Goal: Information Seeking & Learning: Learn about a topic

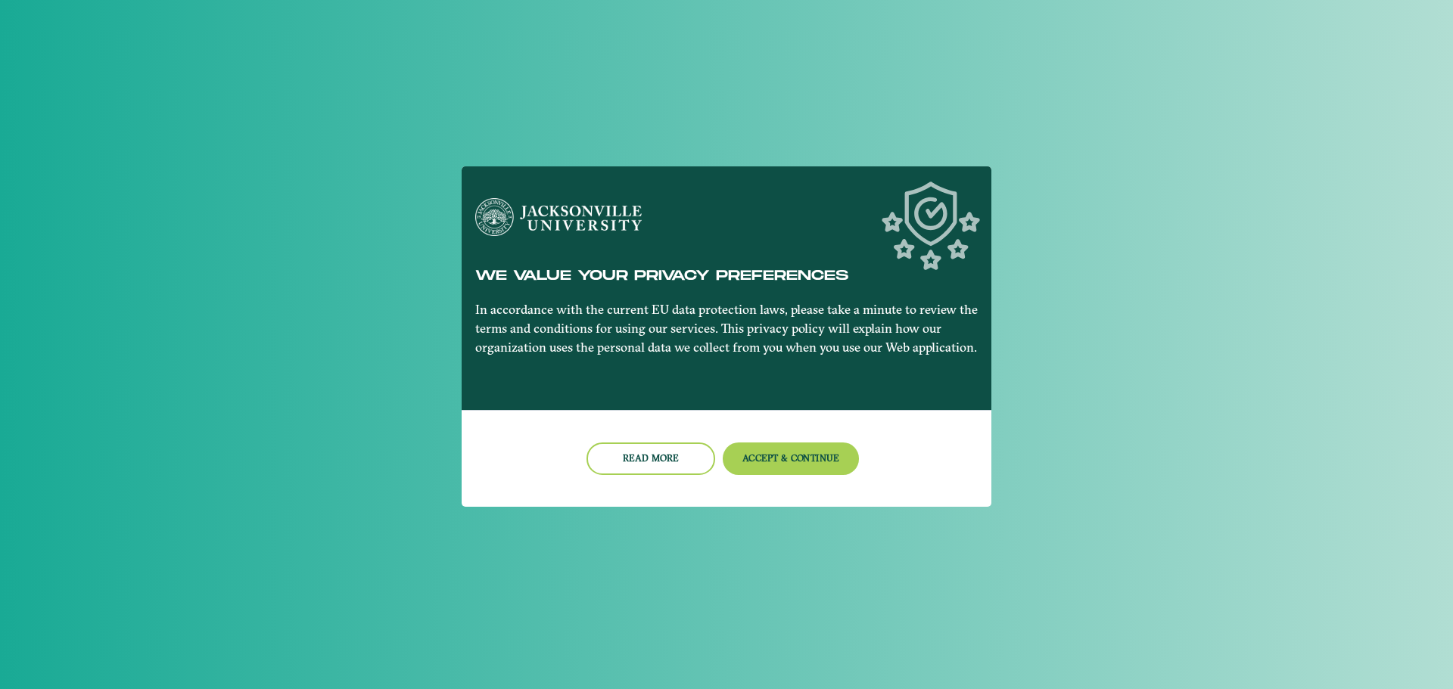
click at [1021, 211] on div at bounding box center [726, 344] width 1453 height 689
click at [1040, 236] on div at bounding box center [726, 344] width 1453 height 689
click at [754, 449] on button "Accept & Continue" at bounding box center [790, 459] width 137 height 33
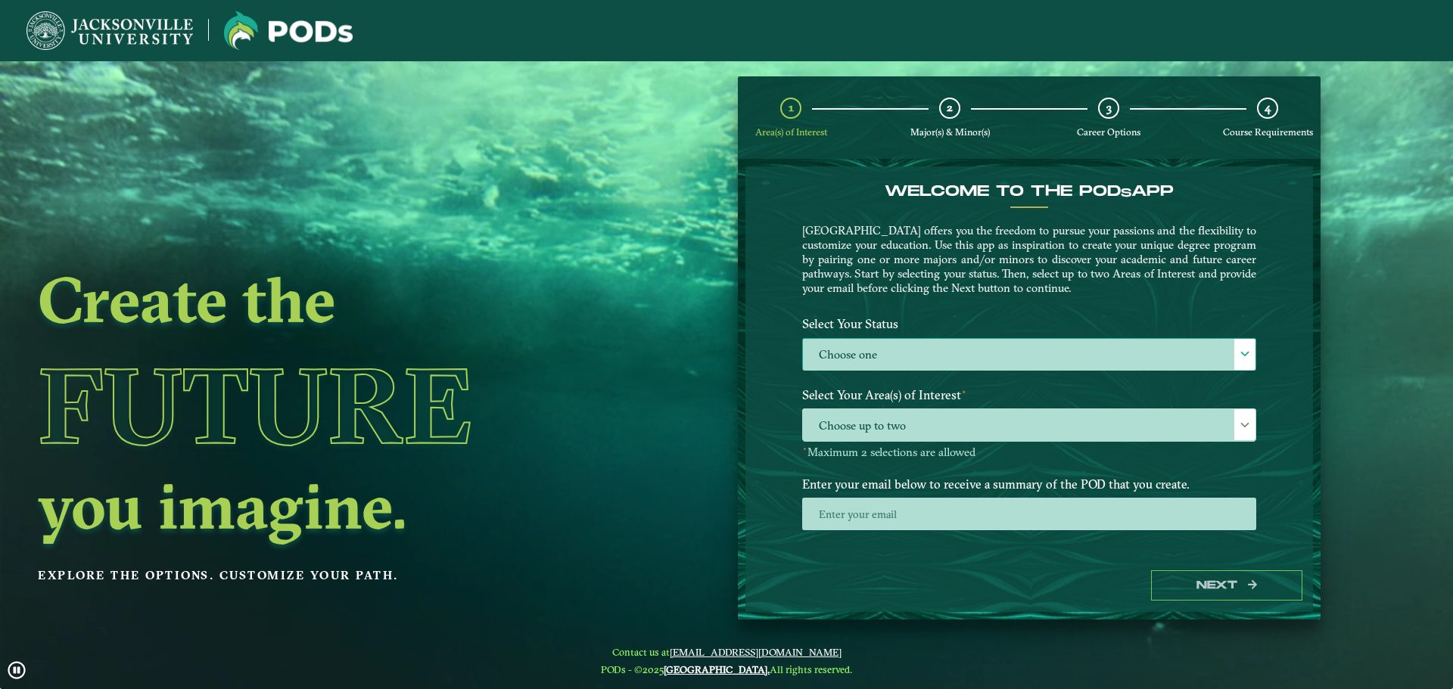
drag, startPoint x: 890, startPoint y: 334, endPoint x: 884, endPoint y: 342, distance: 9.9
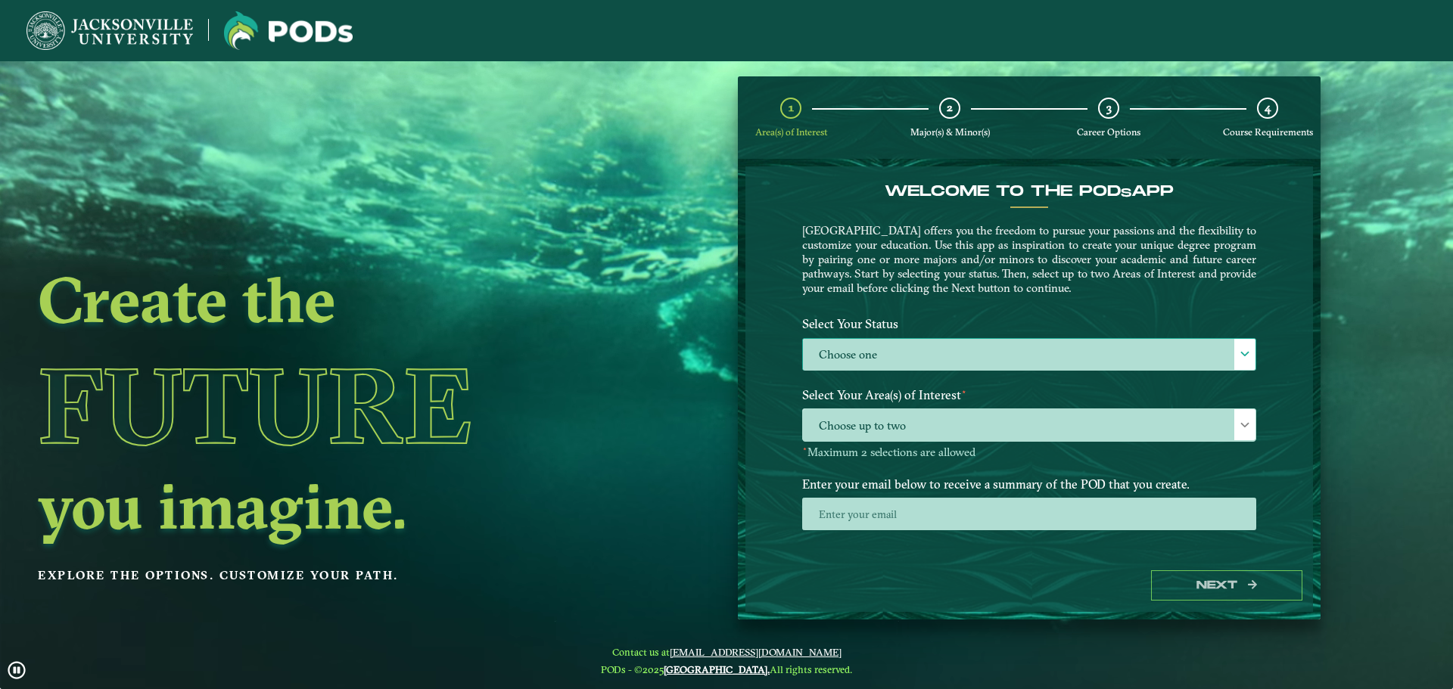
click at [891, 337] on label "Select Your Status" at bounding box center [1029, 324] width 477 height 28
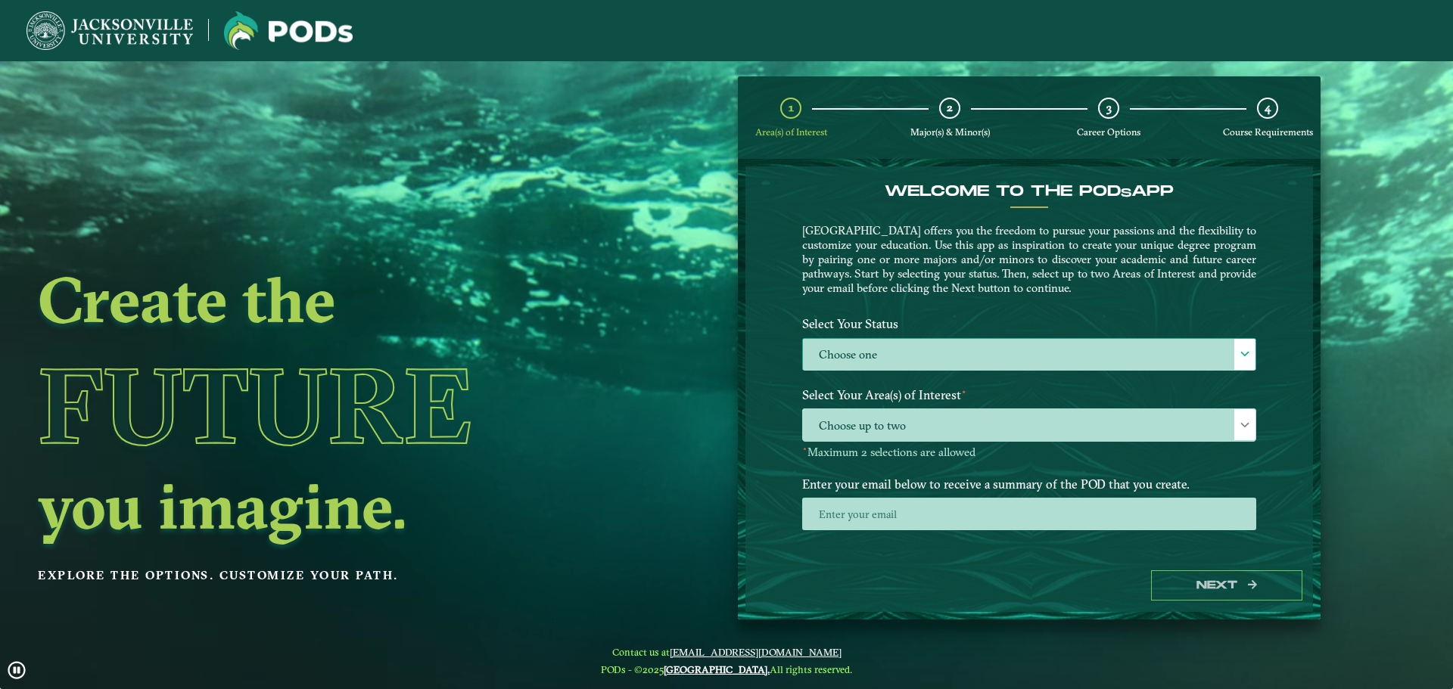
click at [881, 338] on div "Choose one Choose one" at bounding box center [1029, 354] width 454 height 33
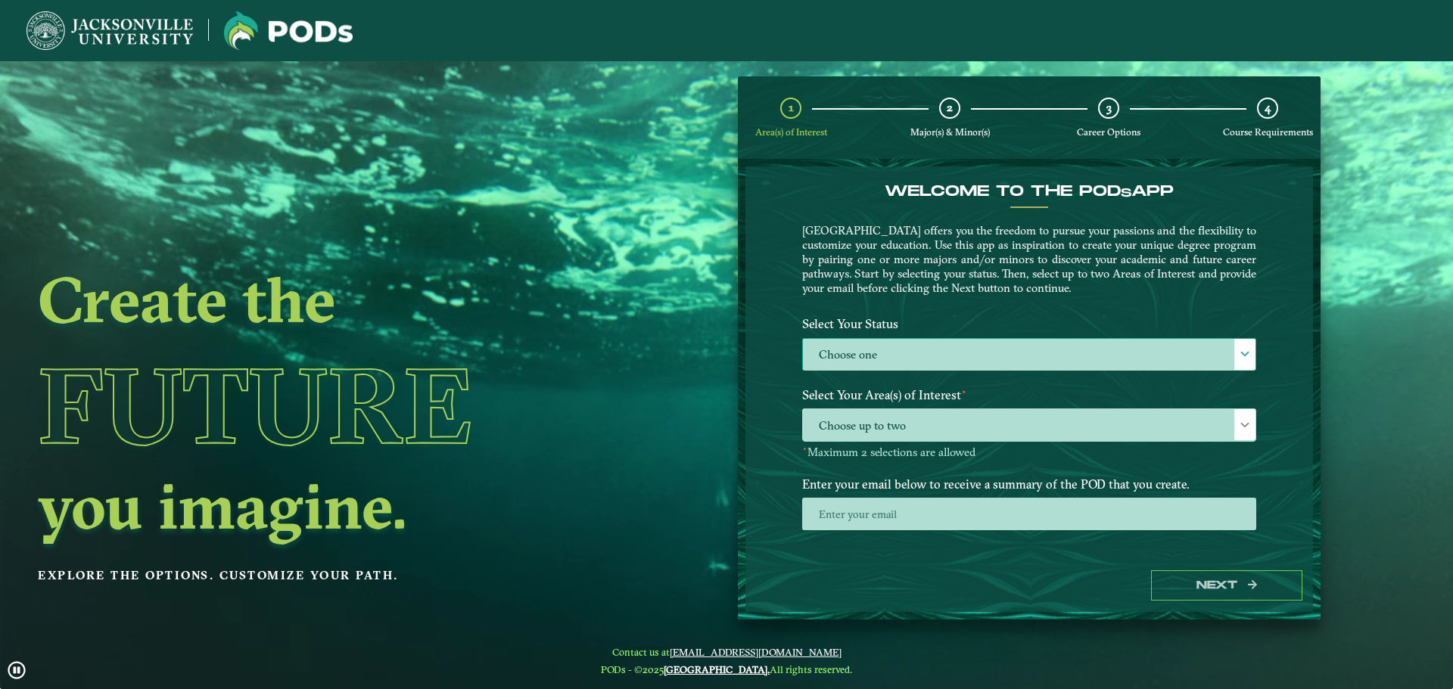
scroll to position [8, 70]
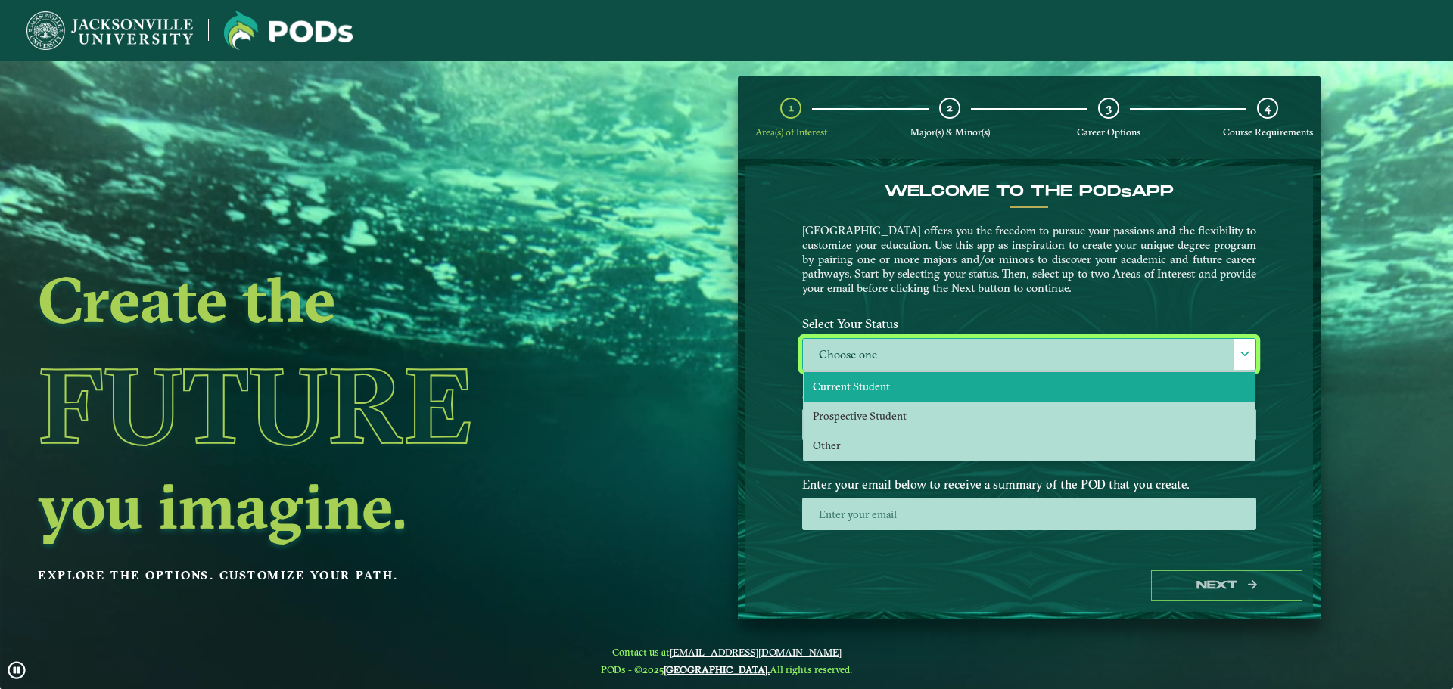
click at [886, 395] on li "Current Student" at bounding box center [1028, 387] width 451 height 30
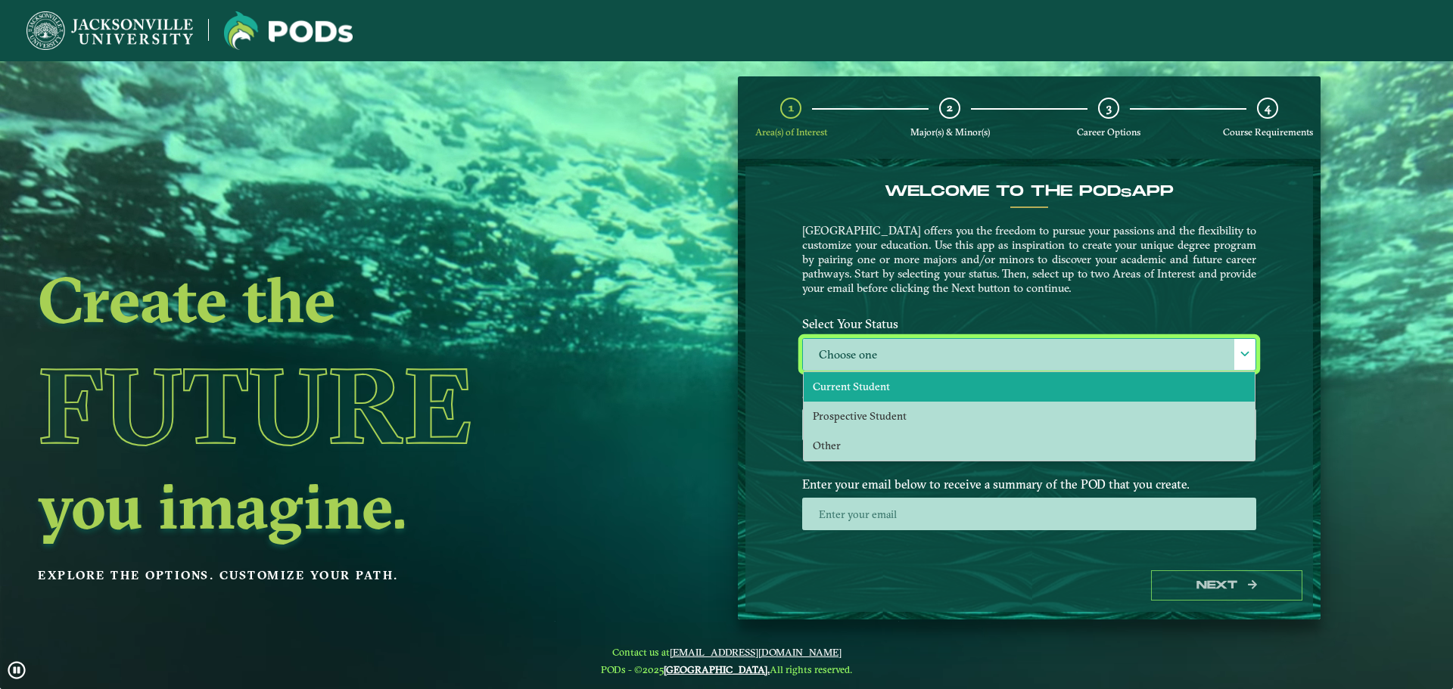
select select "[object Object]"
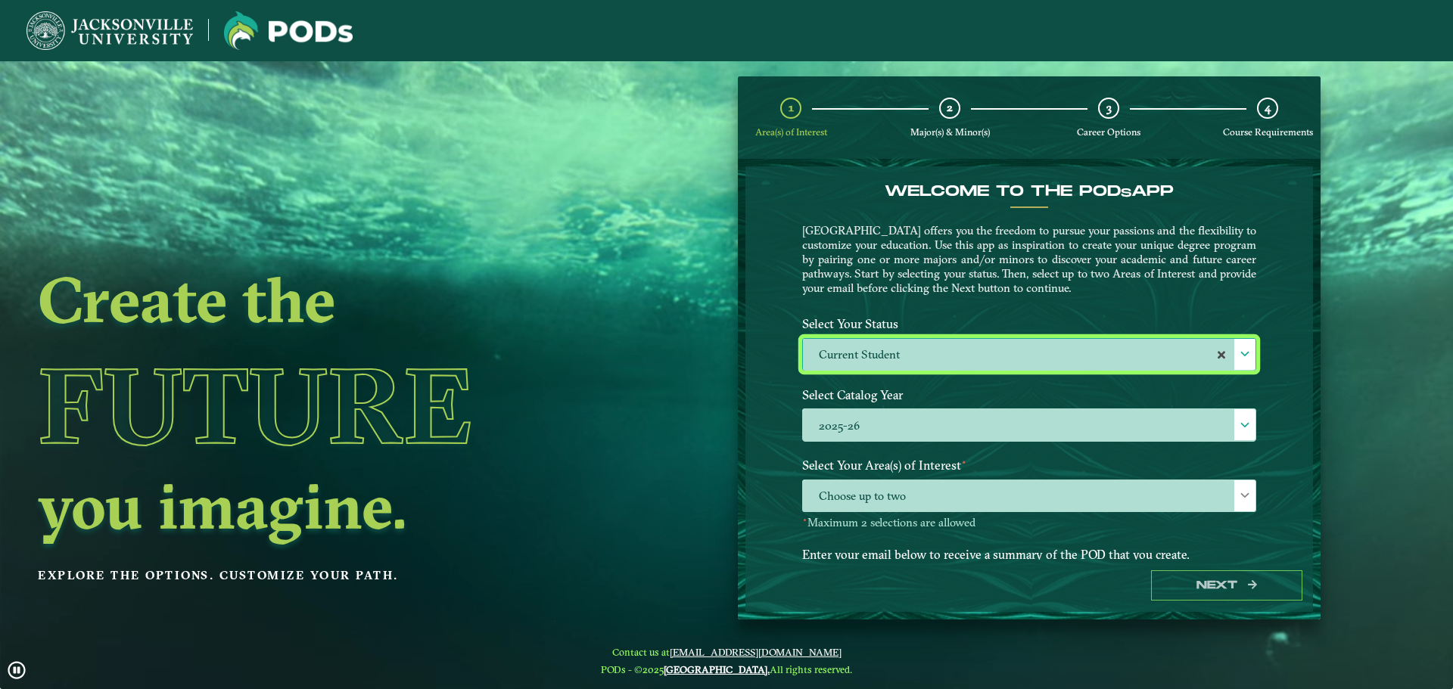
click at [1168, 510] on span "Choose up to two" at bounding box center [1029, 496] width 452 height 33
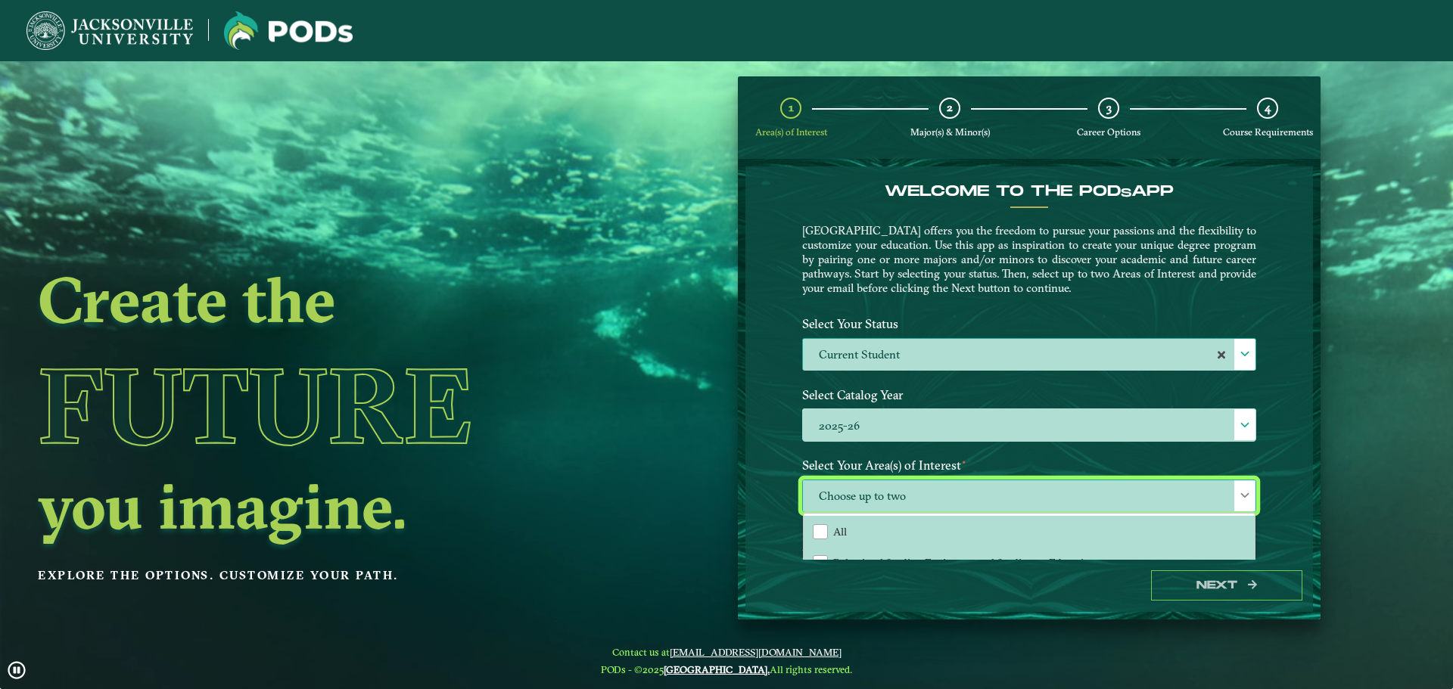
click at [845, 509] on span "Choose up to two" at bounding box center [1029, 496] width 452 height 33
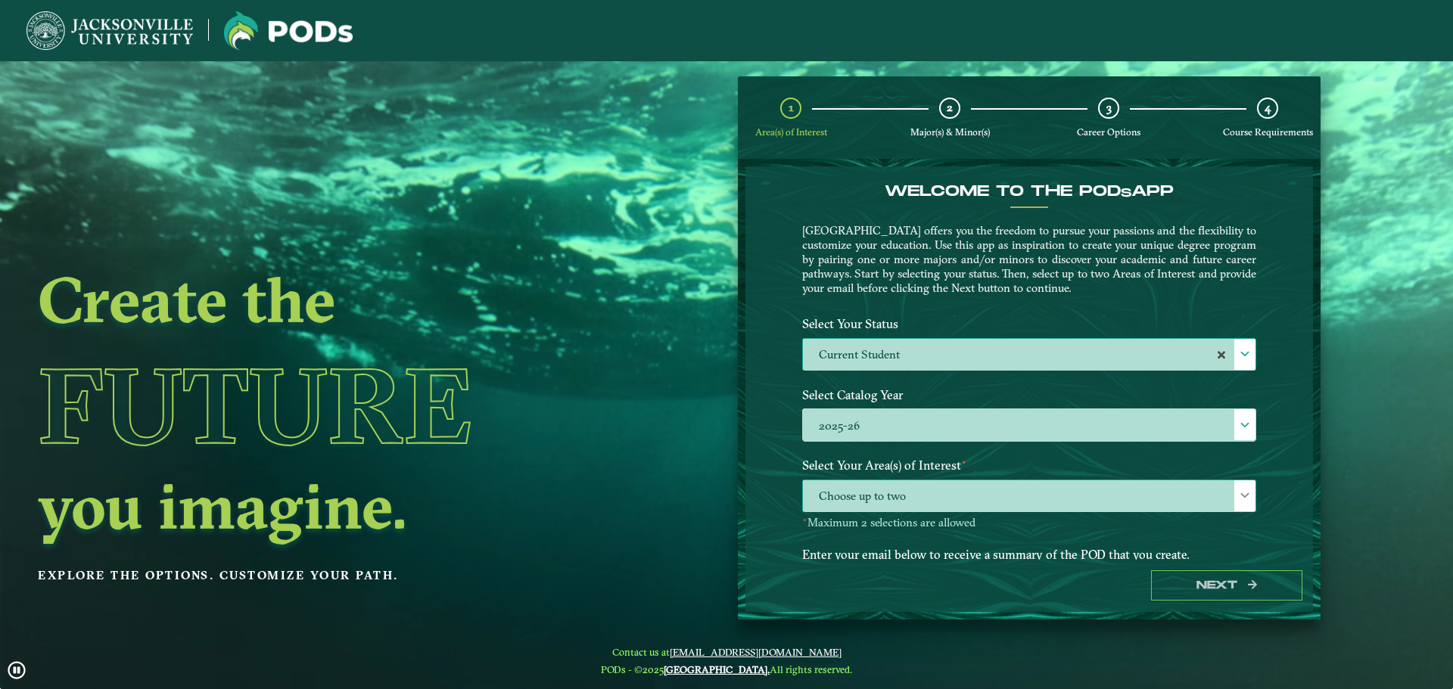
click at [853, 524] on p "⋆ Maximum 2 selections are allowed" at bounding box center [1029, 523] width 454 height 14
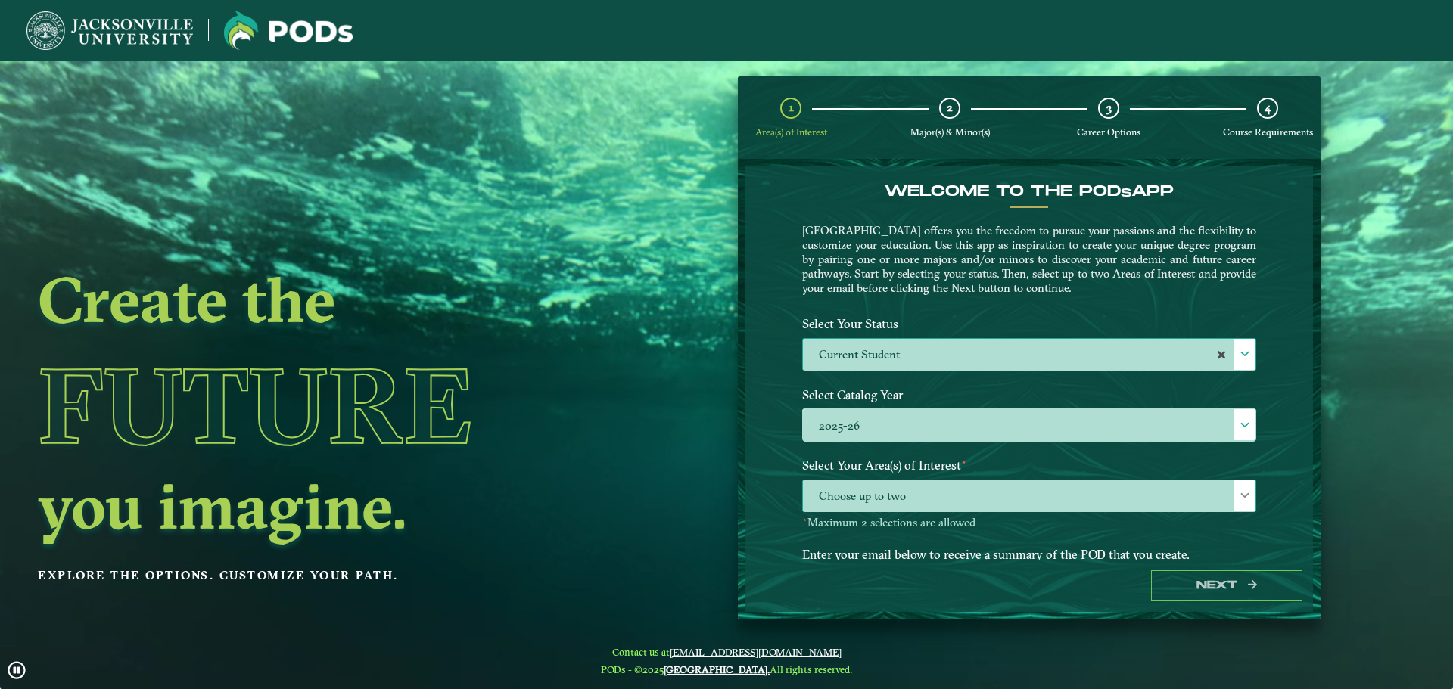
click at [847, 480] on span "Choose up to two" at bounding box center [1029, 496] width 452 height 33
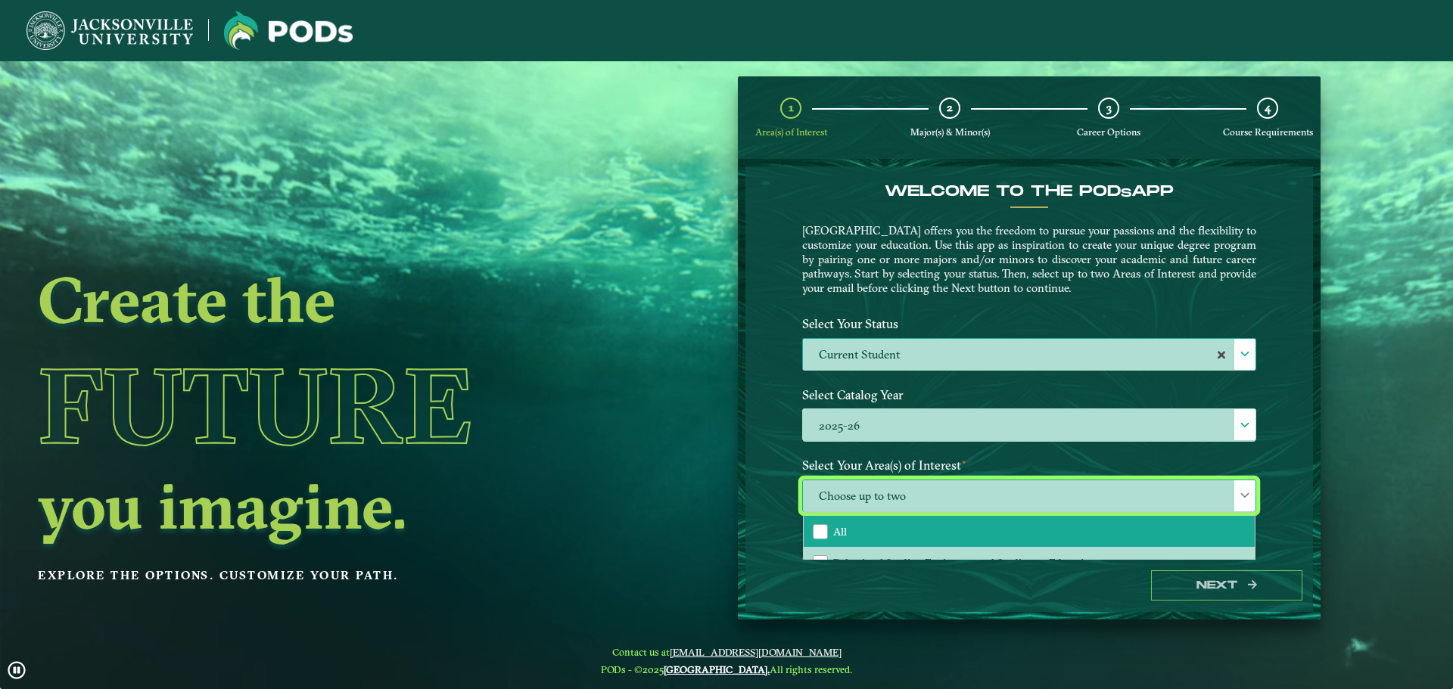
click at [838, 533] on span "All" at bounding box center [840, 532] width 14 height 14
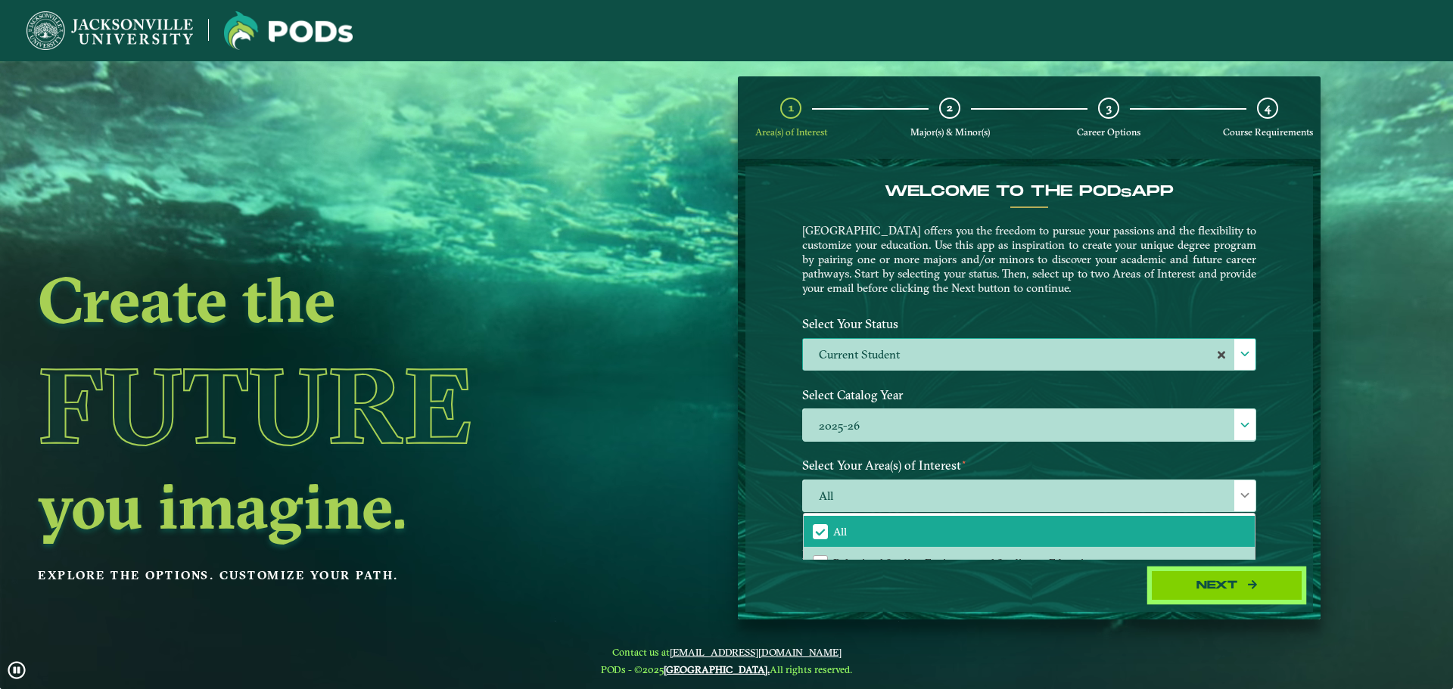
click at [1255, 586] on icon "button" at bounding box center [1252, 584] width 9 height 11
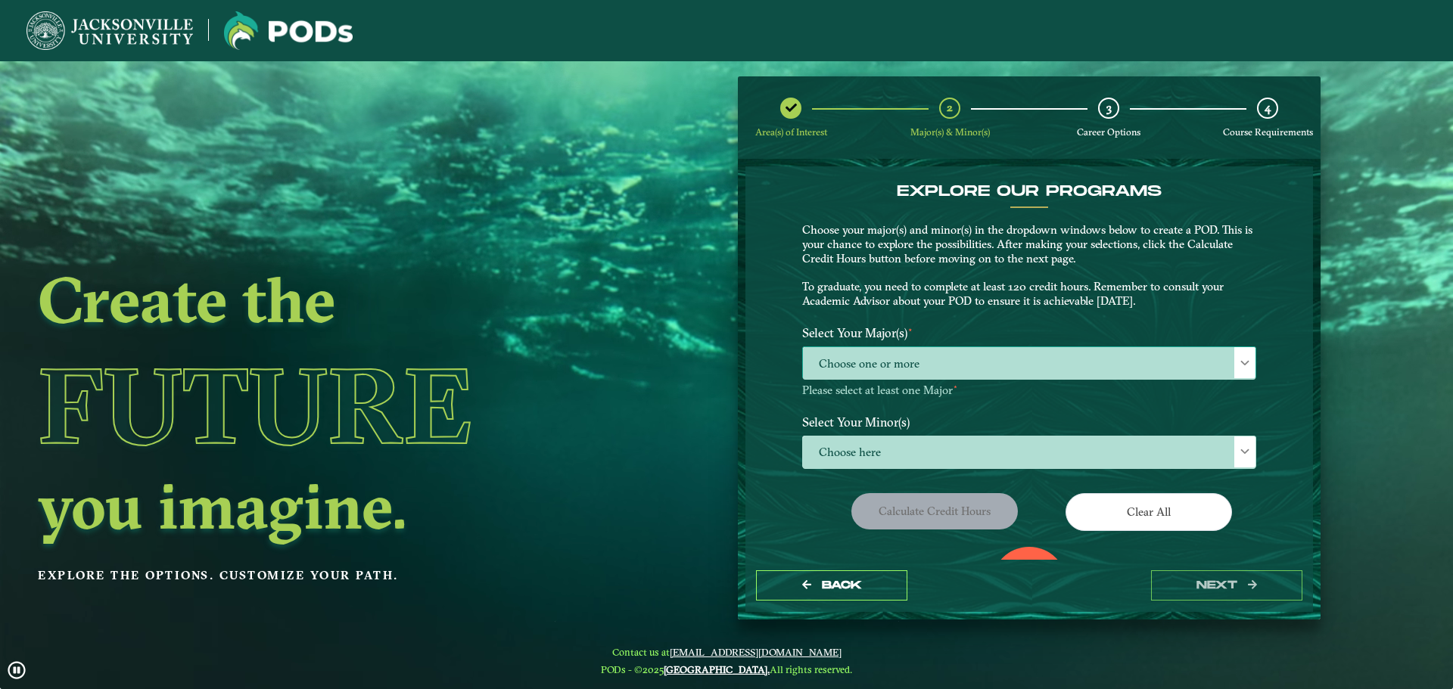
click at [885, 371] on span "Choose one or more" at bounding box center [1029, 363] width 452 height 33
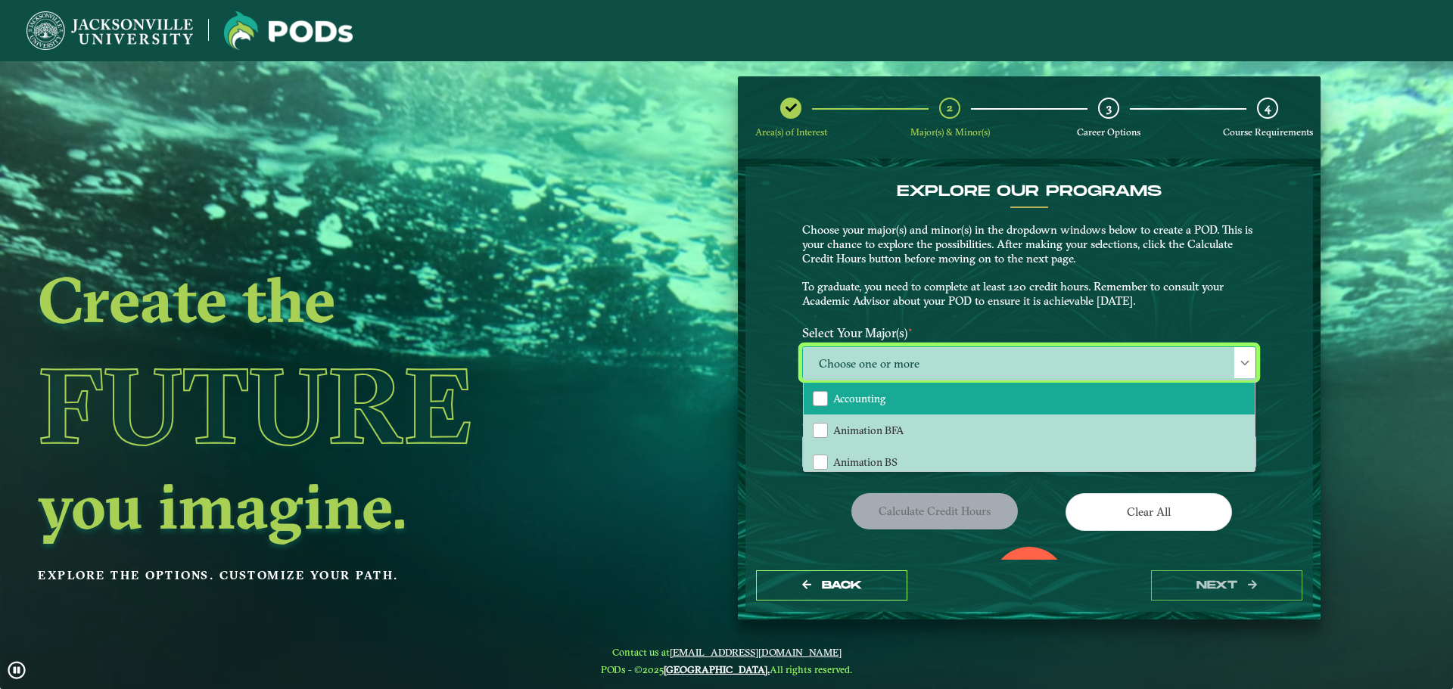
click at [893, 400] on li "Accounting" at bounding box center [1028, 399] width 451 height 32
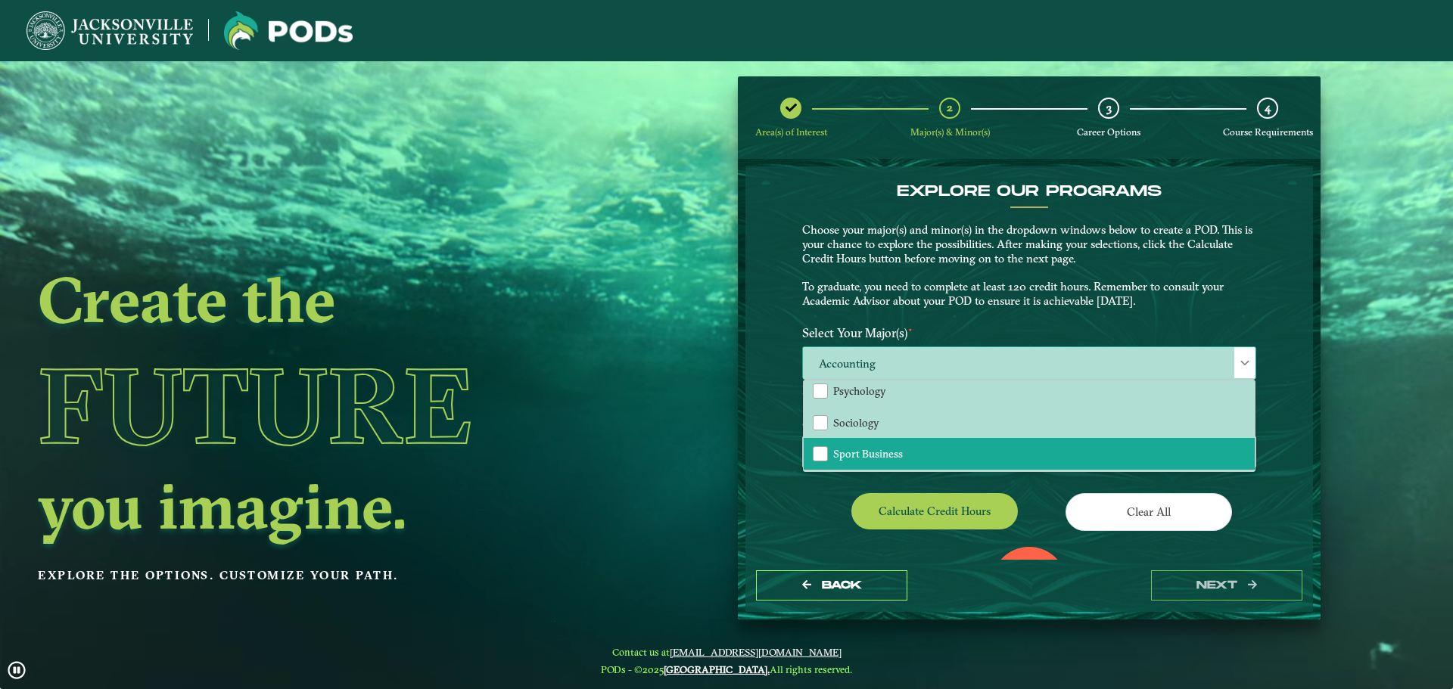
scroll to position [1257, 0]
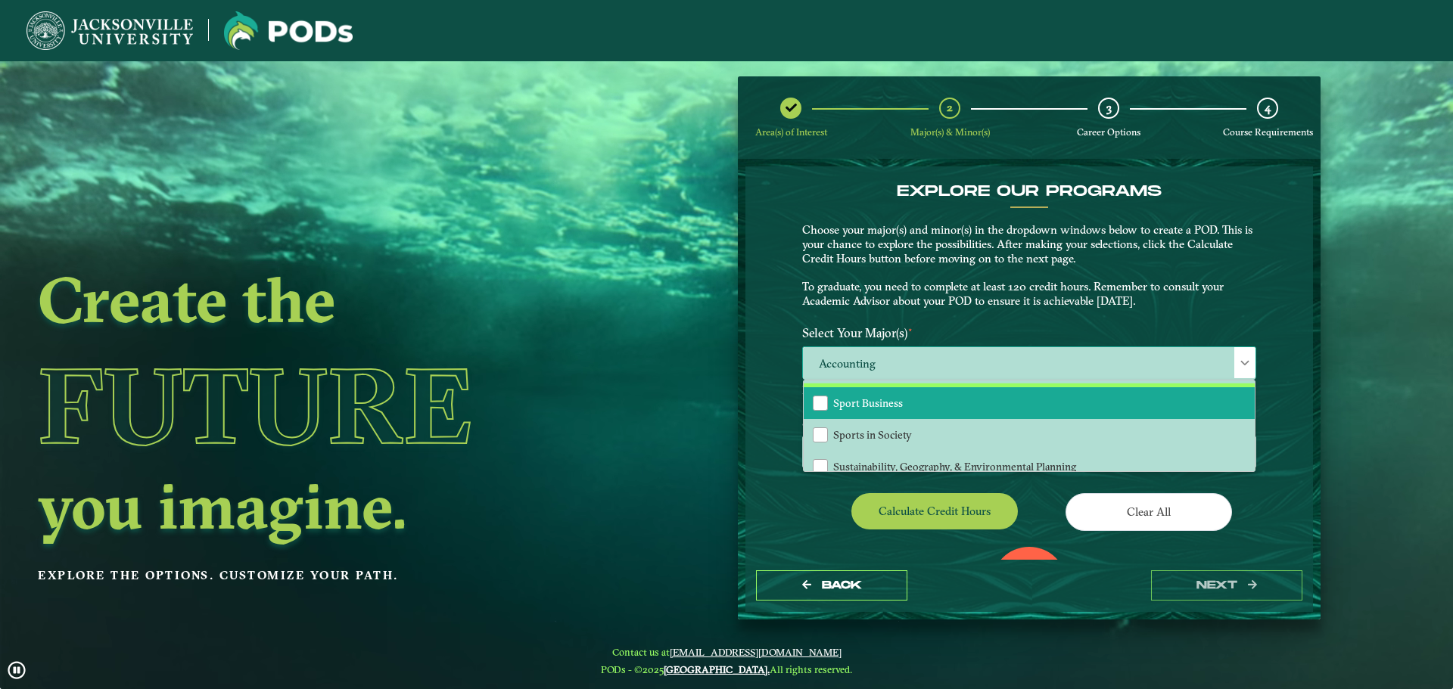
click at [875, 406] on span "Sport Business" at bounding box center [868, 403] width 70 height 14
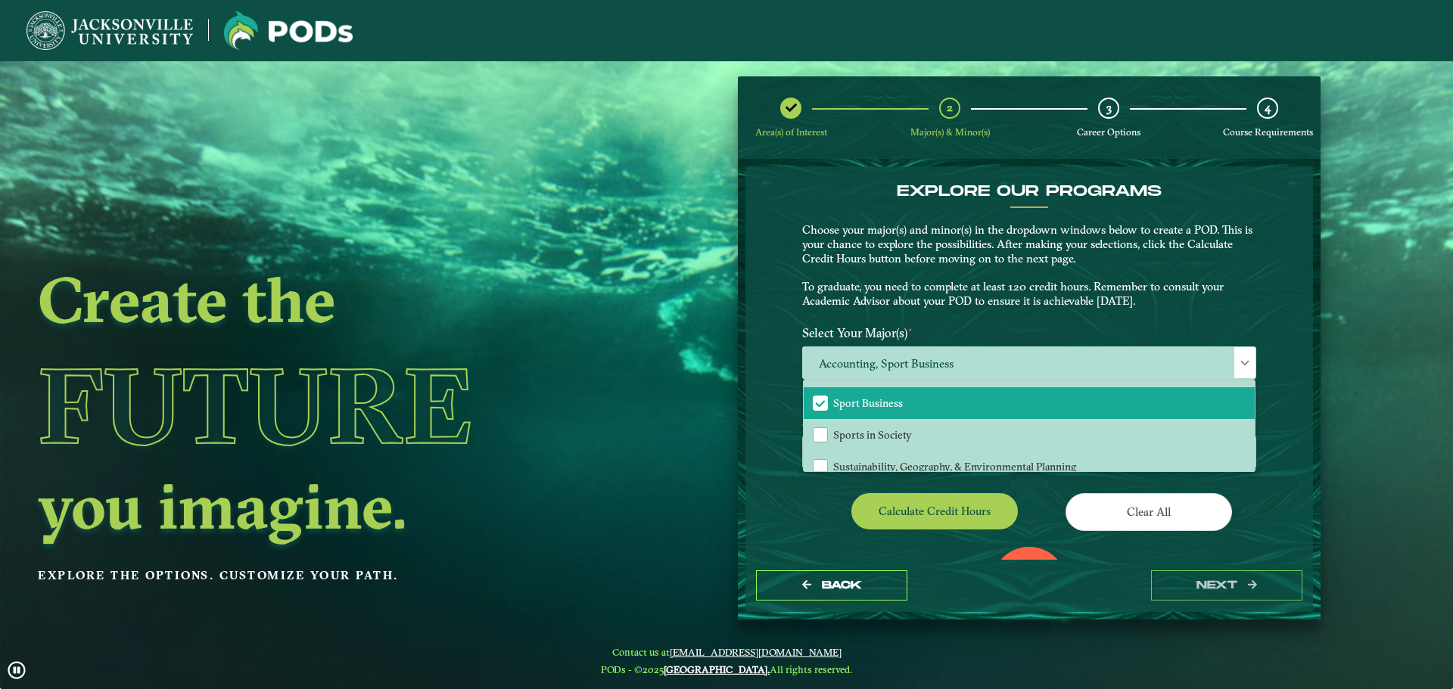
click at [753, 514] on div "EXPLORE OUR PROGRAMS Choose your major(s) and minor(s) in the dropdown windows …" at bounding box center [1028, 362] width 567 height 393
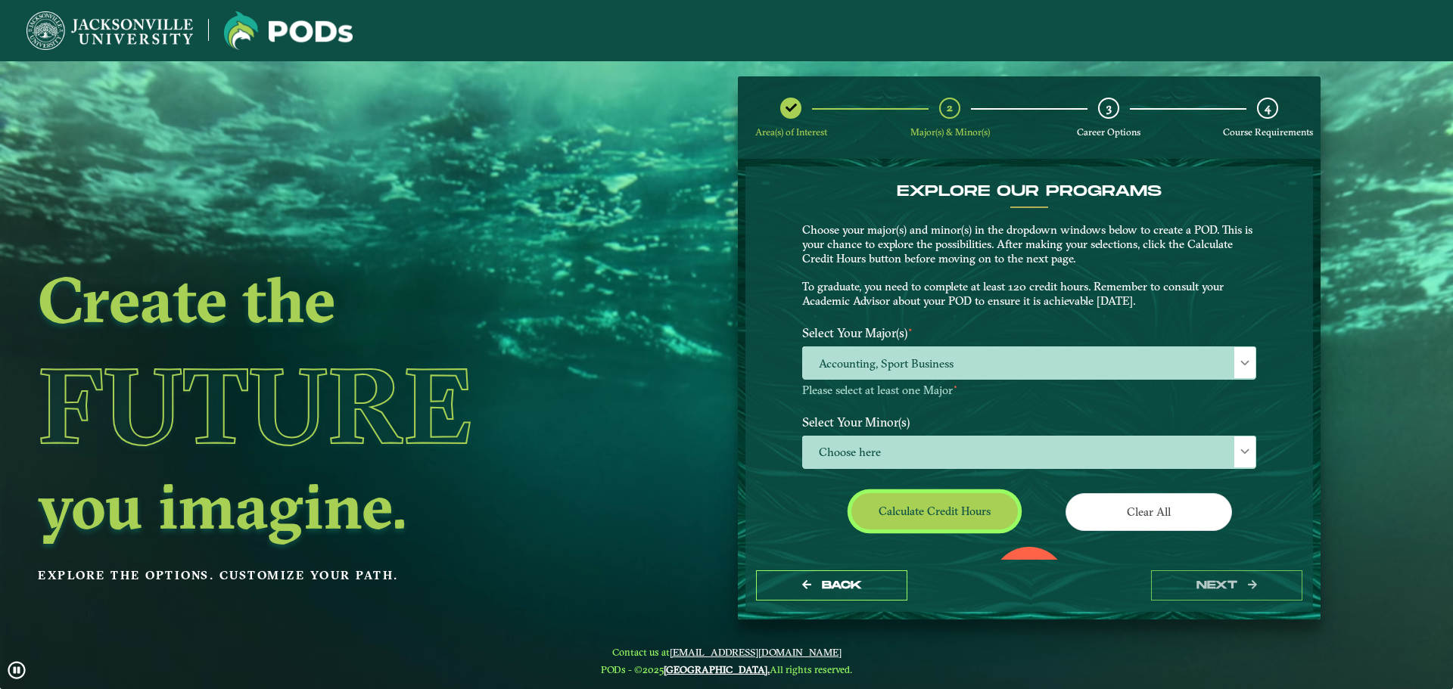
click at [917, 517] on button "Calculate credit hours" at bounding box center [934, 511] width 166 height 36
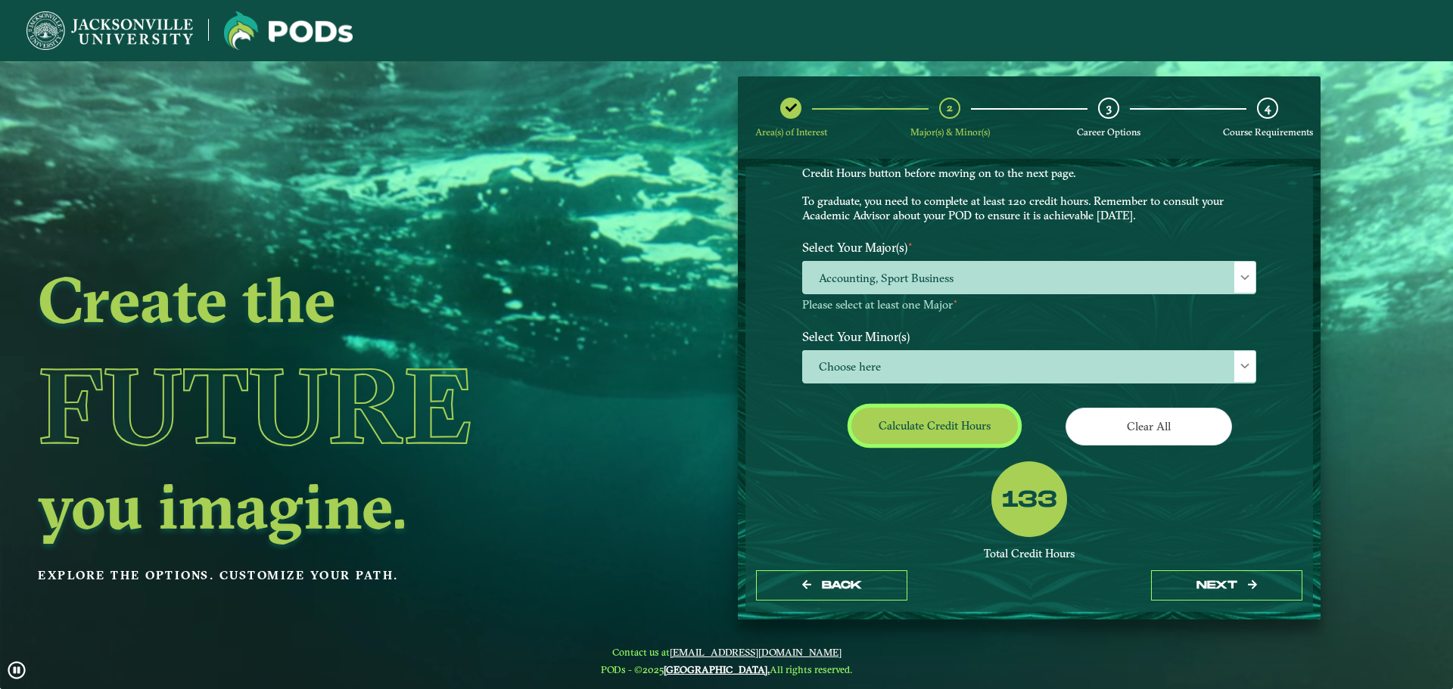
scroll to position [186, 0]
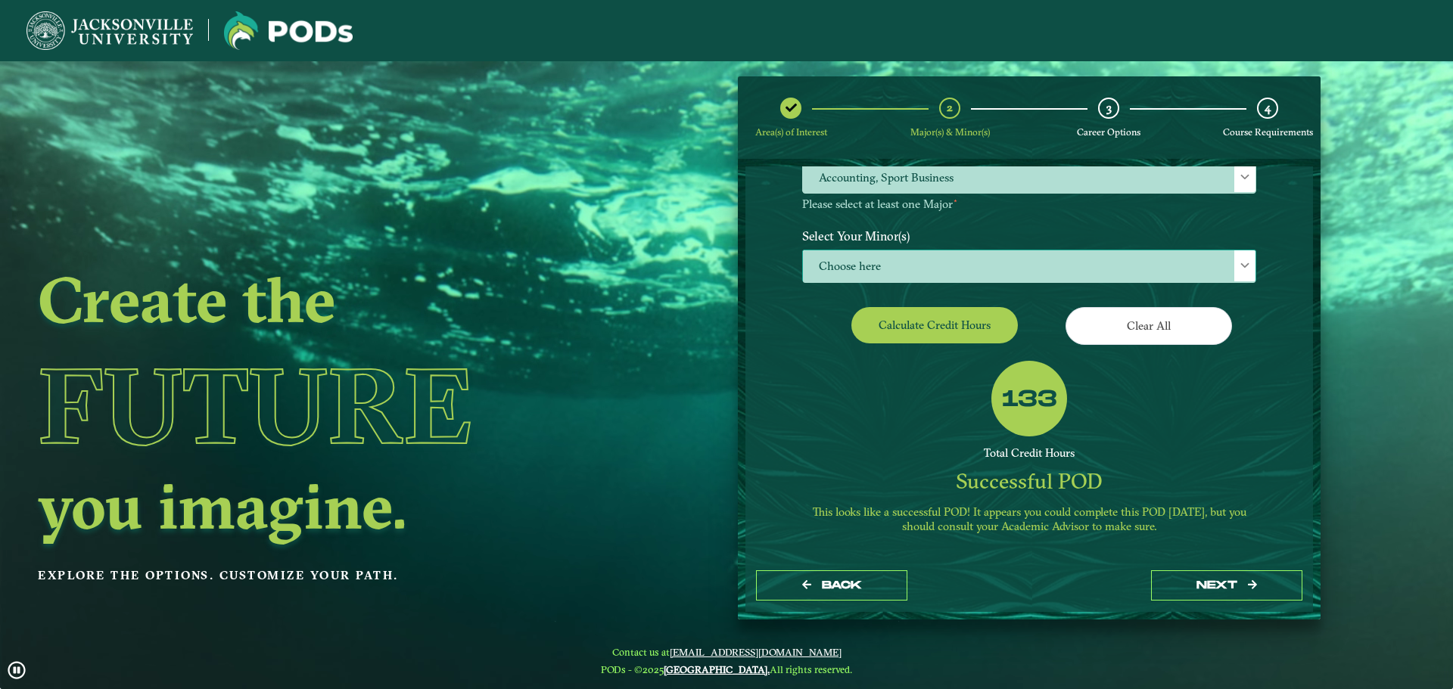
click at [962, 254] on span "Choose here" at bounding box center [1029, 266] width 452 height 33
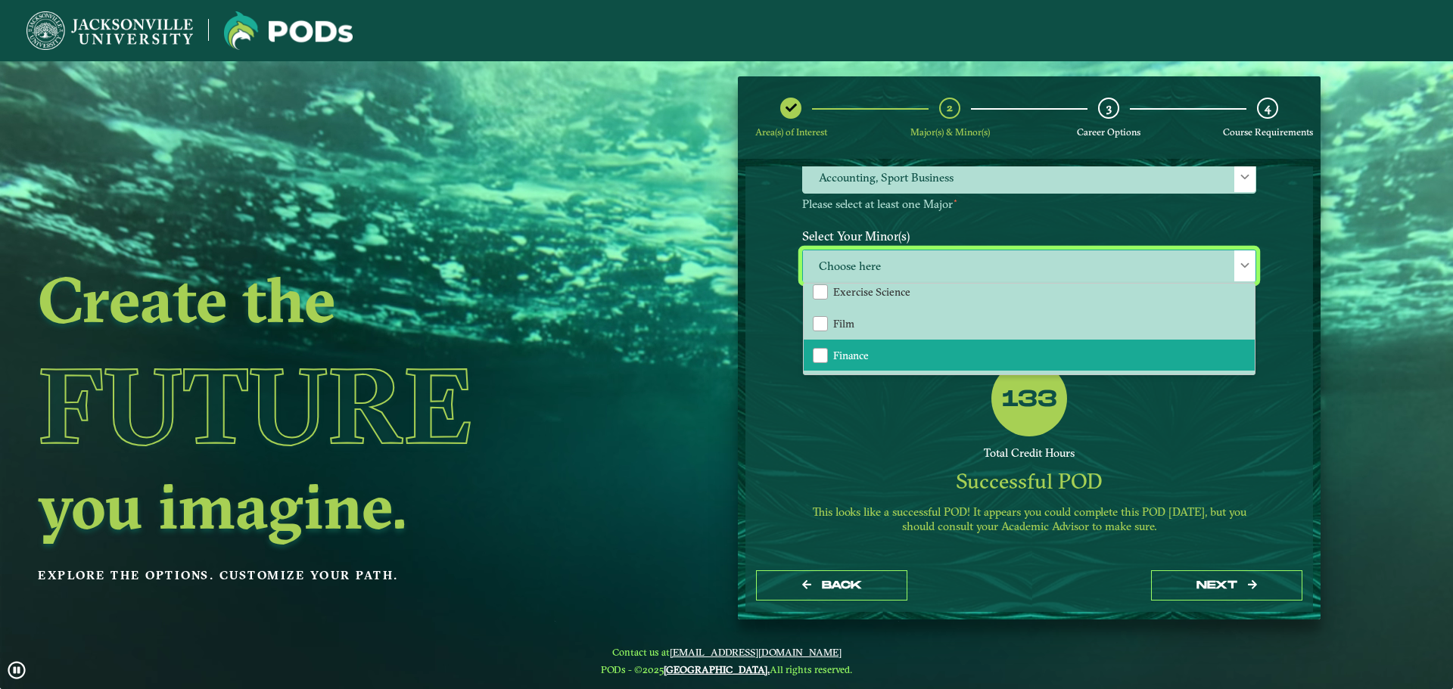
scroll to position [757, 0]
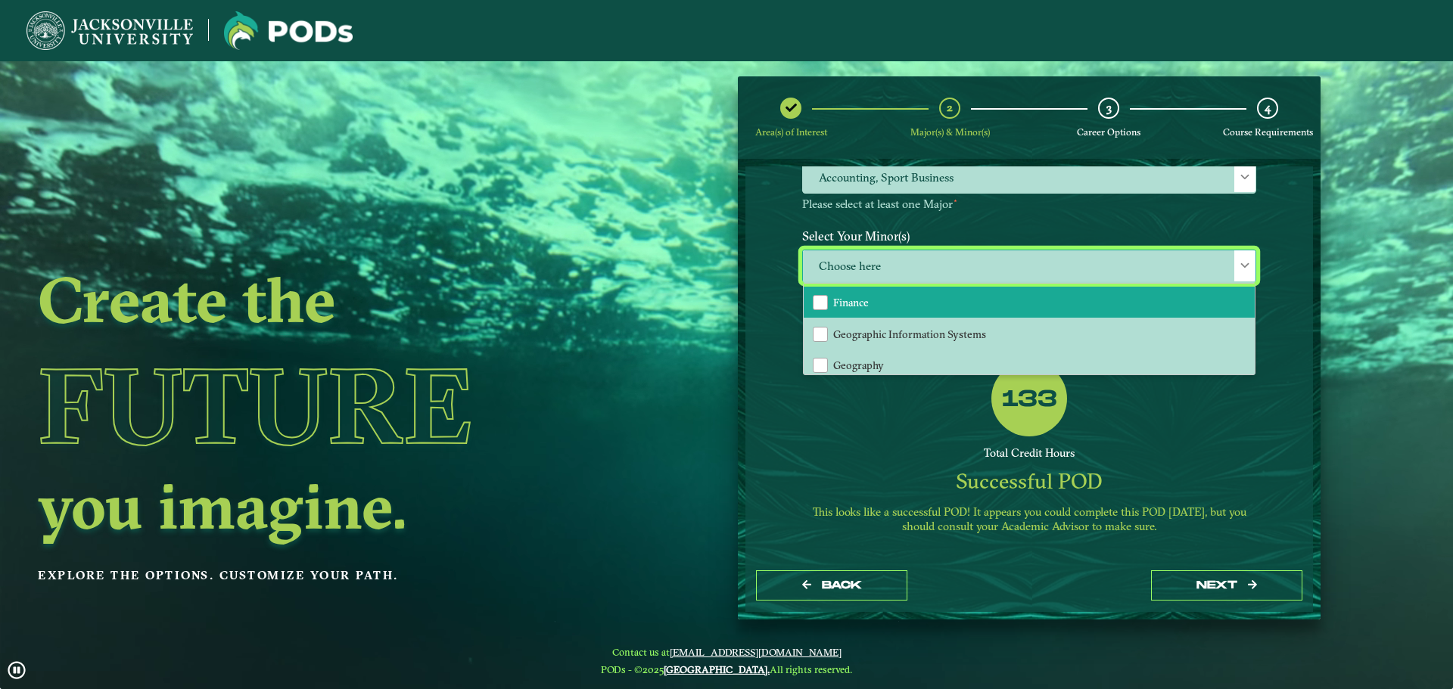
click at [840, 290] on li "Finance" at bounding box center [1028, 303] width 451 height 32
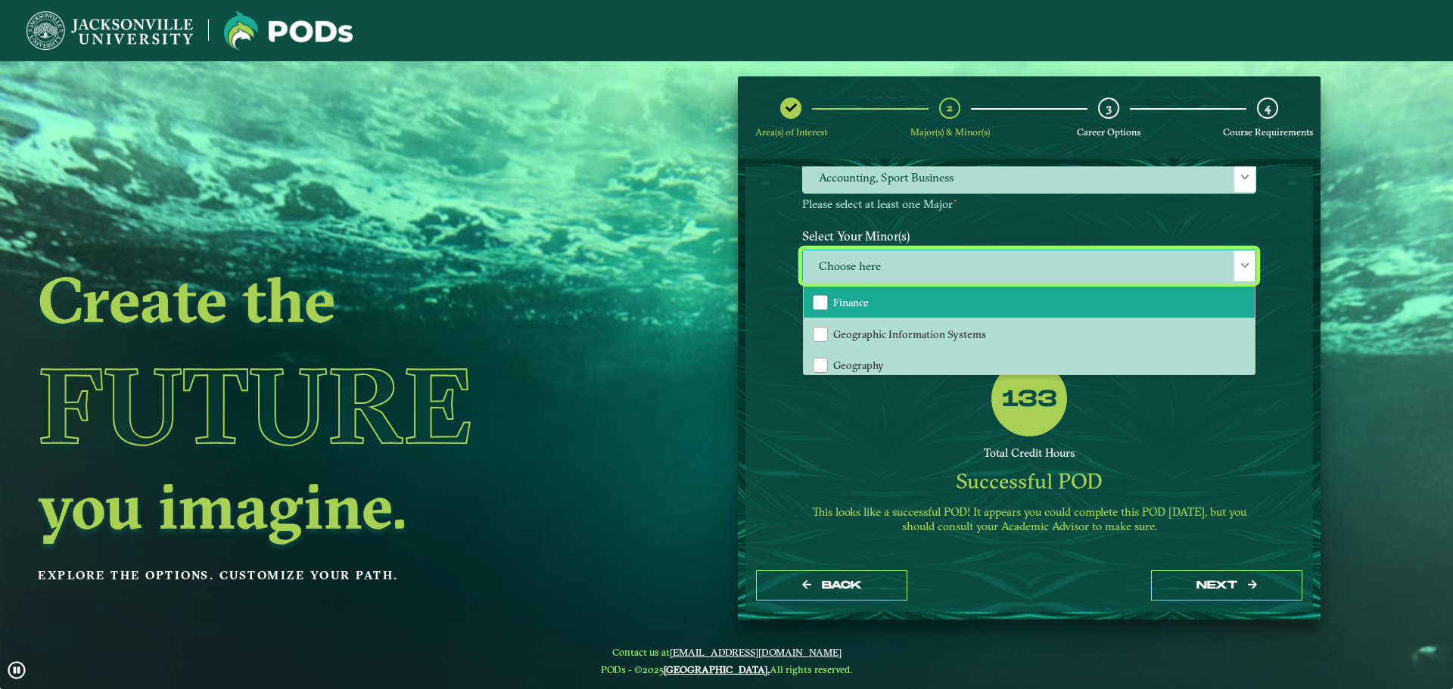
scroll to position [132, 0]
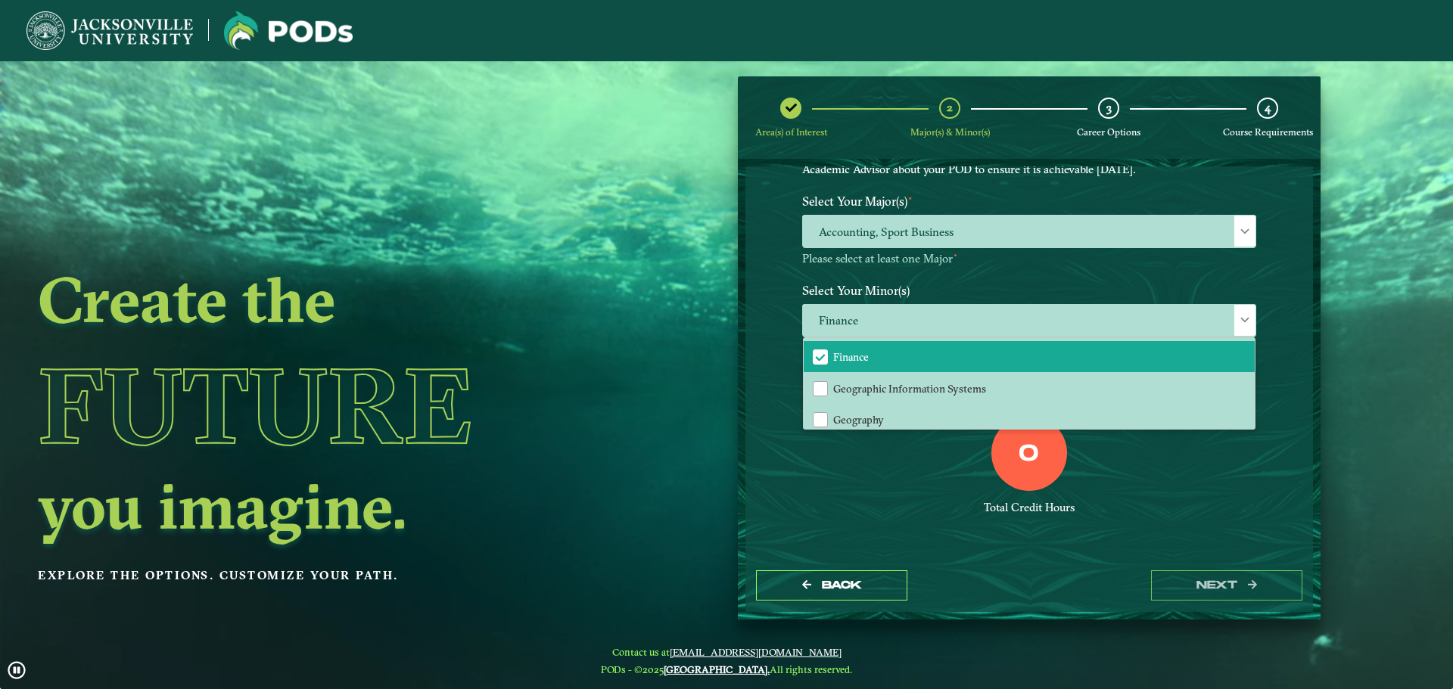
click at [1060, 532] on div at bounding box center [1029, 535] width 454 height 11
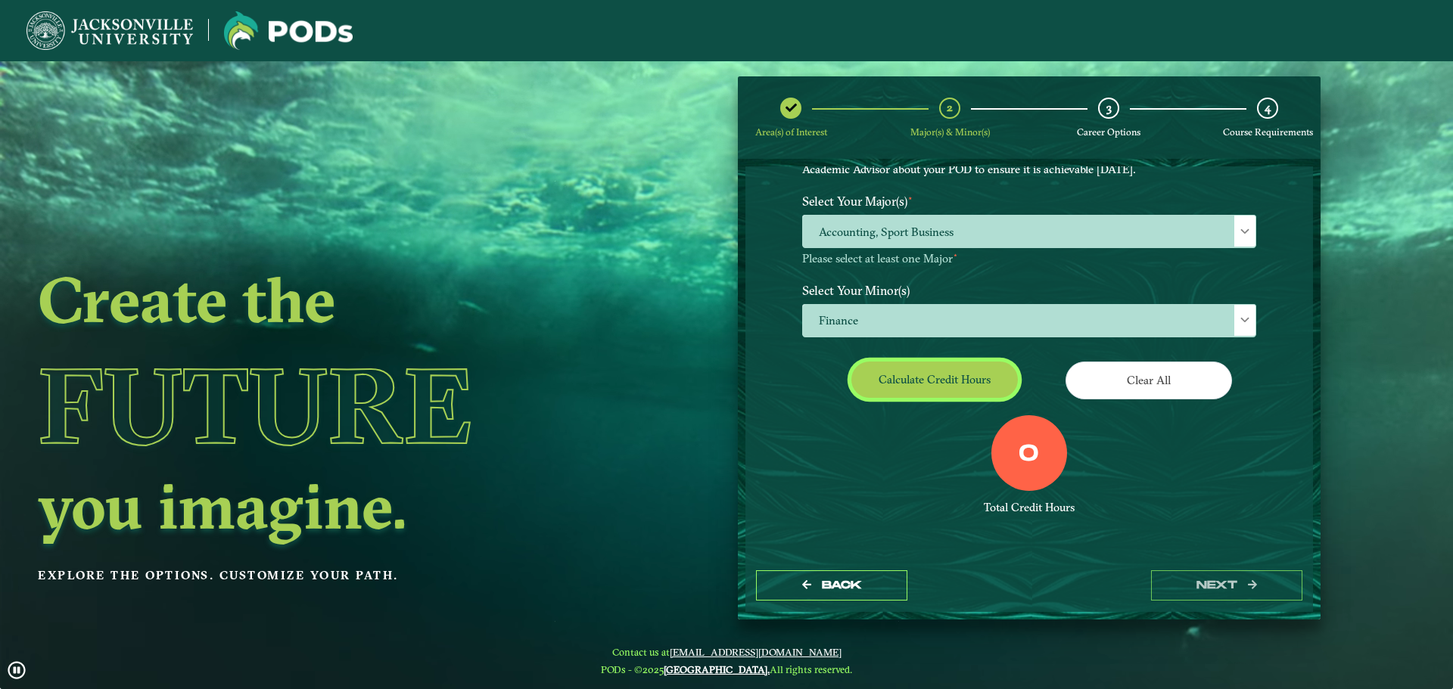
click at [925, 387] on button "Calculate credit hours" at bounding box center [934, 380] width 166 height 36
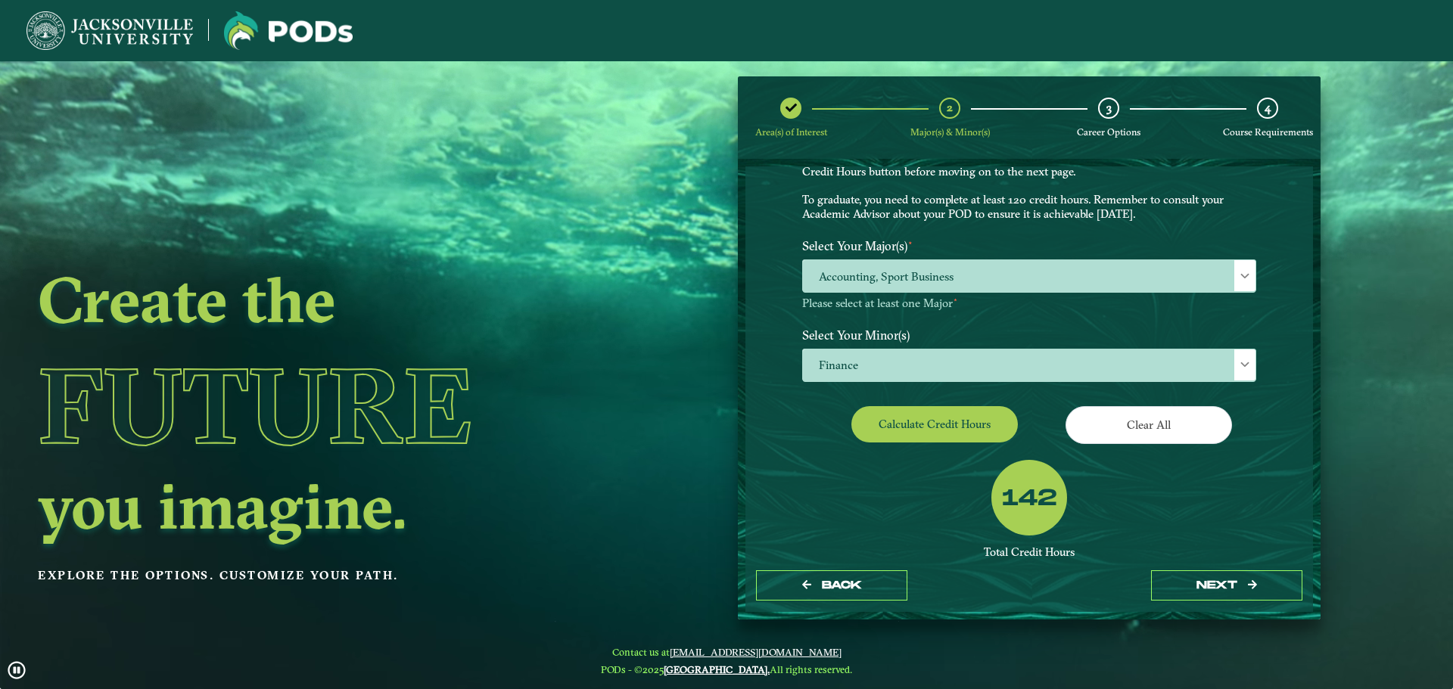
drag, startPoint x: 1060, startPoint y: 501, endPoint x: 1098, endPoint y: 508, distance: 39.3
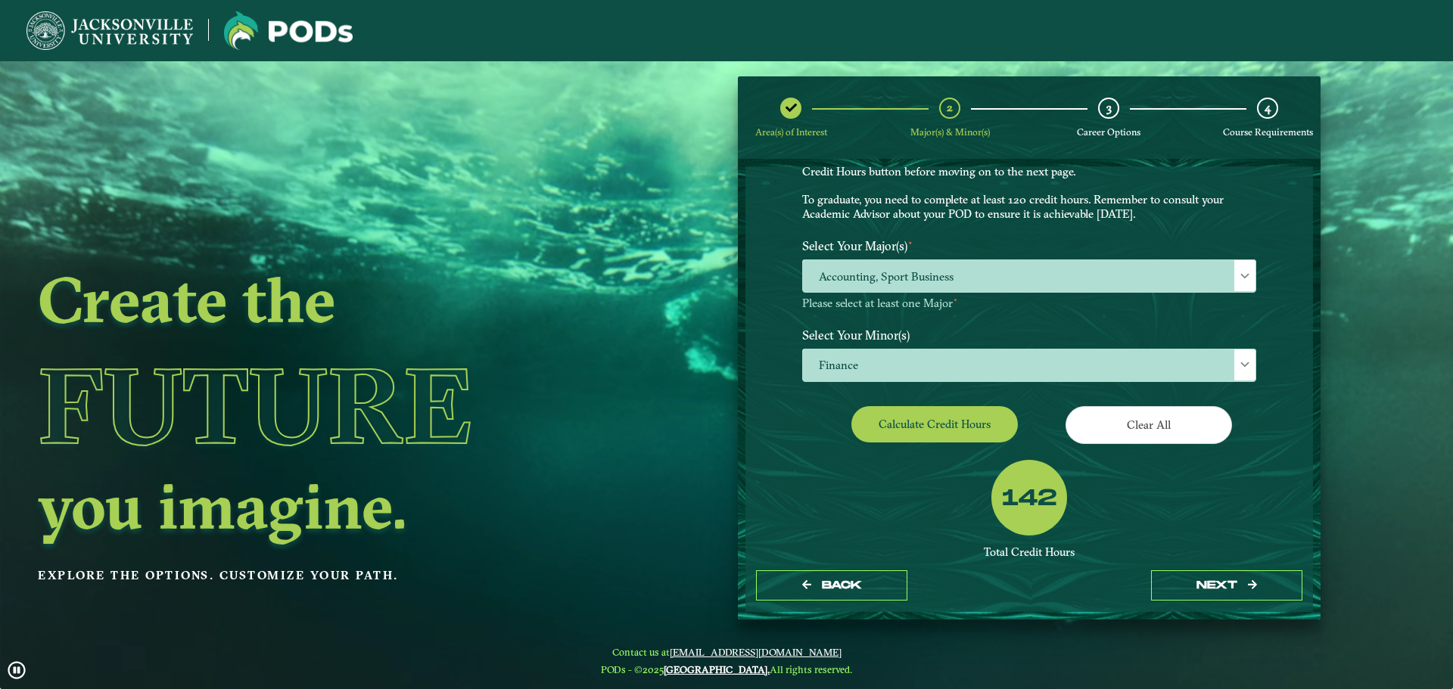
click at [1099, 509] on div "142 Total Credit Hours Successful POD This looks like a successful POD! It appe…" at bounding box center [1029, 552] width 477 height 184
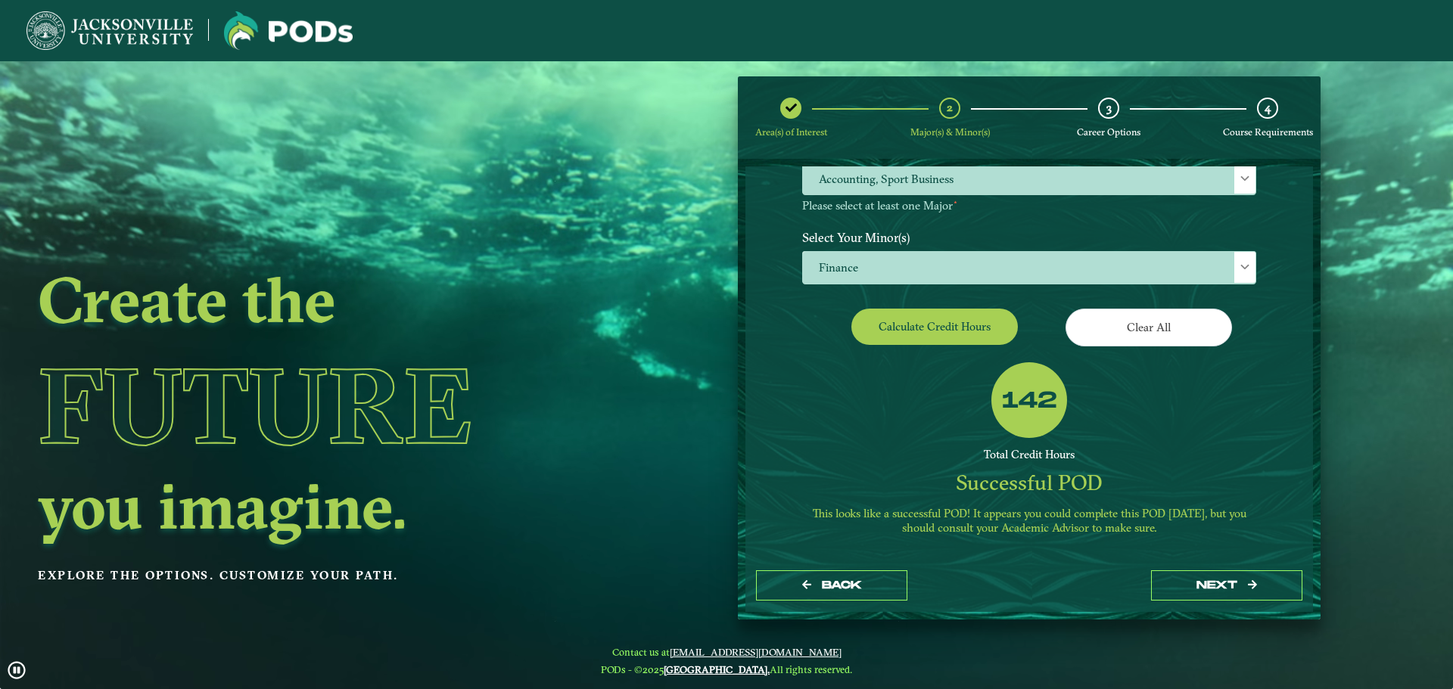
scroll to position [186, 0]
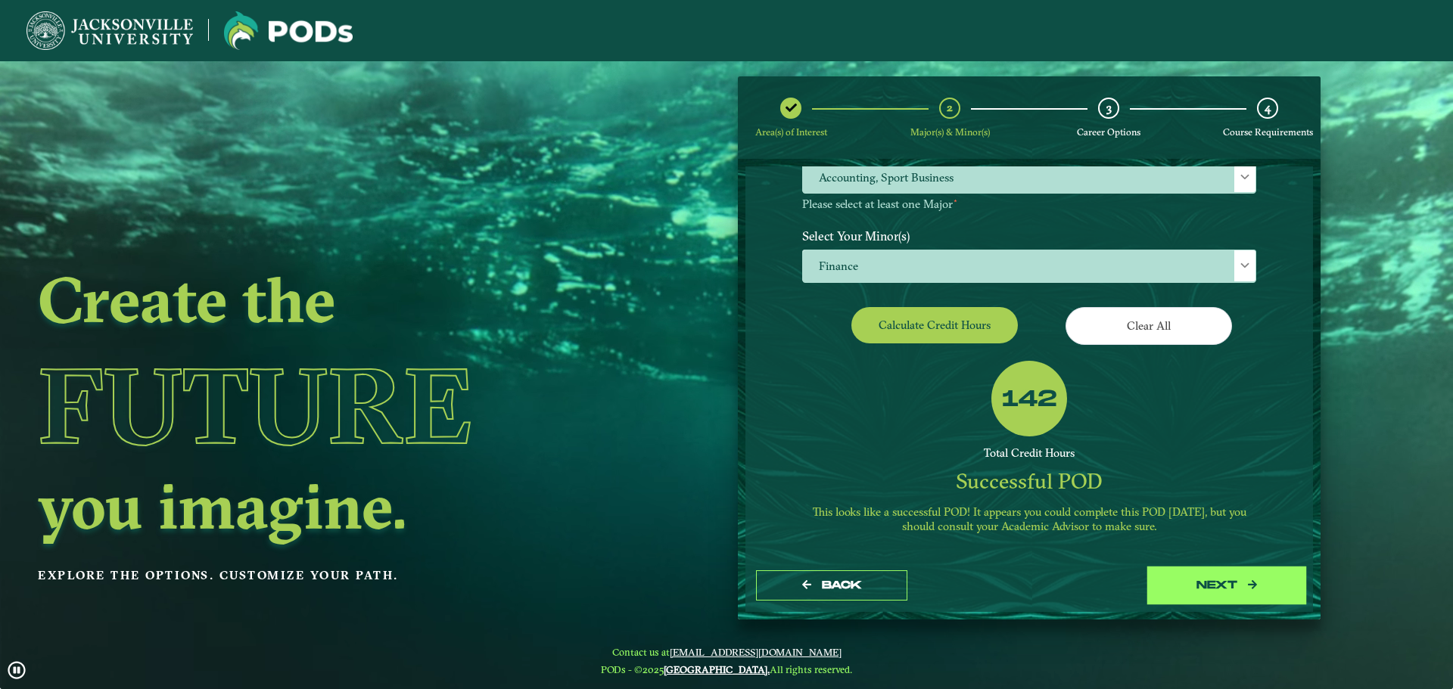
click at [1199, 578] on button "next" at bounding box center [1226, 585] width 151 height 31
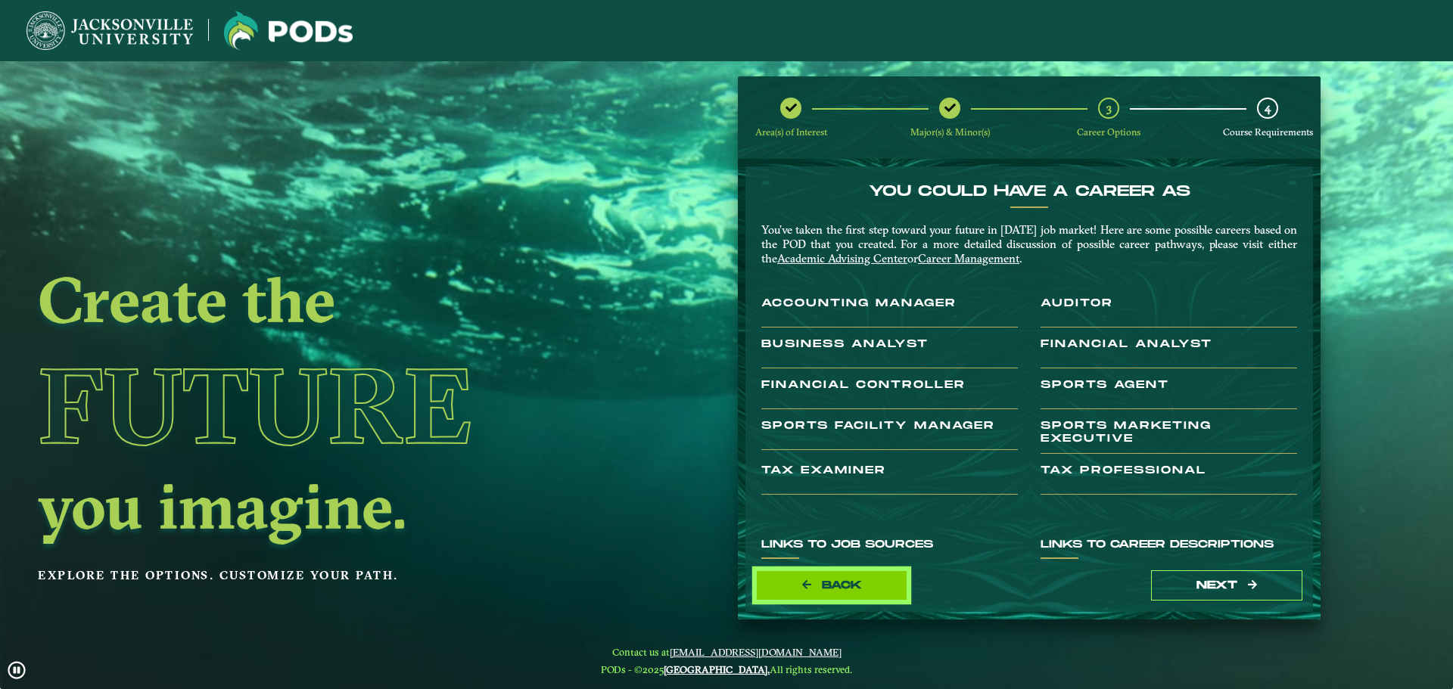
click at [792, 583] on button "Back" at bounding box center [831, 585] width 151 height 31
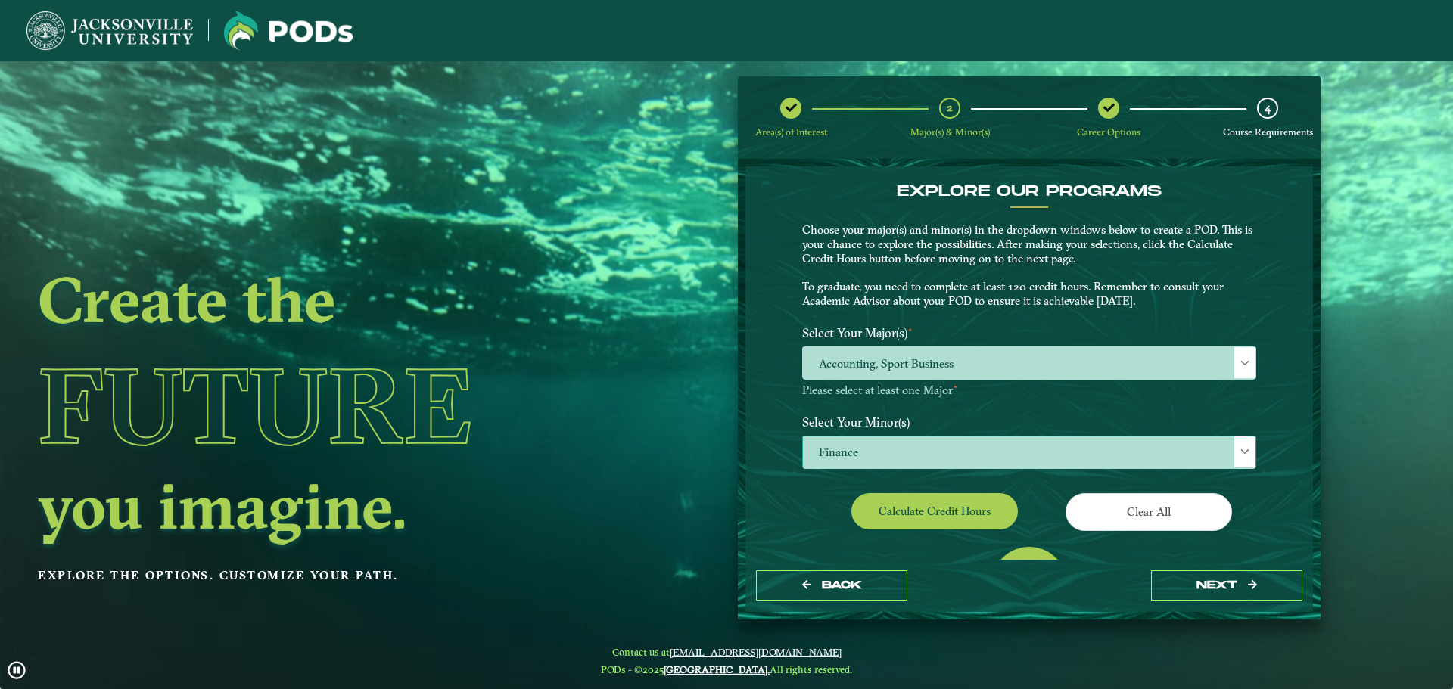
click at [903, 452] on span "Finance" at bounding box center [1029, 453] width 452 height 33
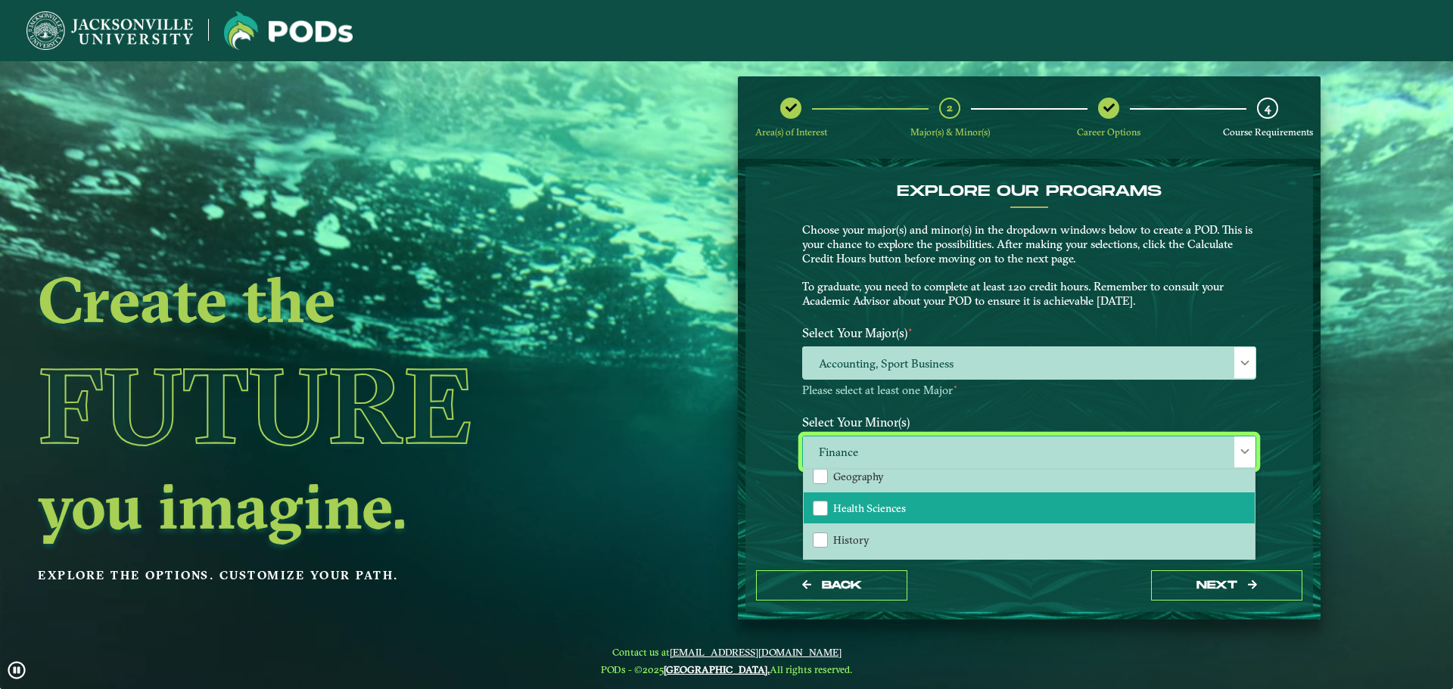
scroll to position [757, 0]
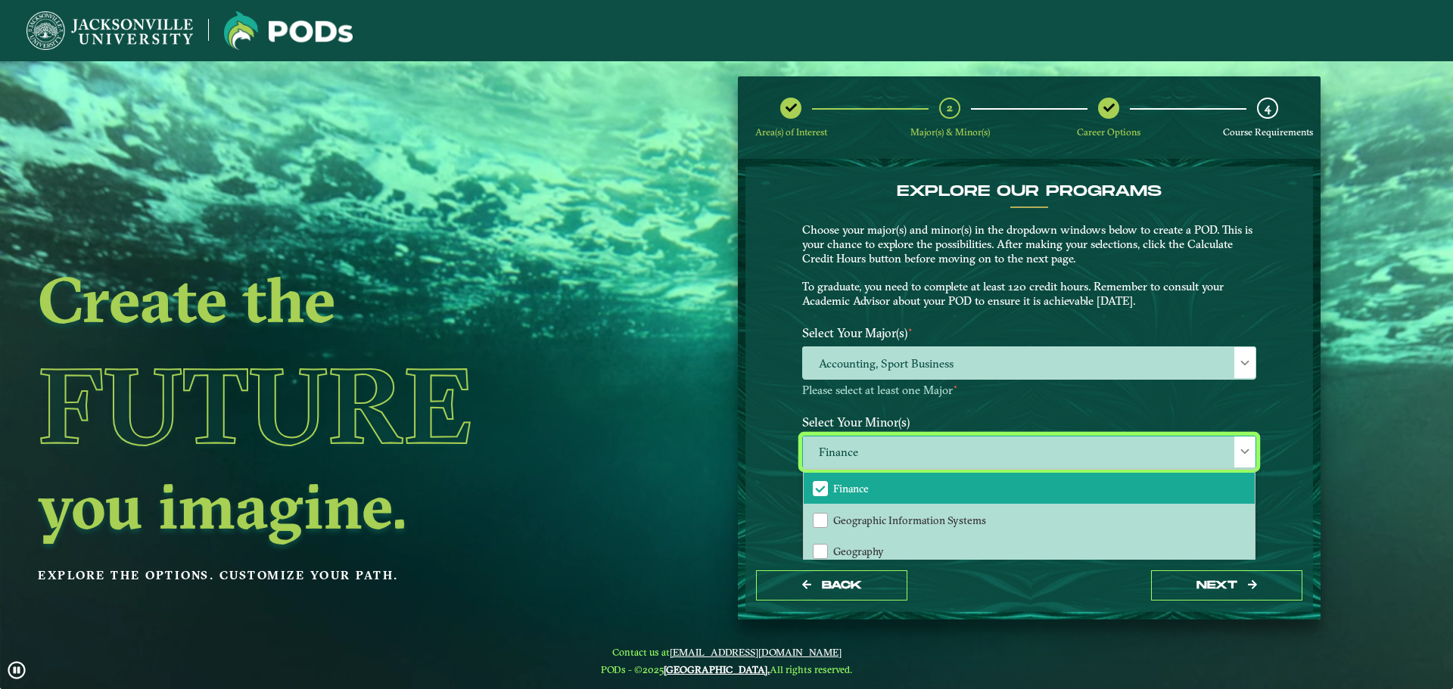
click at [811, 475] on li "Finance" at bounding box center [1028, 489] width 451 height 32
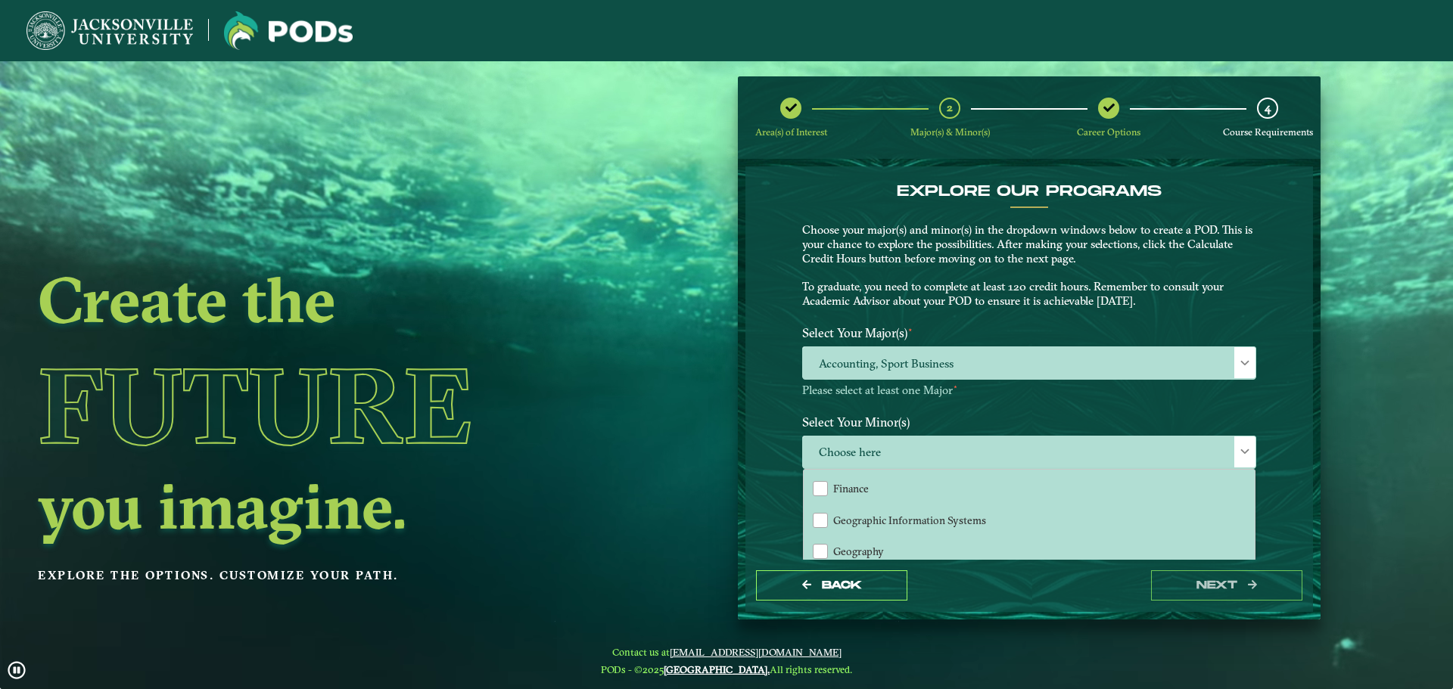
drag, startPoint x: 1117, startPoint y: 442, endPoint x: 1116, endPoint y: 412, distance: 30.3
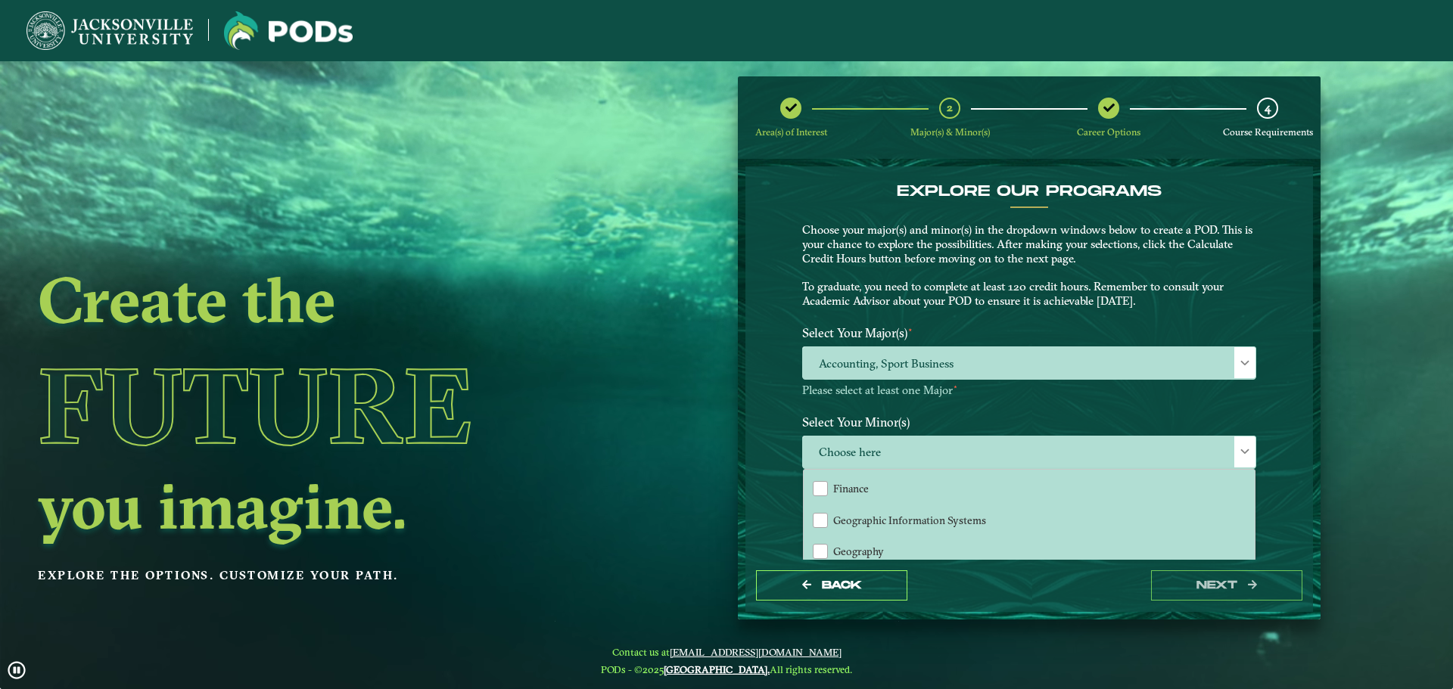
click at [1117, 437] on span "Choose here" at bounding box center [1029, 453] width 452 height 33
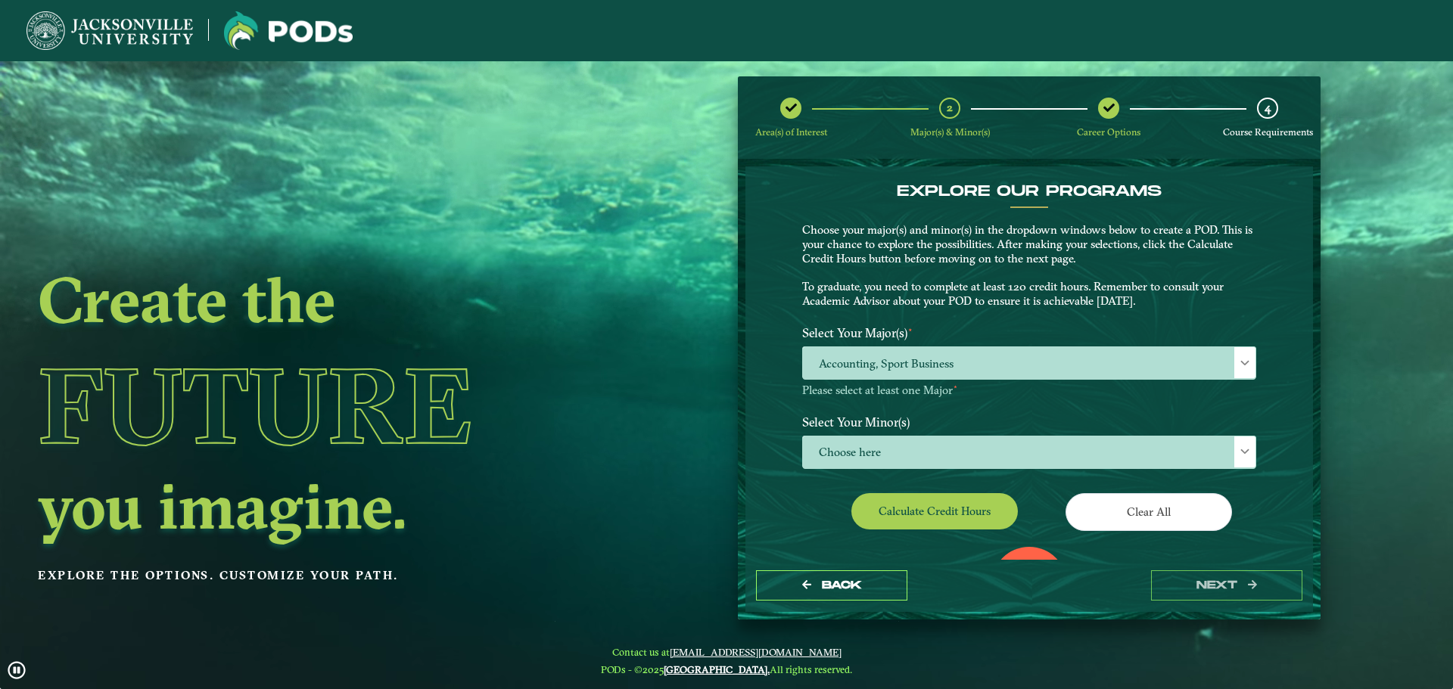
click at [1116, 412] on label "Select Your Minor(s)" at bounding box center [1029, 422] width 477 height 28
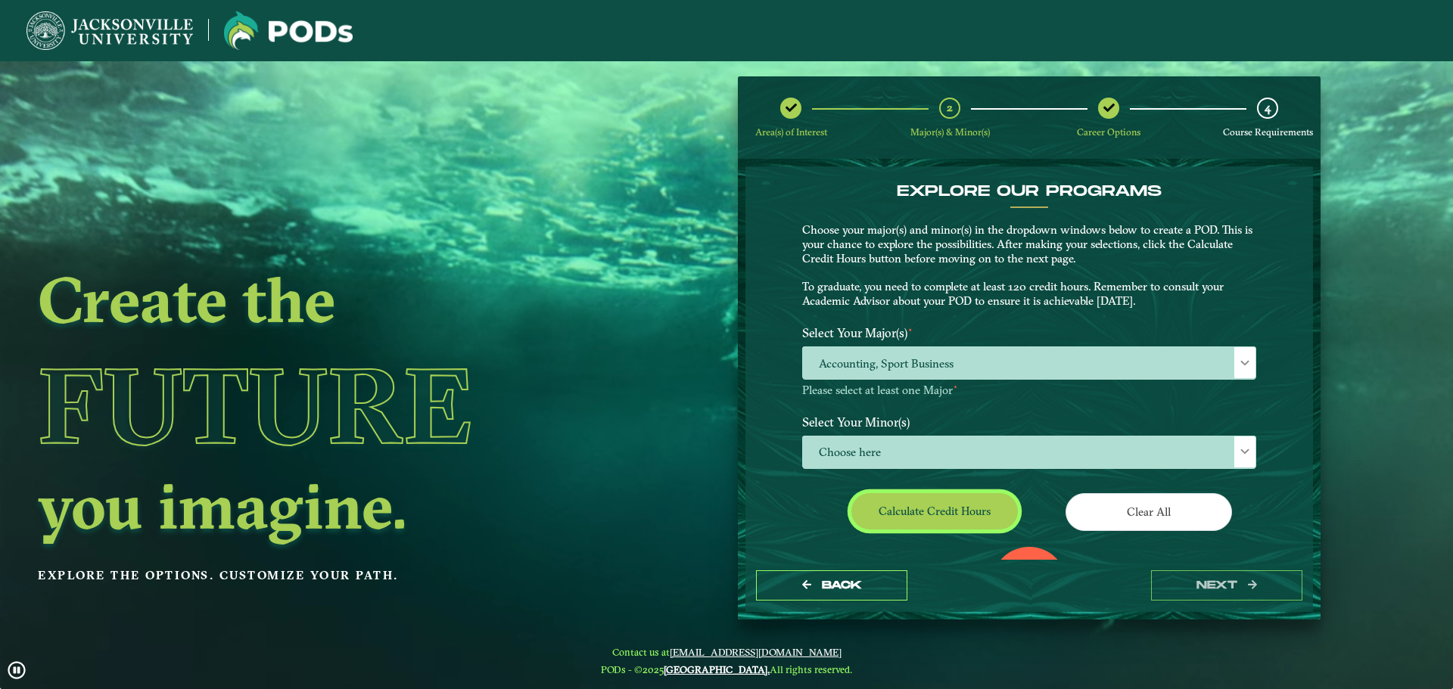
click at [918, 526] on button "Calculate credit hours" at bounding box center [934, 511] width 166 height 36
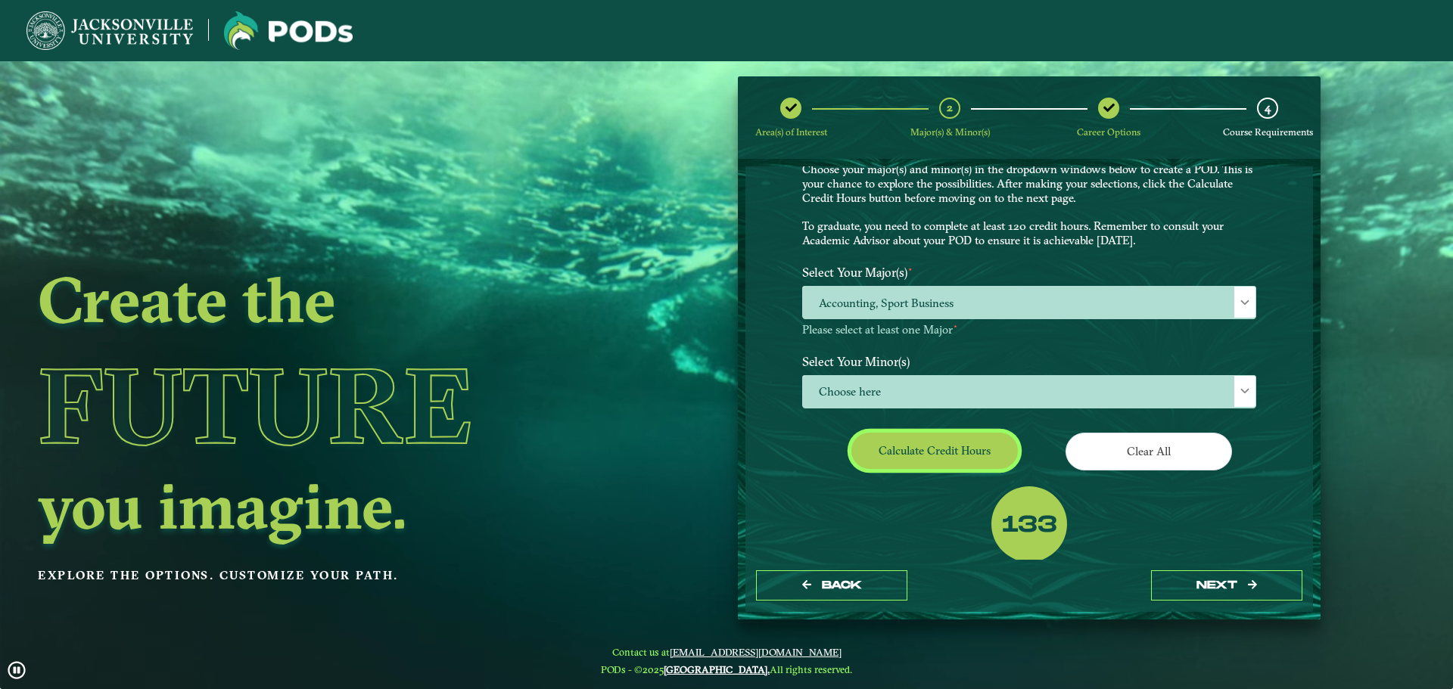
scroll to position [0, 0]
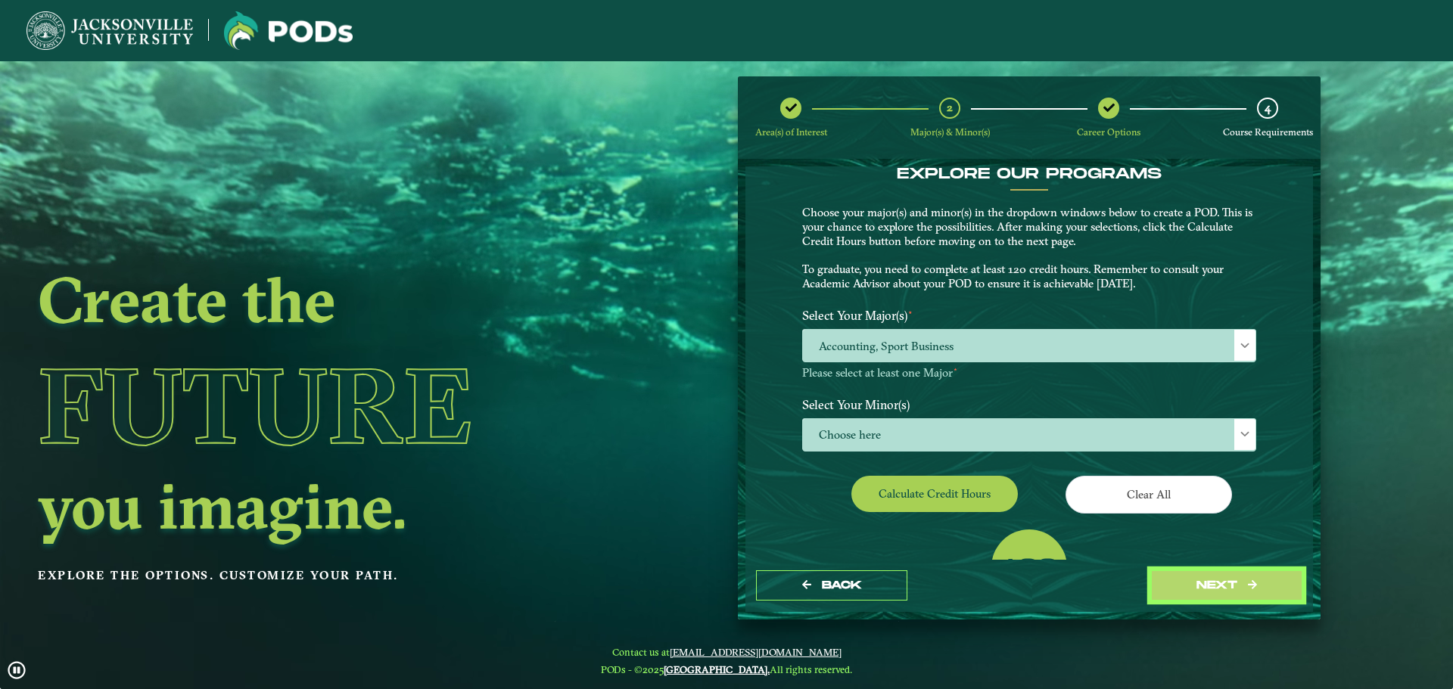
click at [1243, 595] on button "next" at bounding box center [1226, 585] width 151 height 31
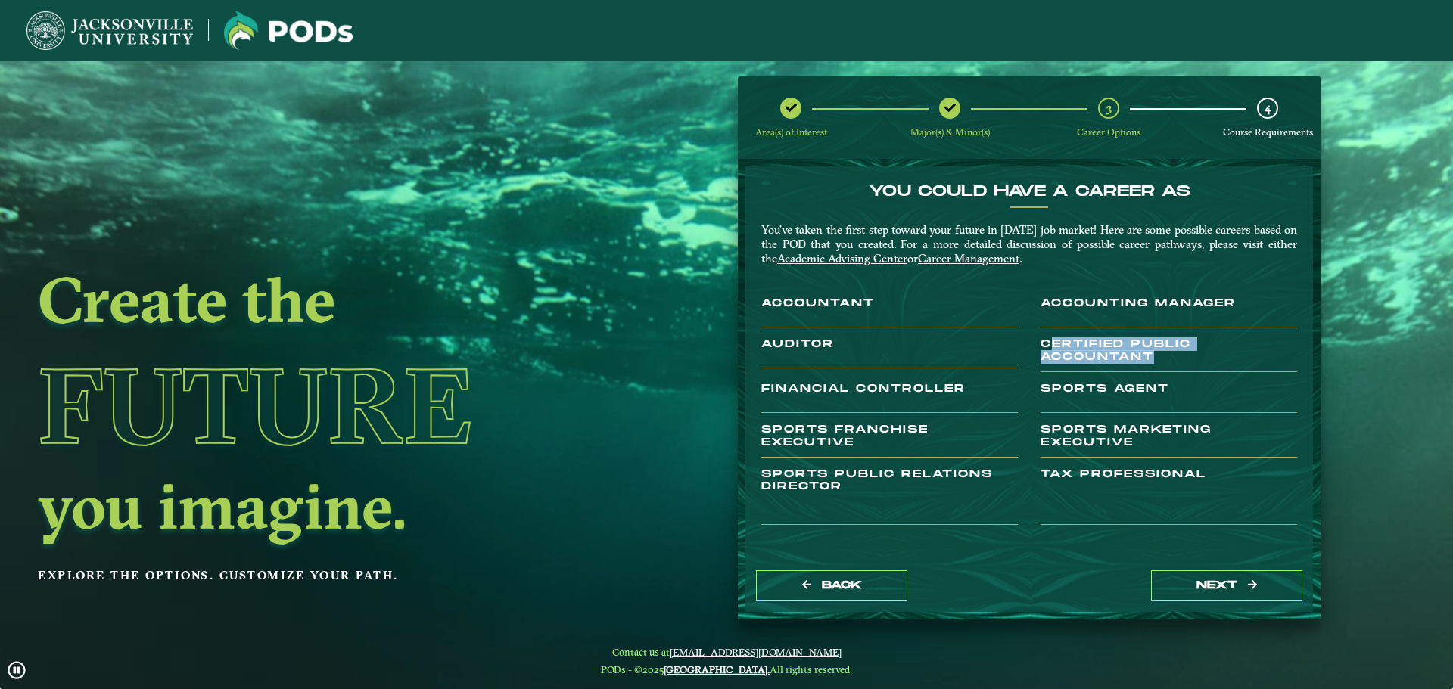
drag, startPoint x: 1053, startPoint y: 340, endPoint x: 1179, endPoint y: 371, distance: 129.9
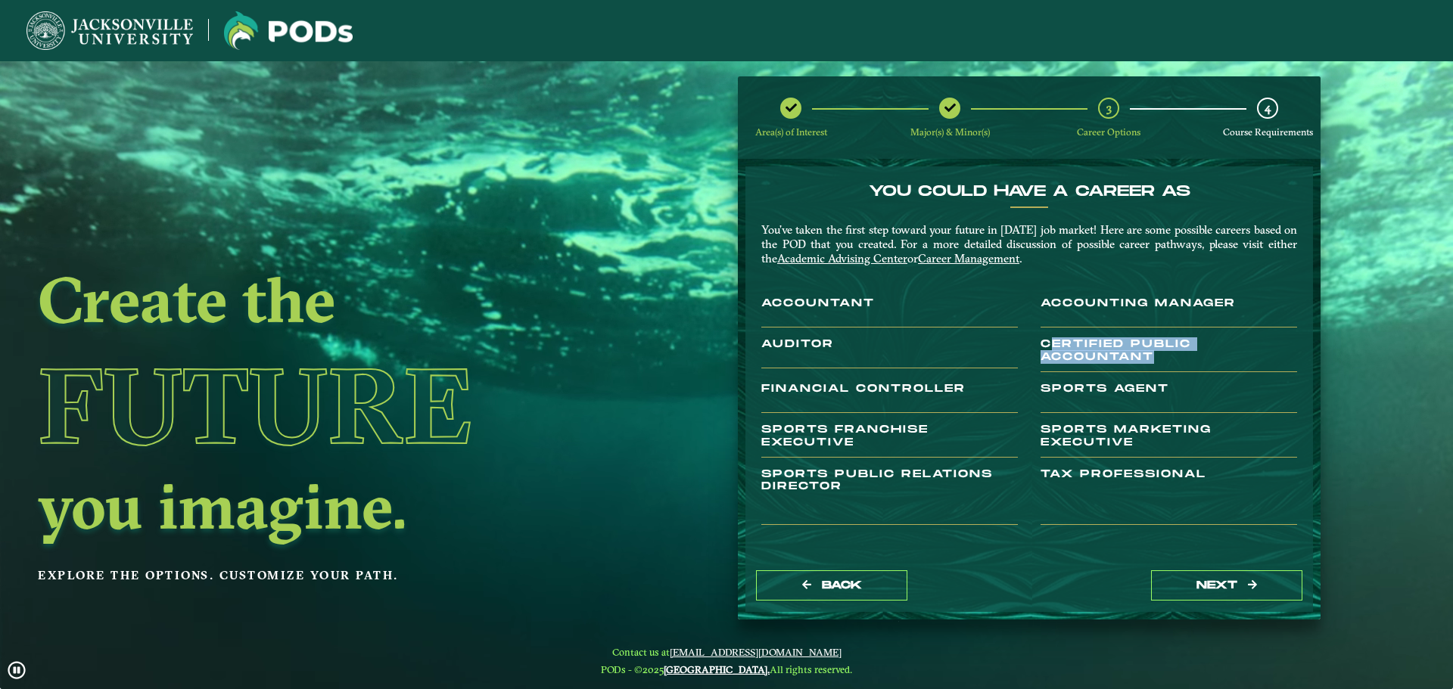
click at [1179, 371] on h3 "Certified Public Accountant" at bounding box center [1168, 355] width 256 height 34
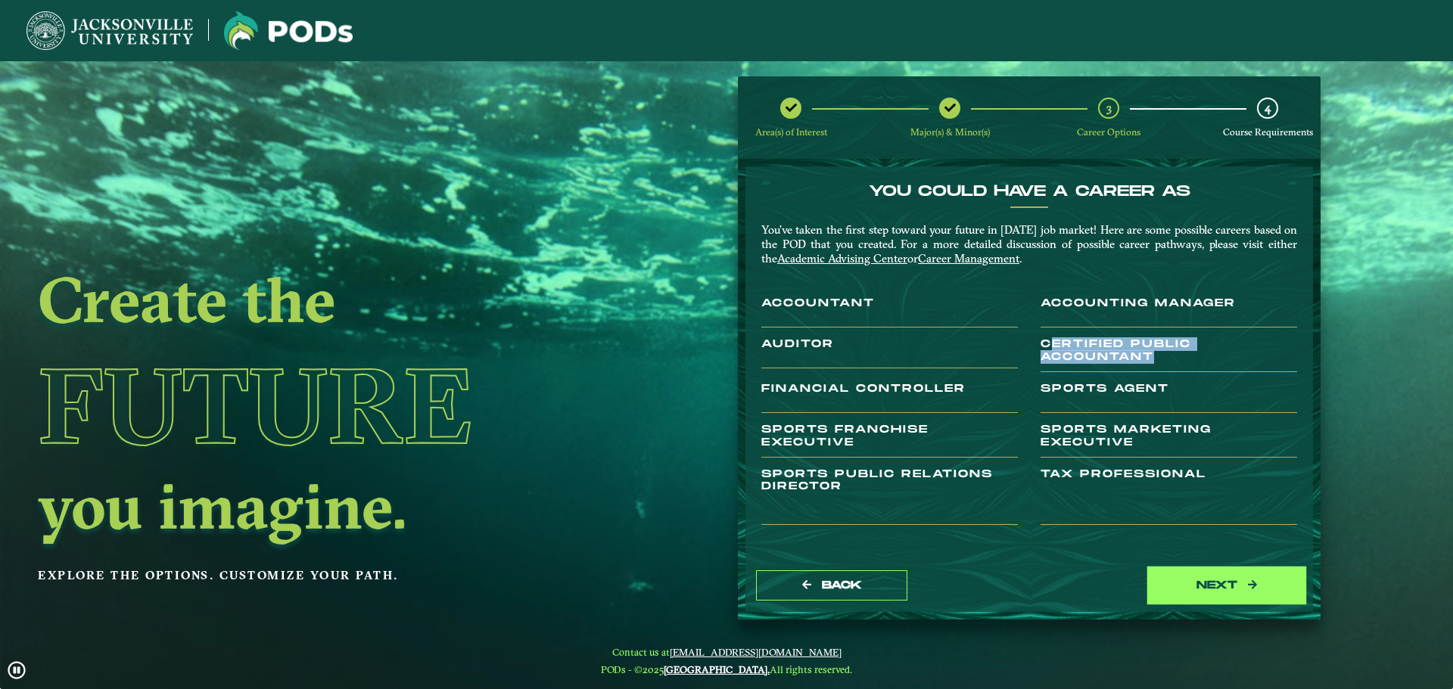
click at [1222, 589] on button "next" at bounding box center [1226, 585] width 151 height 31
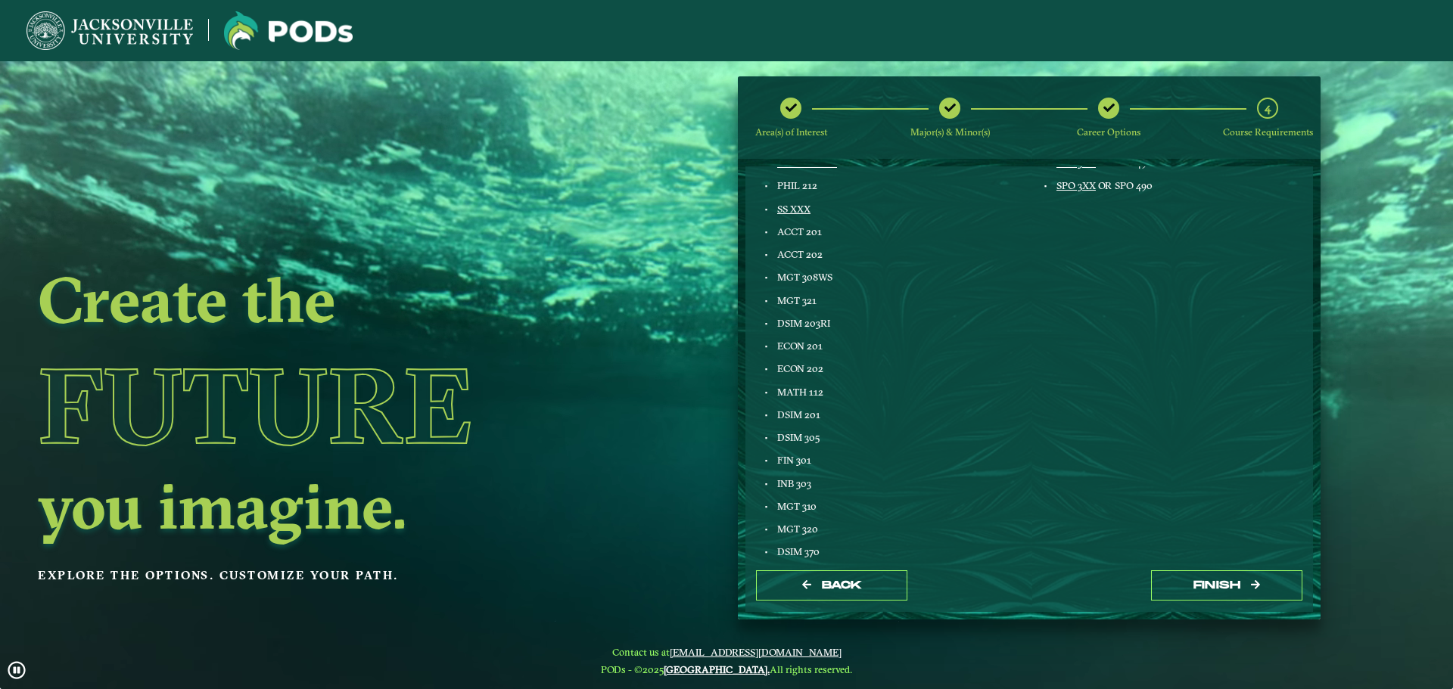
scroll to position [726, 0]
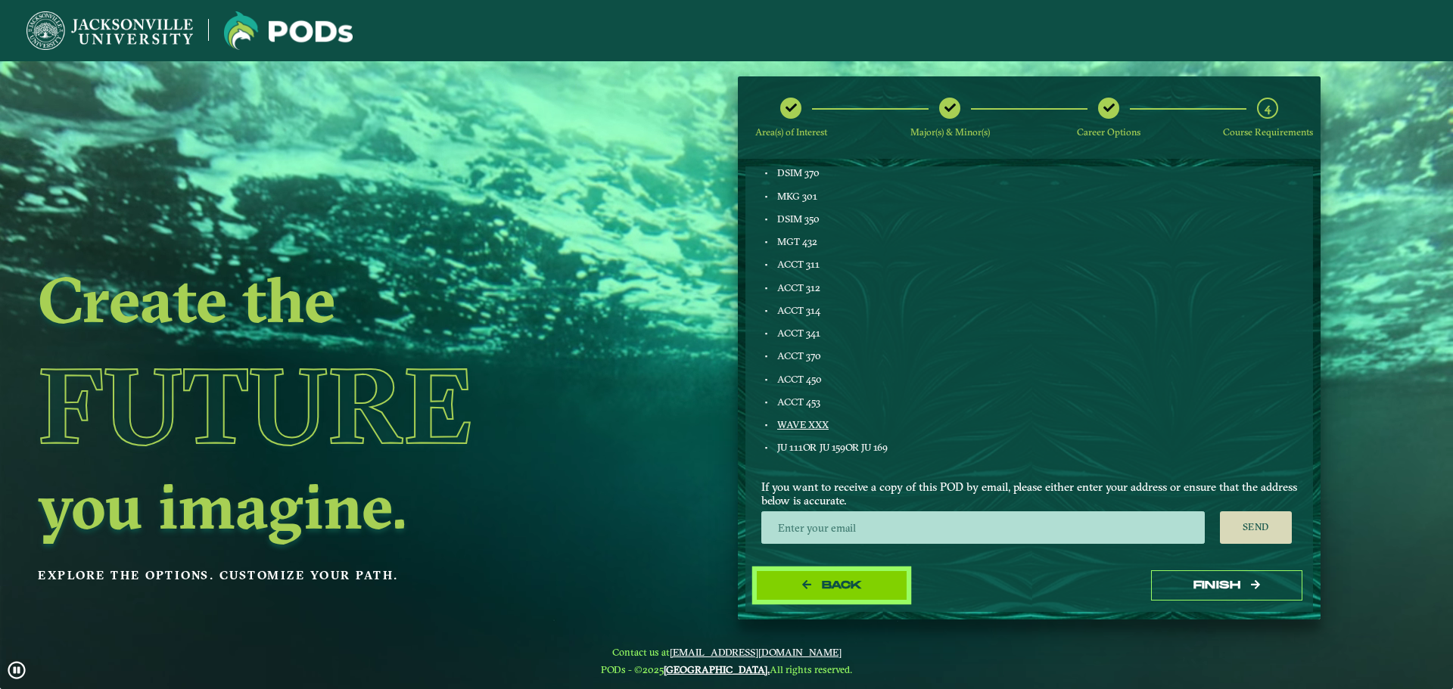
click at [859, 586] on span "Back" at bounding box center [842, 585] width 40 height 13
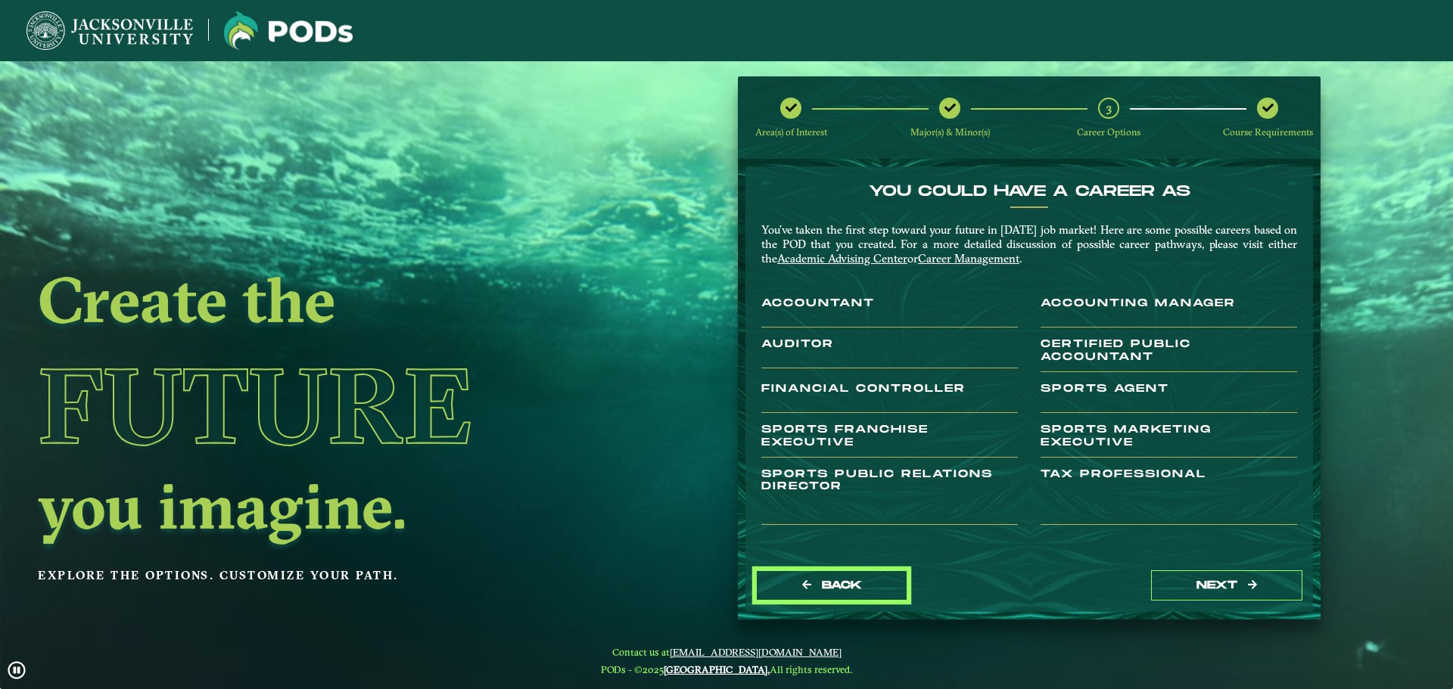
click at [859, 586] on span "Back" at bounding box center [842, 585] width 40 height 13
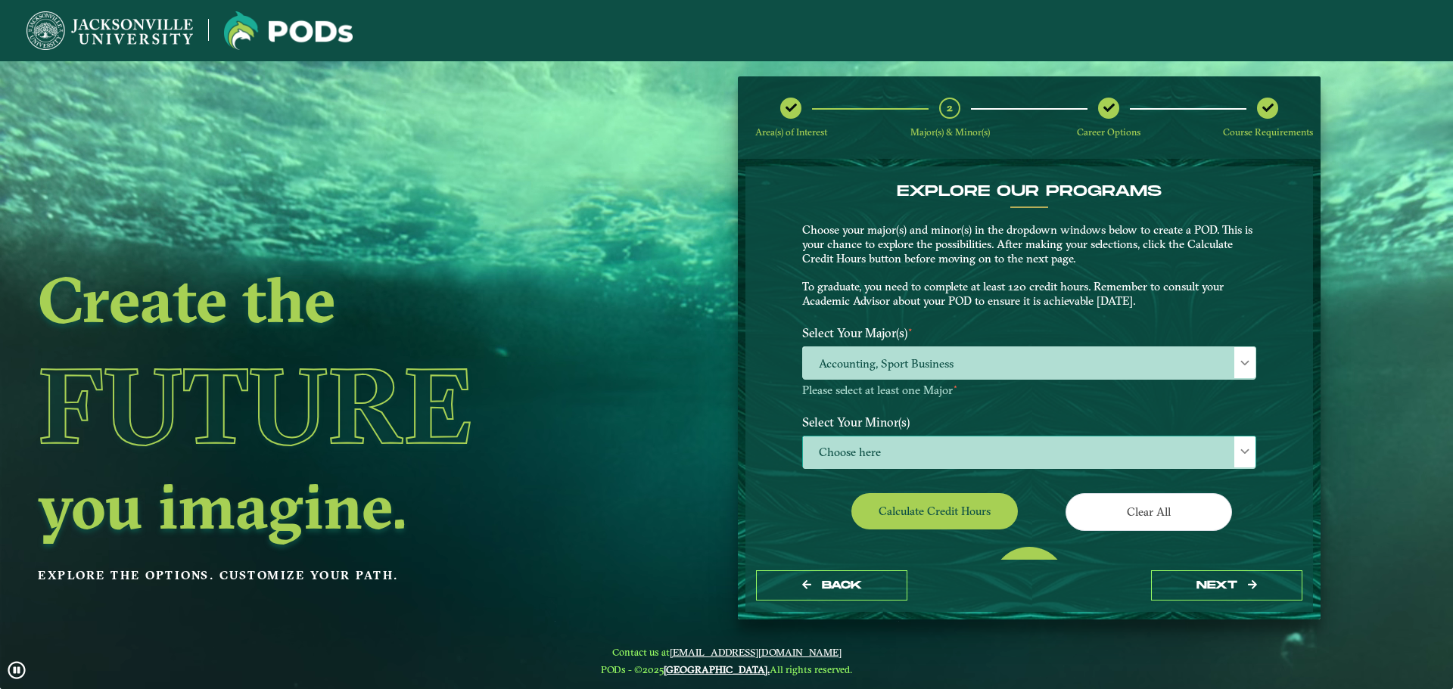
click at [932, 457] on span "Choose here" at bounding box center [1029, 453] width 452 height 33
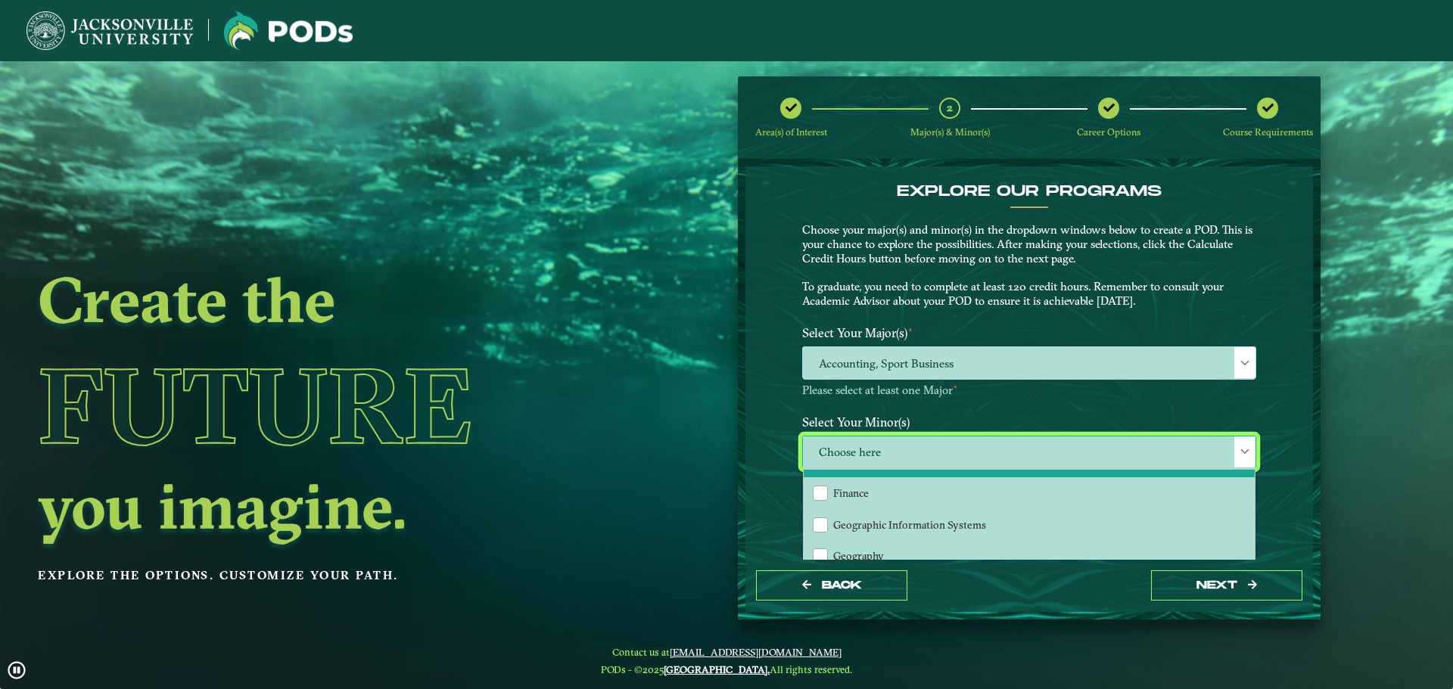
scroll to position [757, 0]
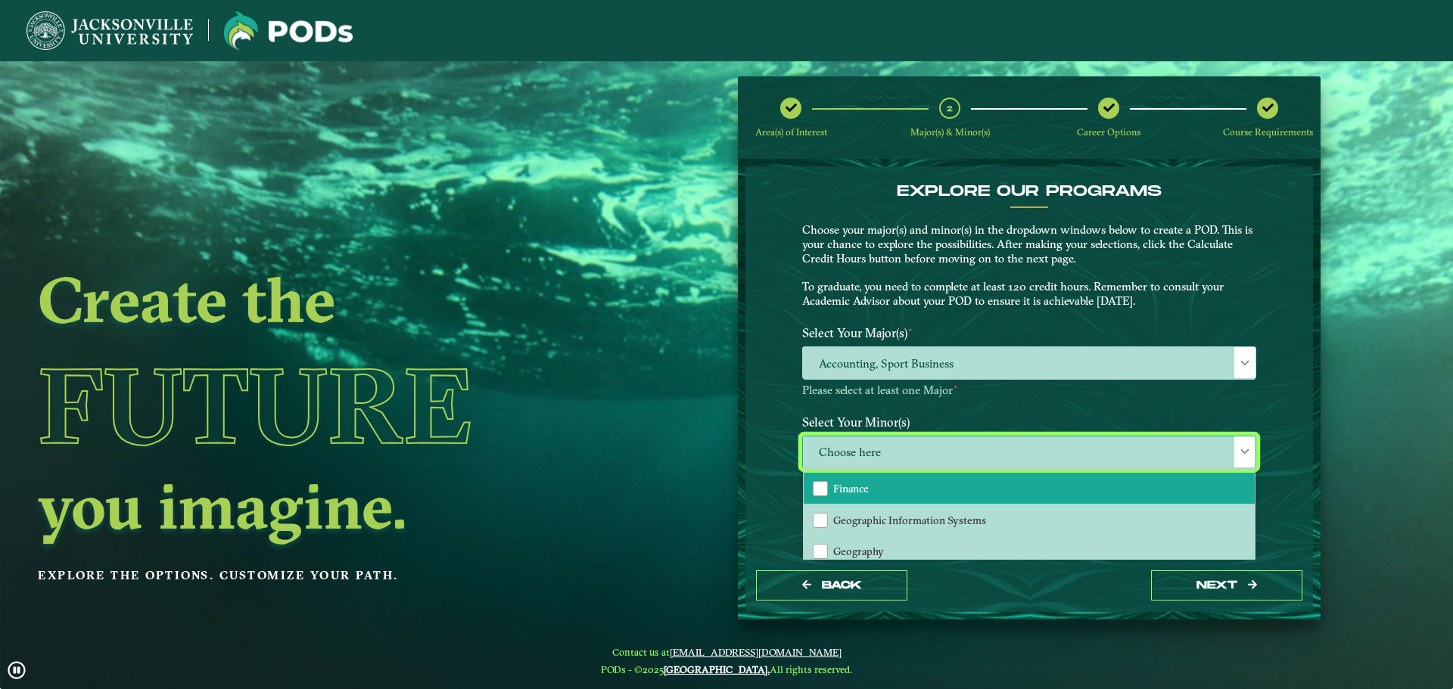
click at [862, 486] on span "Finance" at bounding box center [851, 489] width 36 height 14
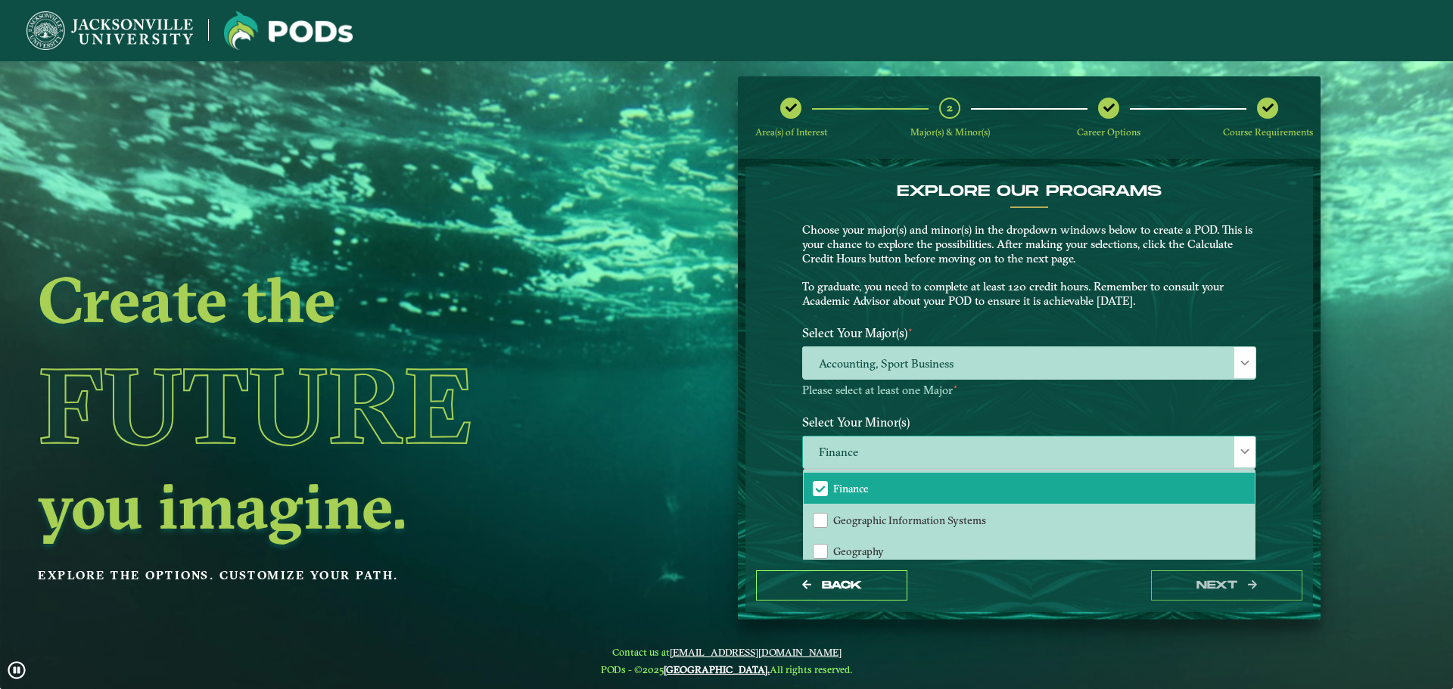
click at [969, 452] on span "Finance" at bounding box center [1029, 453] width 452 height 33
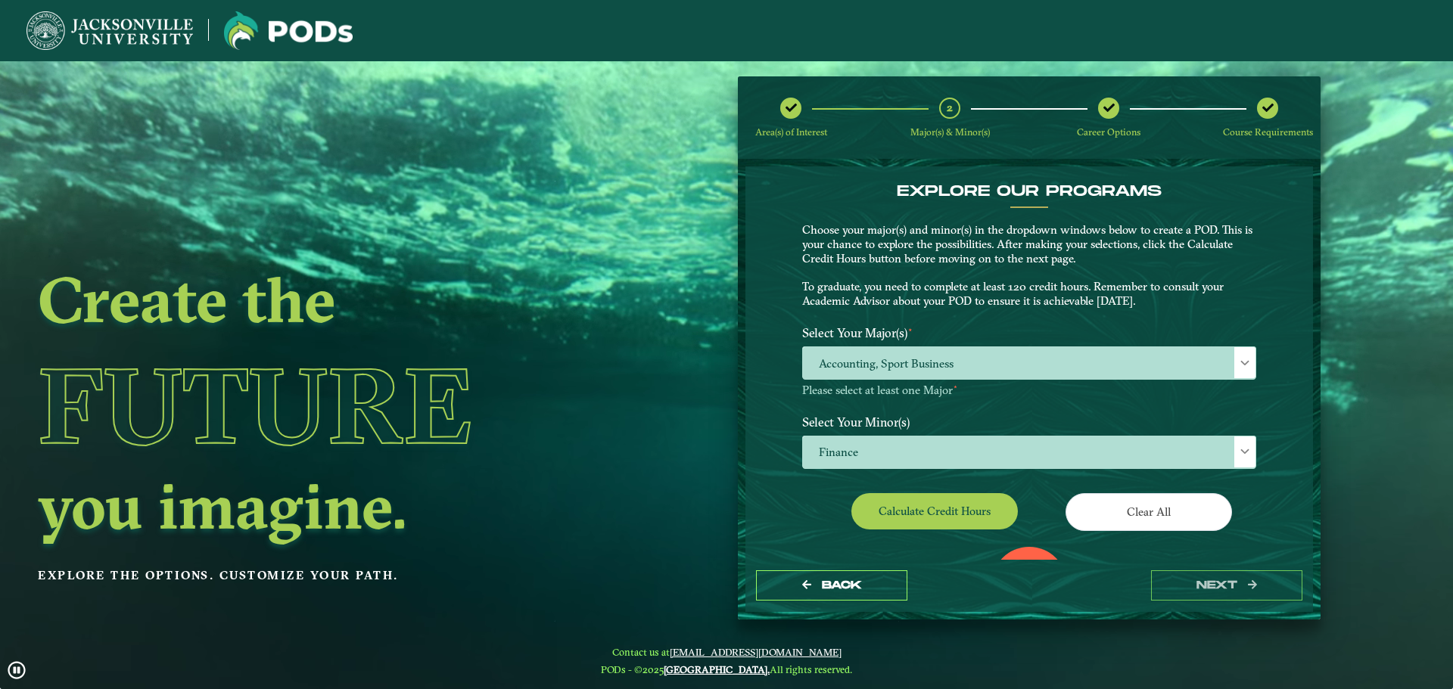
click at [1120, 547] on div "EXPLORE OUR PROGRAMS Choose your major(s) and minor(s) in the dropdown windows …" at bounding box center [1028, 389] width 567 height 446
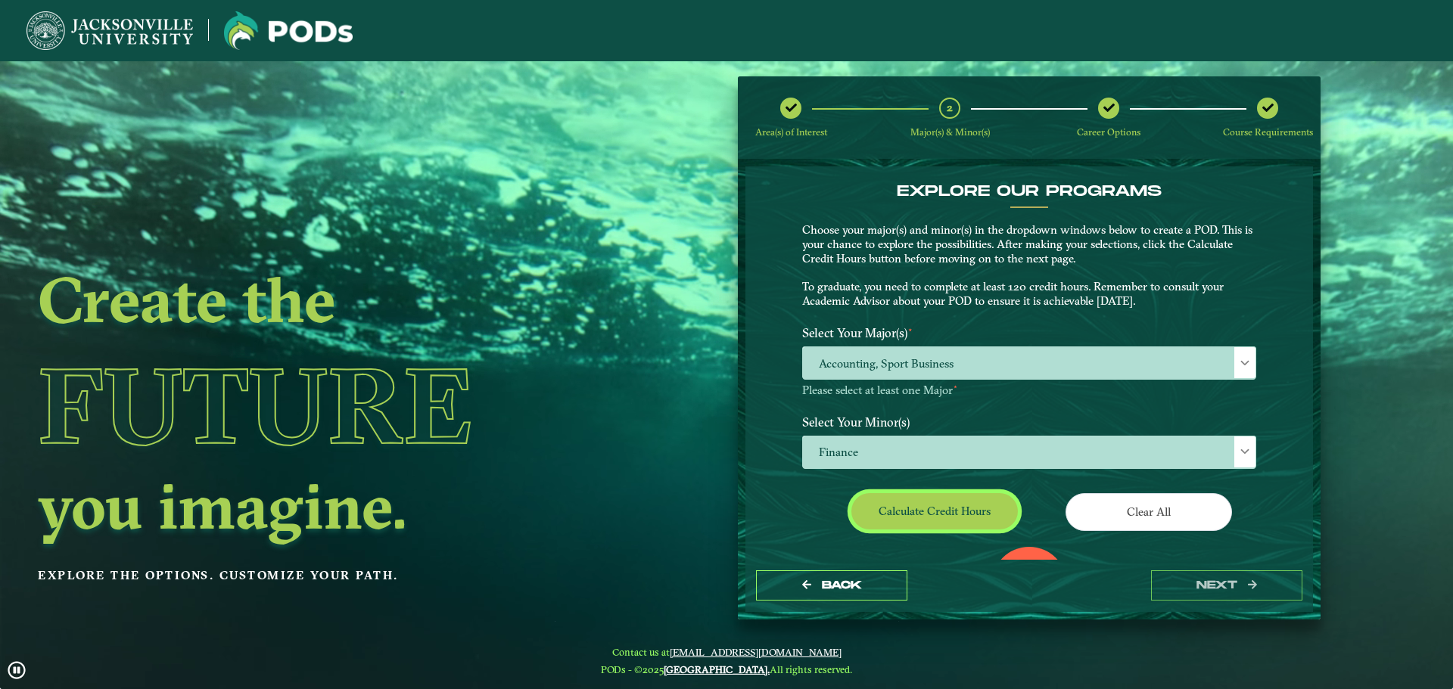
click at [965, 511] on button "Calculate credit hours" at bounding box center [934, 511] width 166 height 36
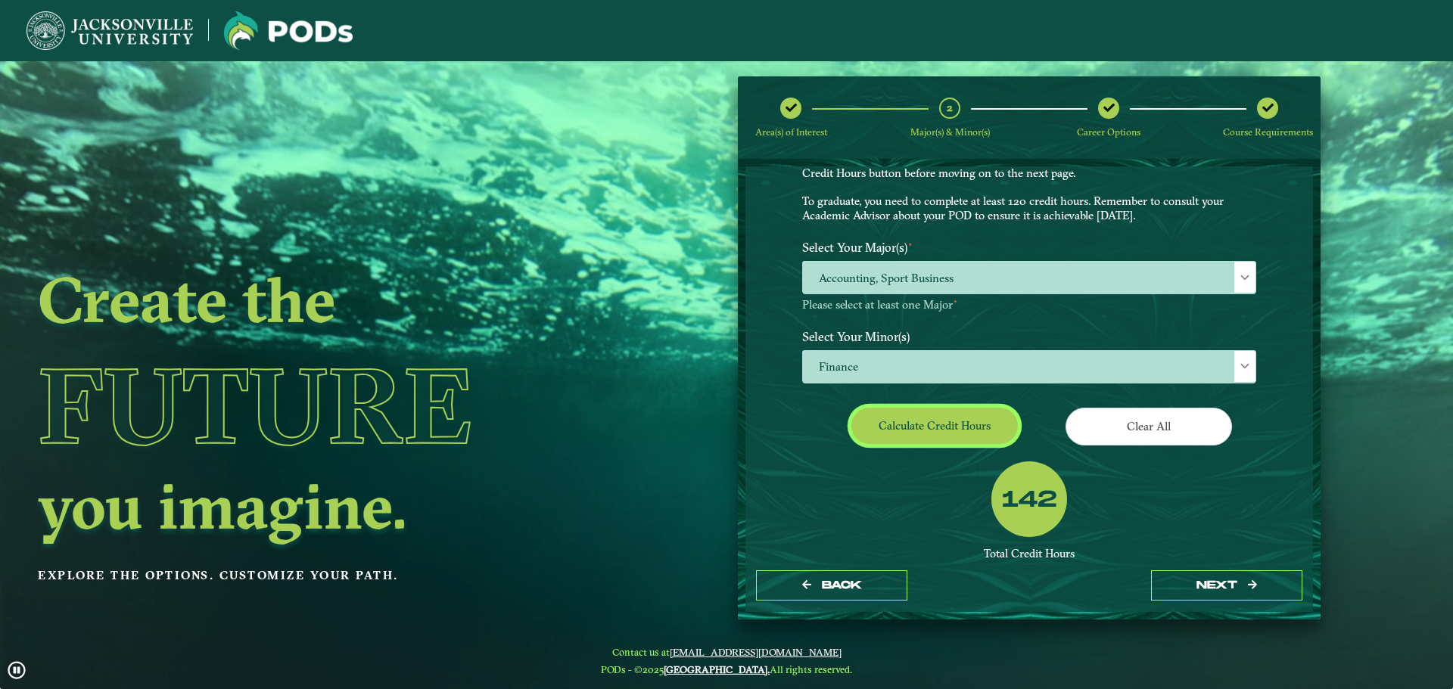
scroll to position [87, 0]
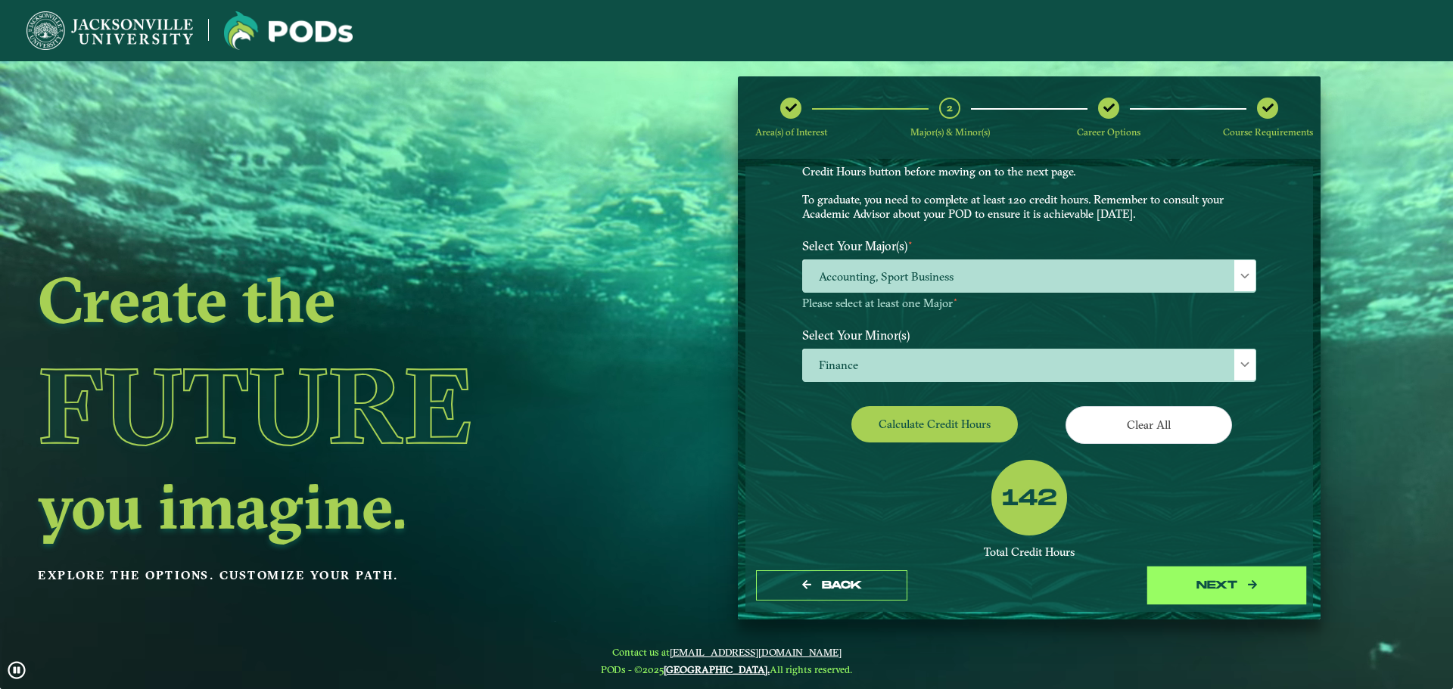
click at [1238, 583] on button "next" at bounding box center [1226, 585] width 151 height 31
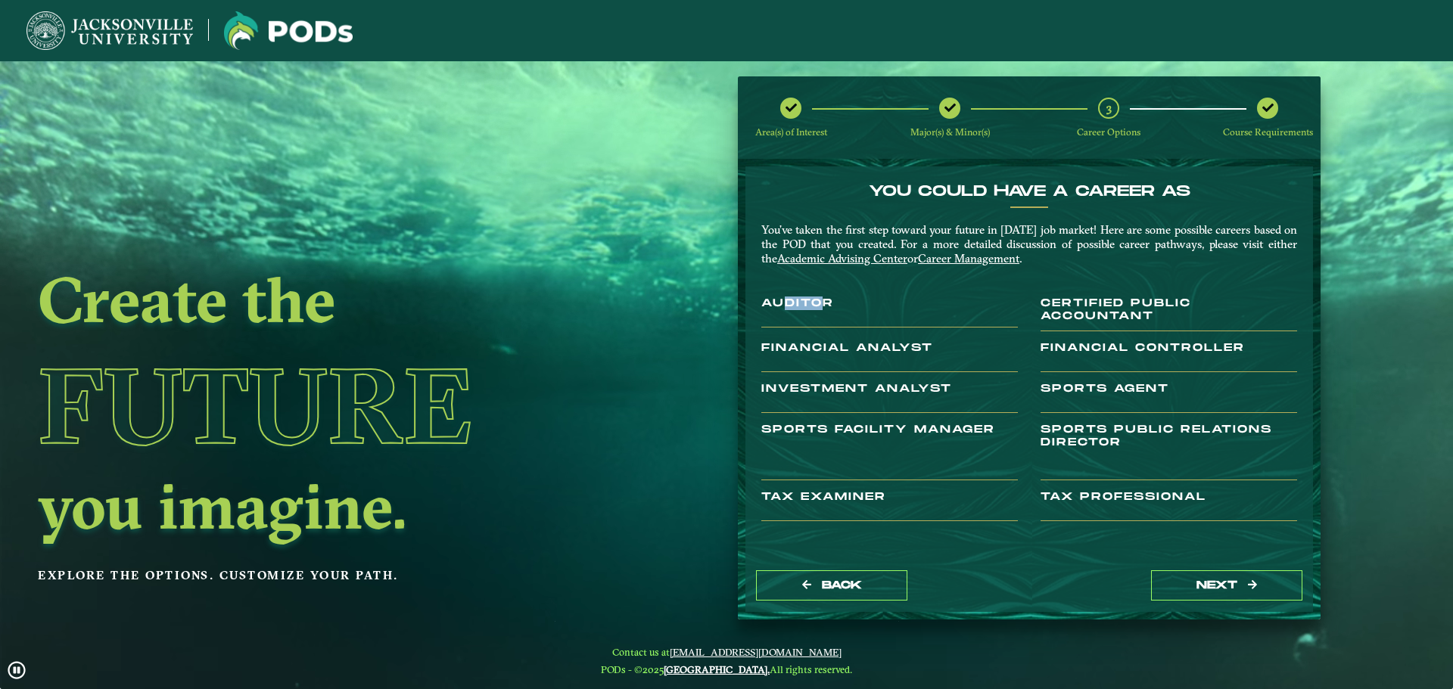
drag, startPoint x: 785, startPoint y: 306, endPoint x: 817, endPoint y: 305, distance: 31.8
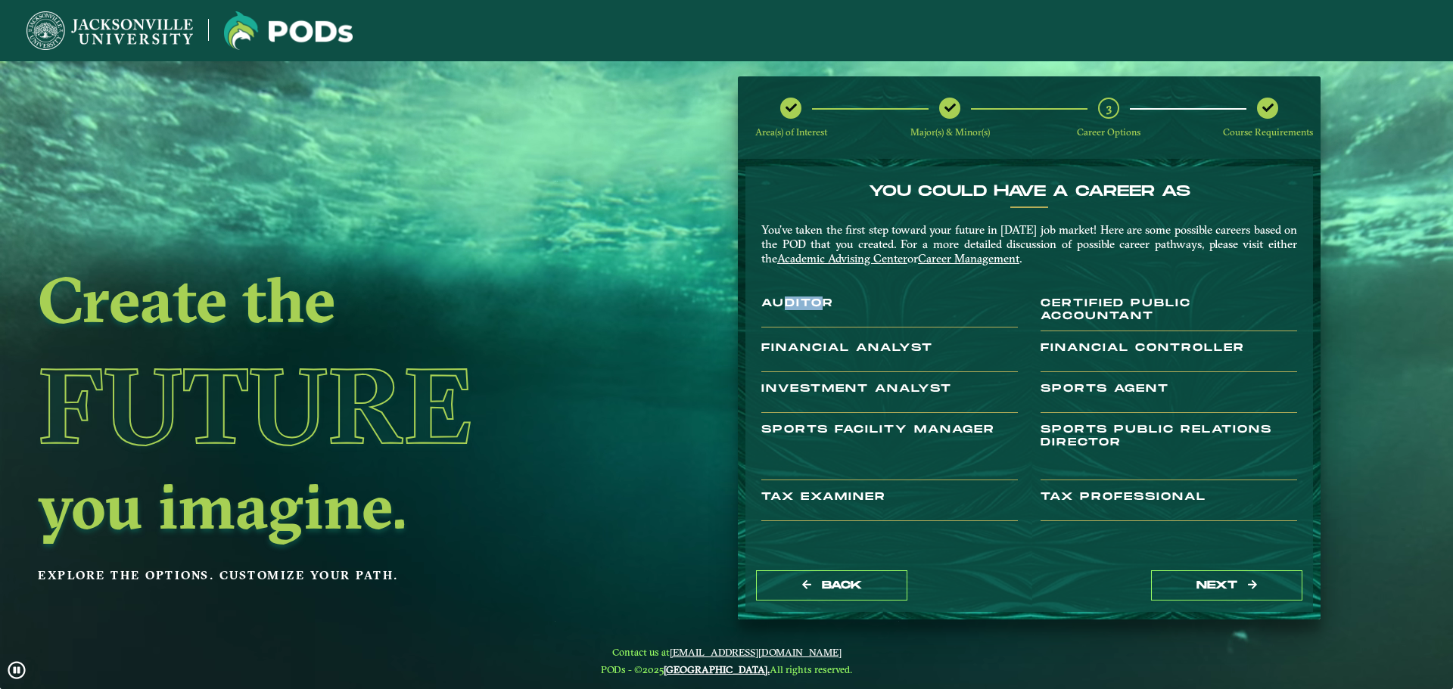
click at [817, 305] on h3 "Auditor" at bounding box center [889, 312] width 256 height 30
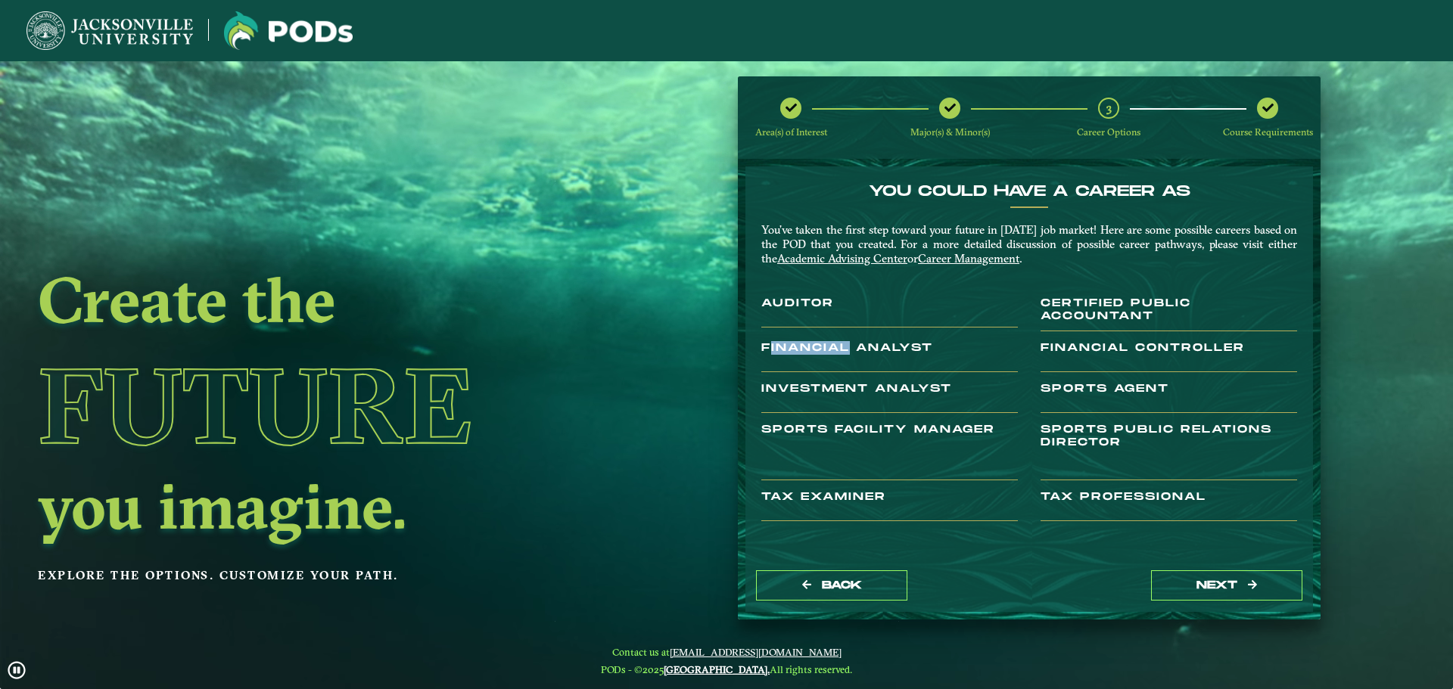
drag, startPoint x: 774, startPoint y: 358, endPoint x: 827, endPoint y: 376, distance: 56.0
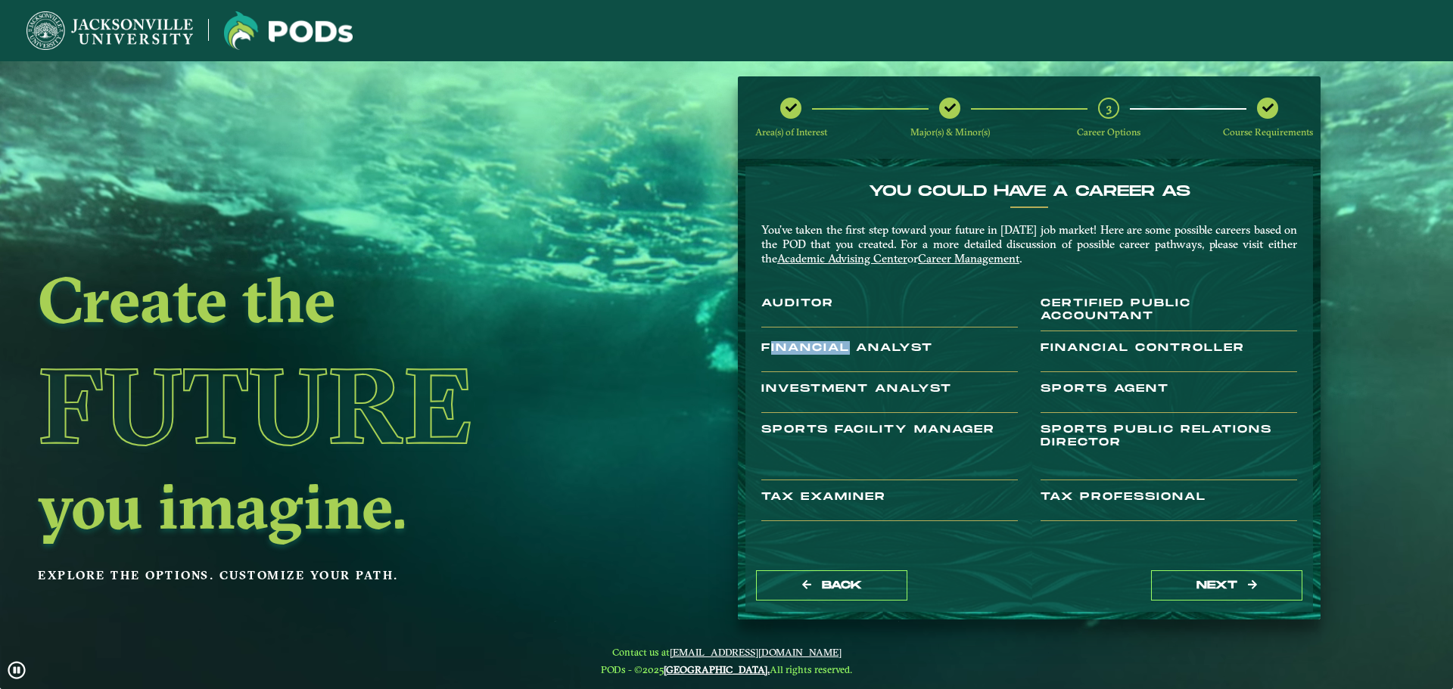
click at [846, 359] on h3 "Financial Analyst" at bounding box center [889, 357] width 256 height 30
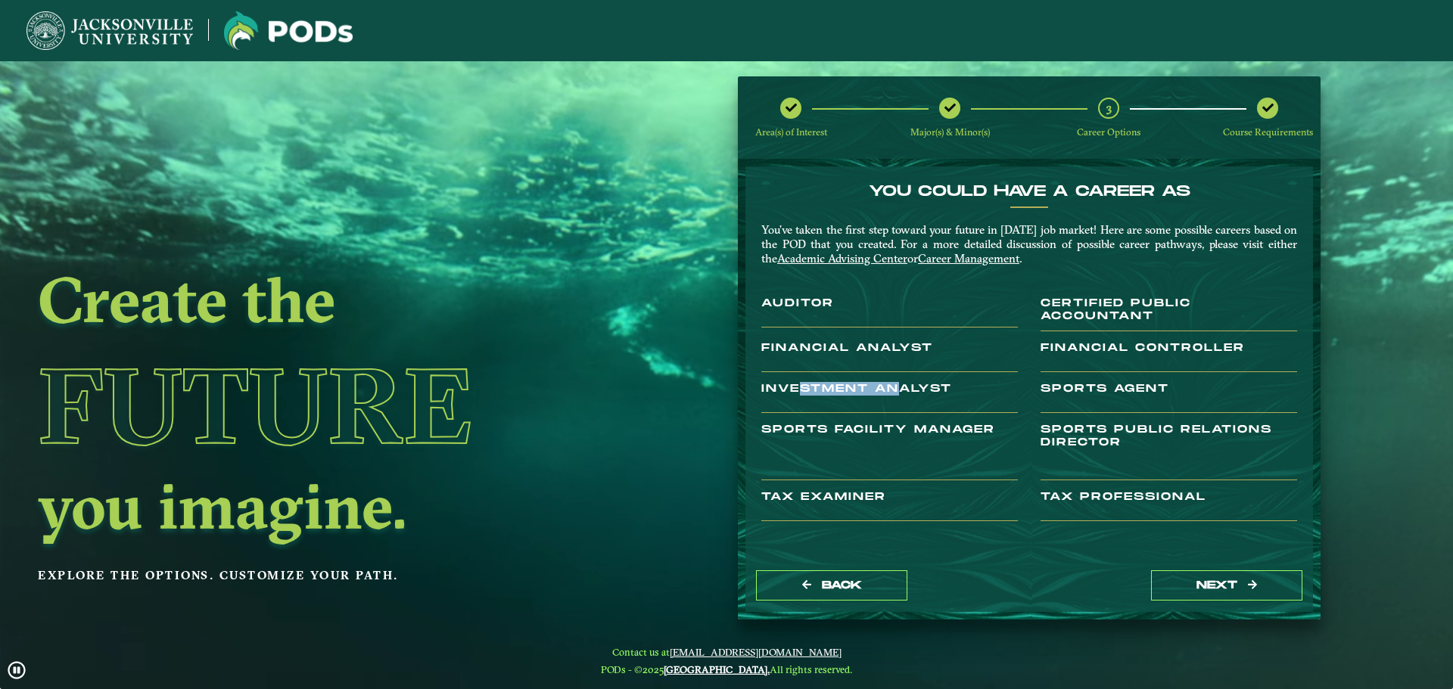
drag, startPoint x: 800, startPoint y: 387, endPoint x: 903, endPoint y: 411, distance: 105.5
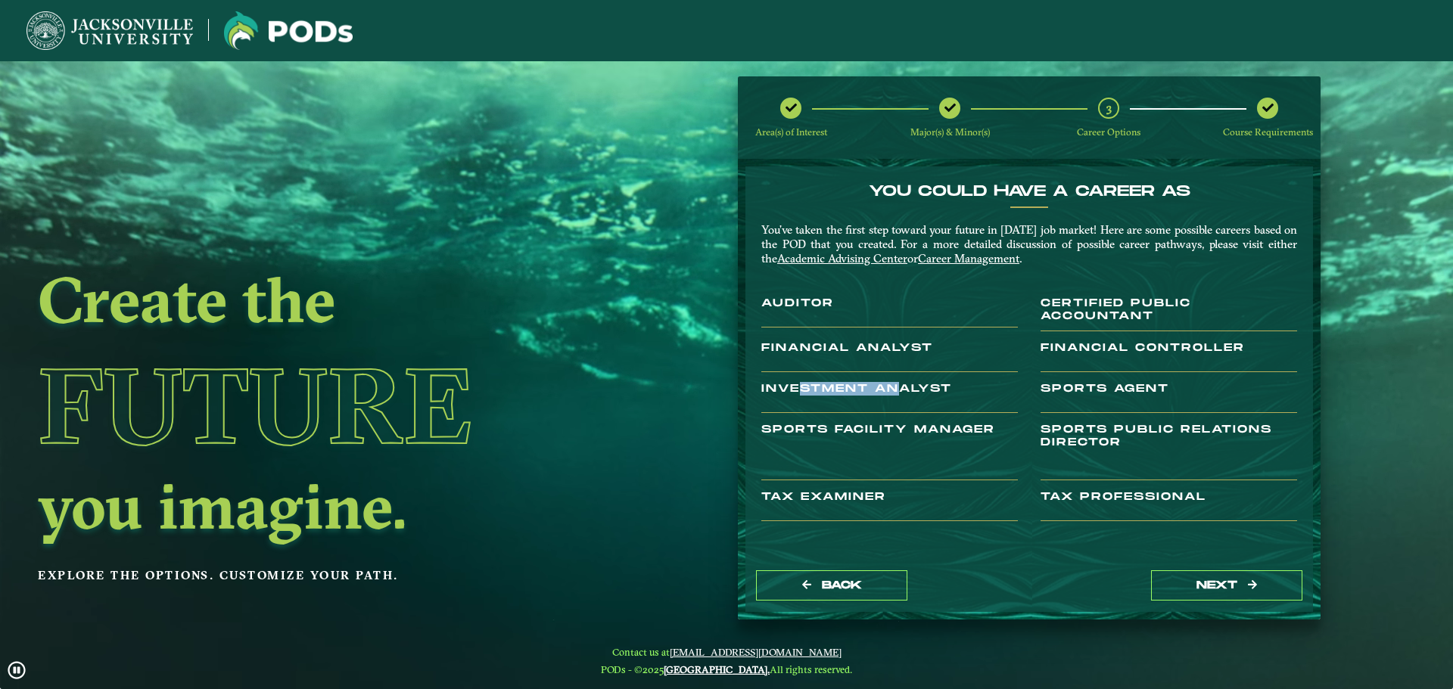
click at [903, 411] on h3 "Investment Analyst" at bounding box center [889, 398] width 256 height 30
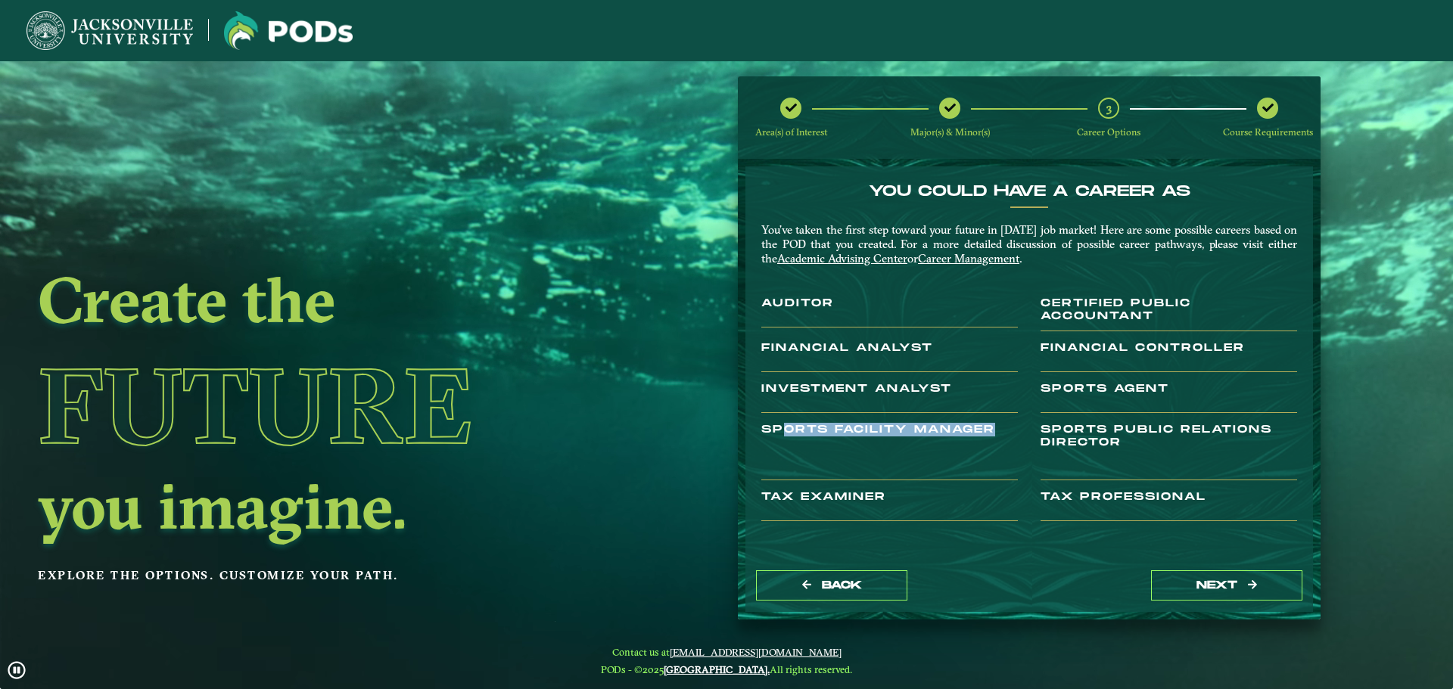
drag, startPoint x: 789, startPoint y: 425, endPoint x: 1005, endPoint y: 448, distance: 217.6
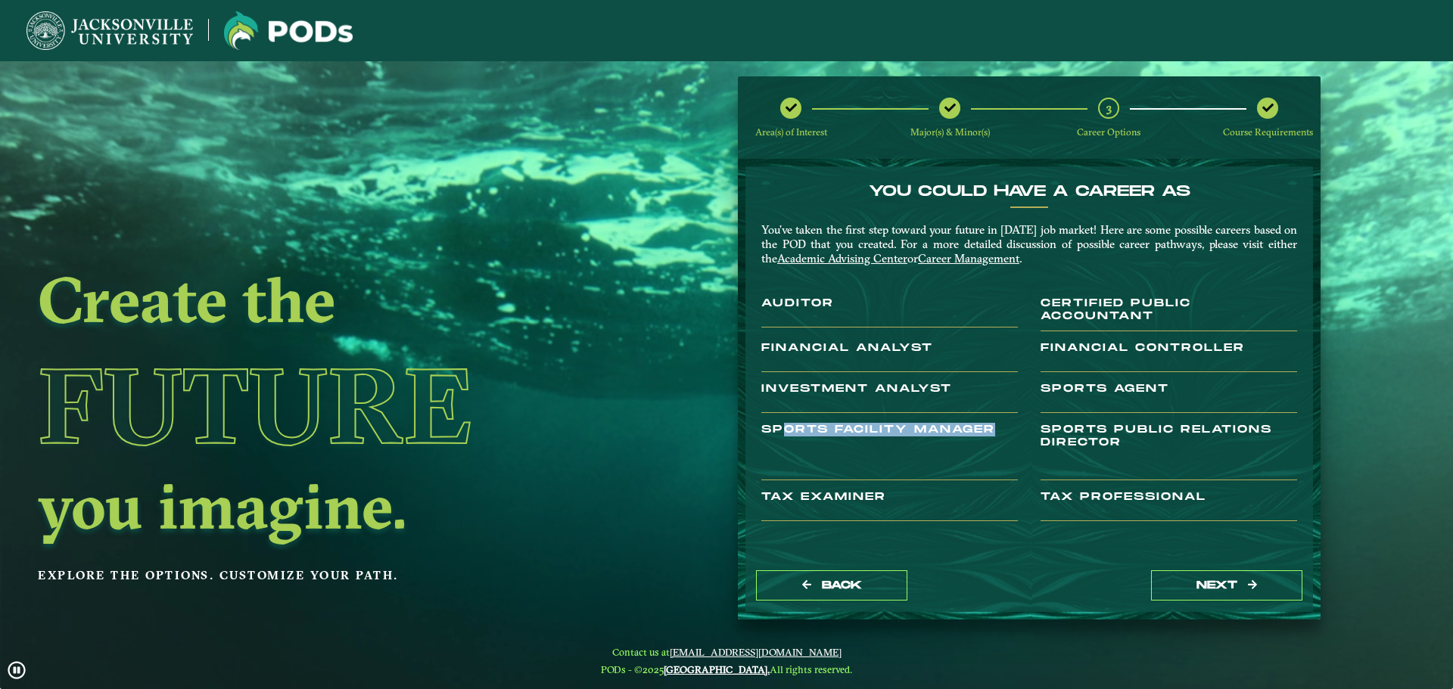
click at [1005, 448] on h3 "Sports Facility Manager" at bounding box center [889, 452] width 256 height 57
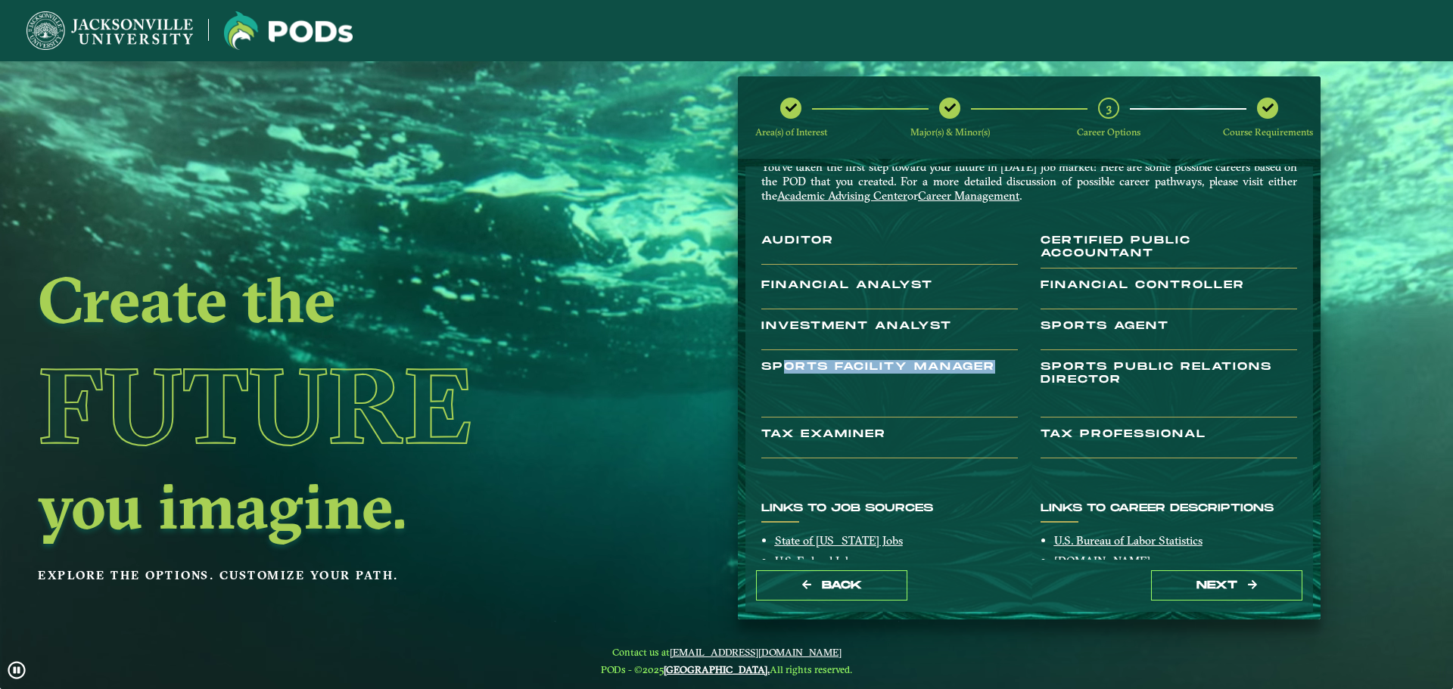
scroll to position [76, 0]
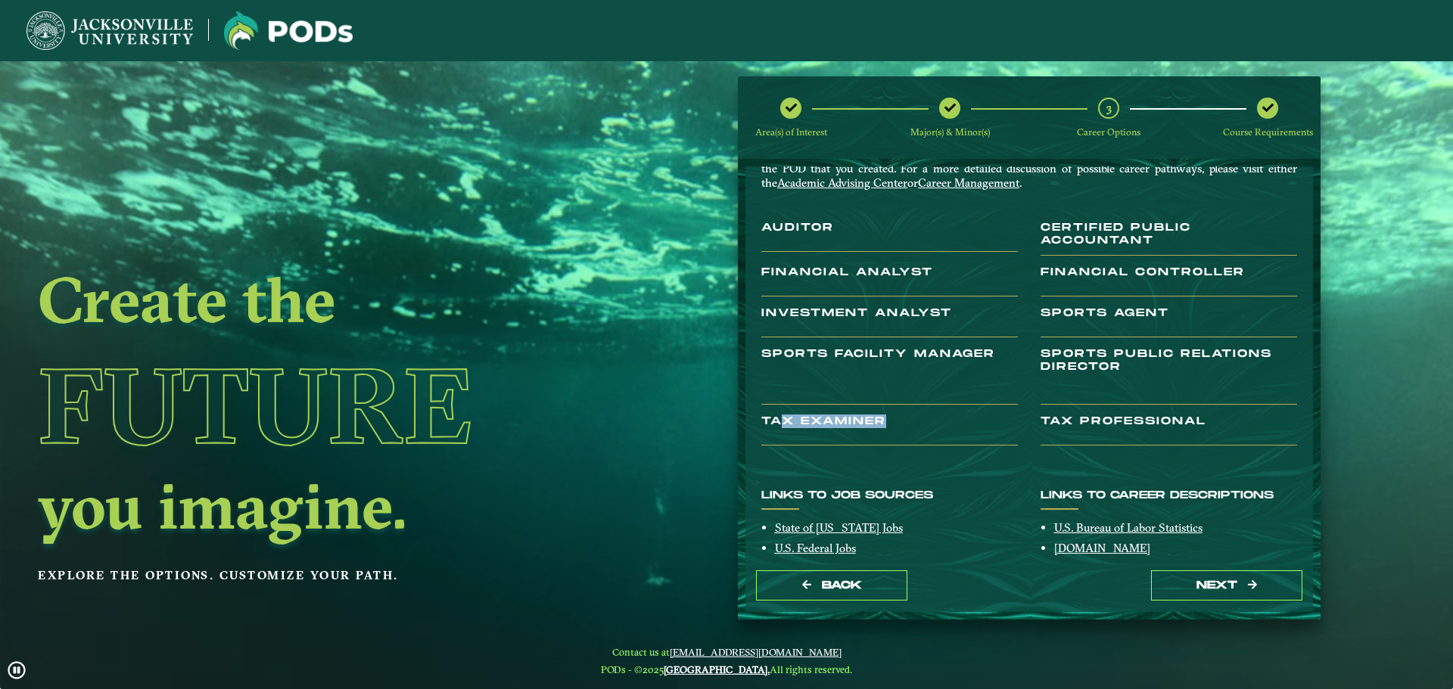
drag, startPoint x: 786, startPoint y: 422, endPoint x: 950, endPoint y: 430, distance: 164.3
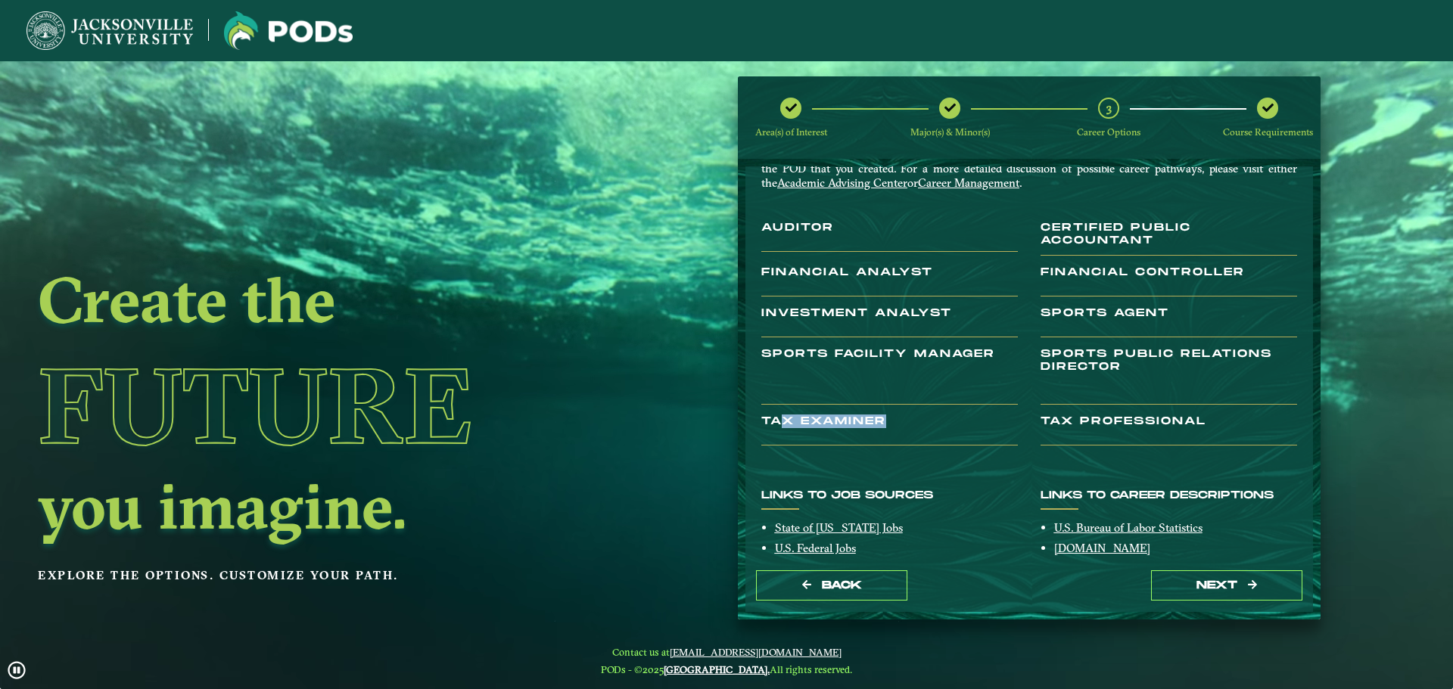
click at [950, 430] on h3 "Tax Examiner" at bounding box center [889, 430] width 256 height 30
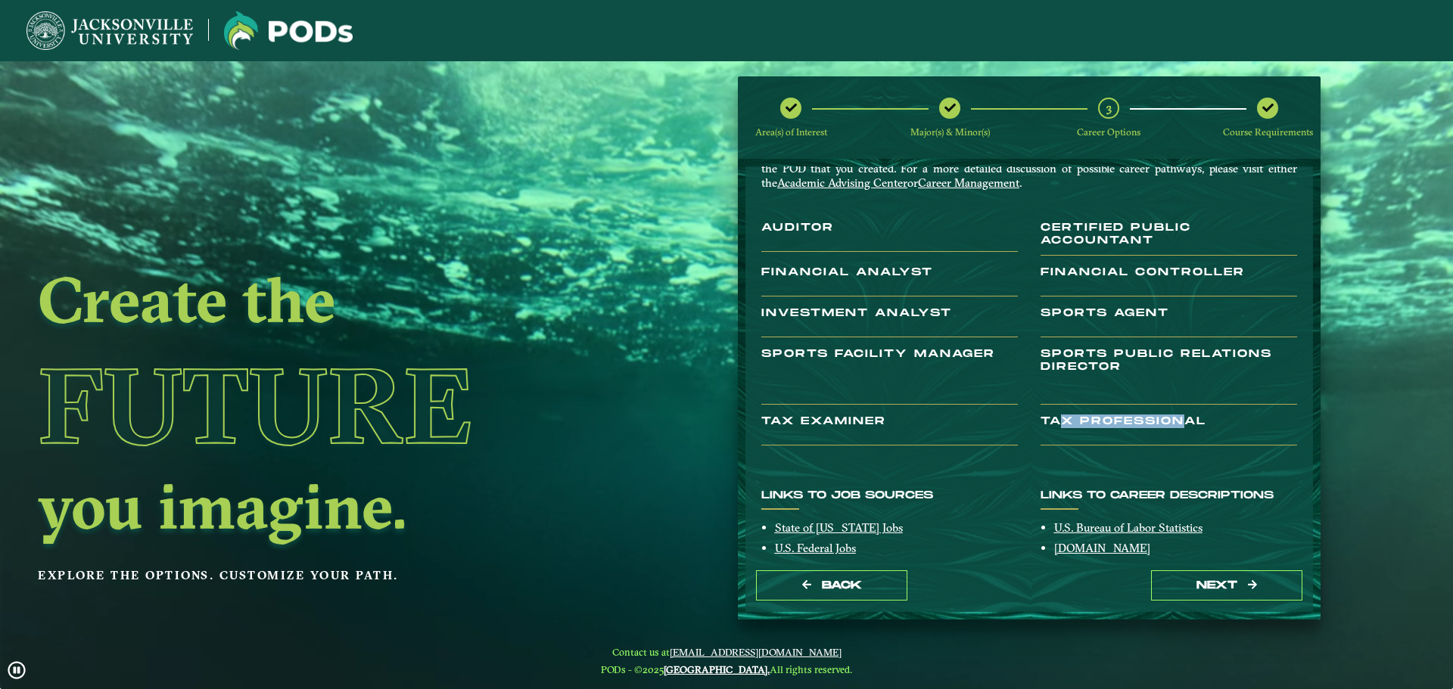
drag, startPoint x: 1135, startPoint y: 427, endPoint x: 1181, endPoint y: 433, distance: 46.5
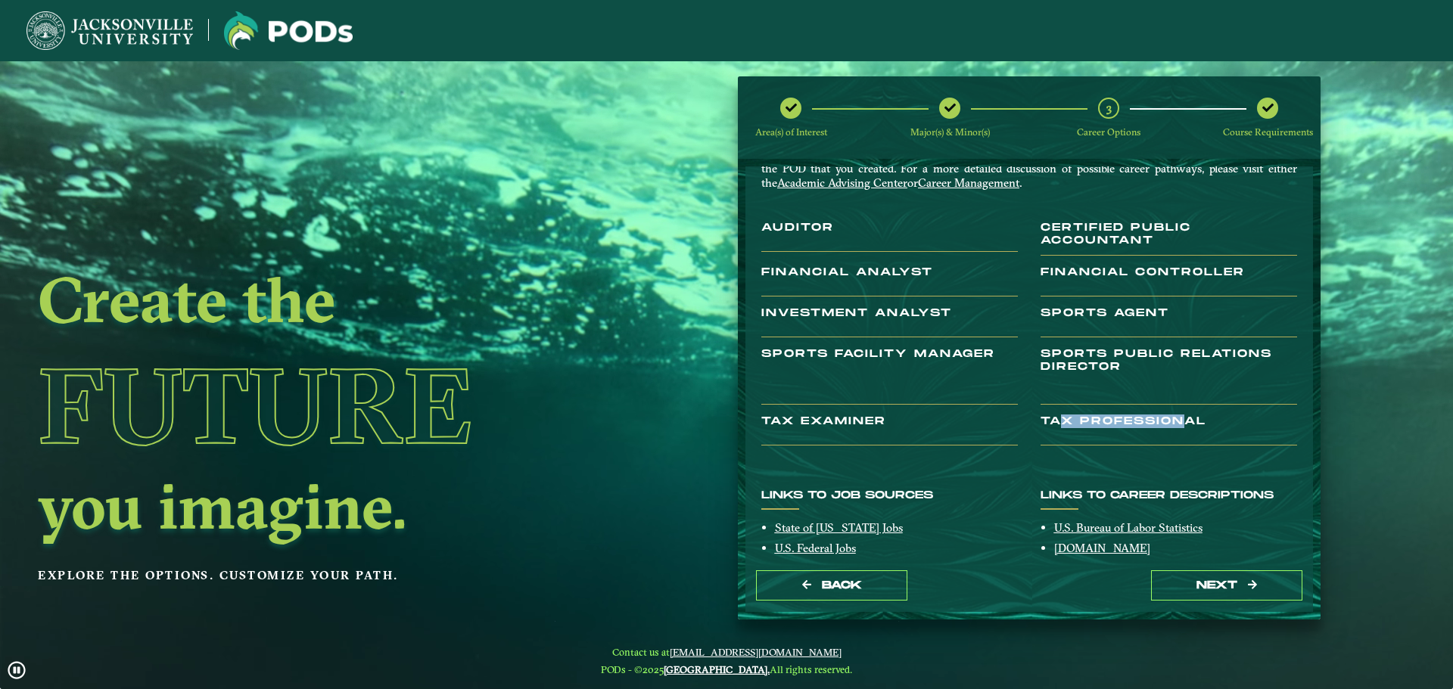
click at [1181, 433] on h3 "Tax Professional" at bounding box center [1168, 430] width 256 height 30
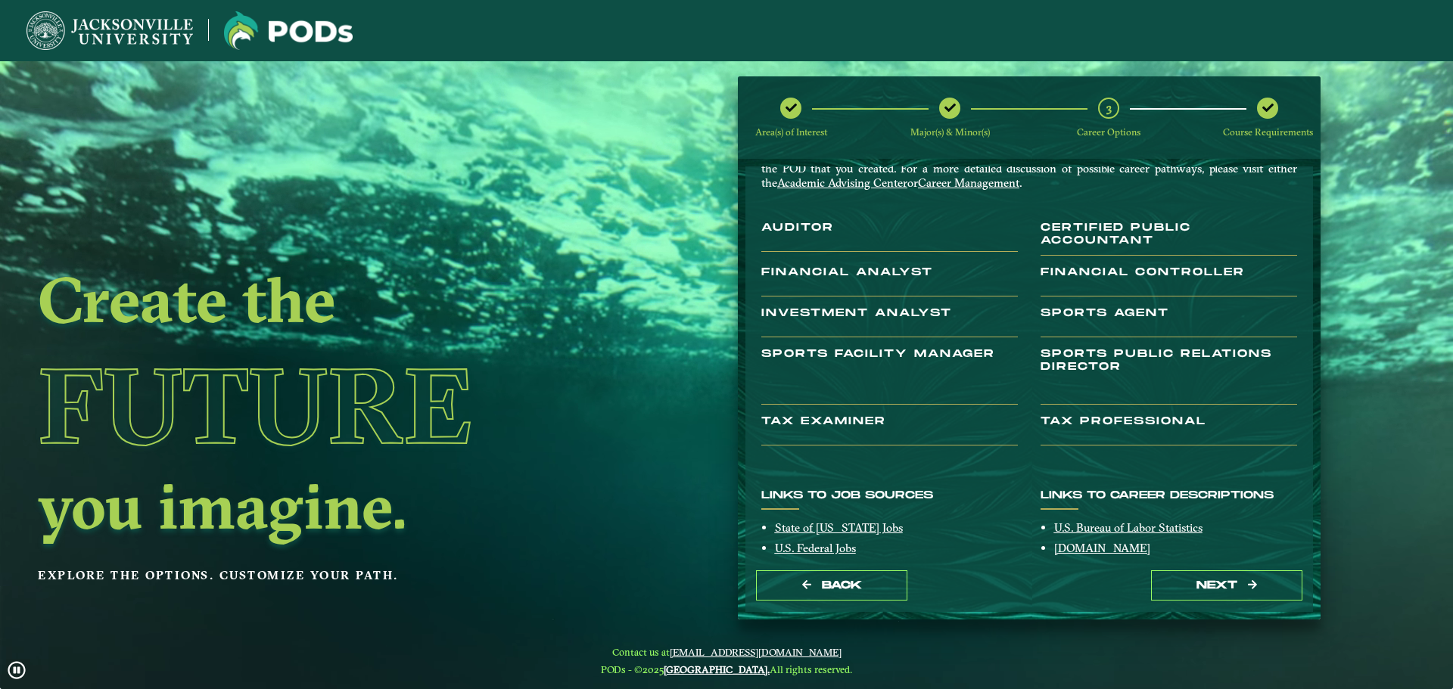
click at [1095, 404] on h3 "Sports Public Relations Director" at bounding box center [1168, 376] width 256 height 57
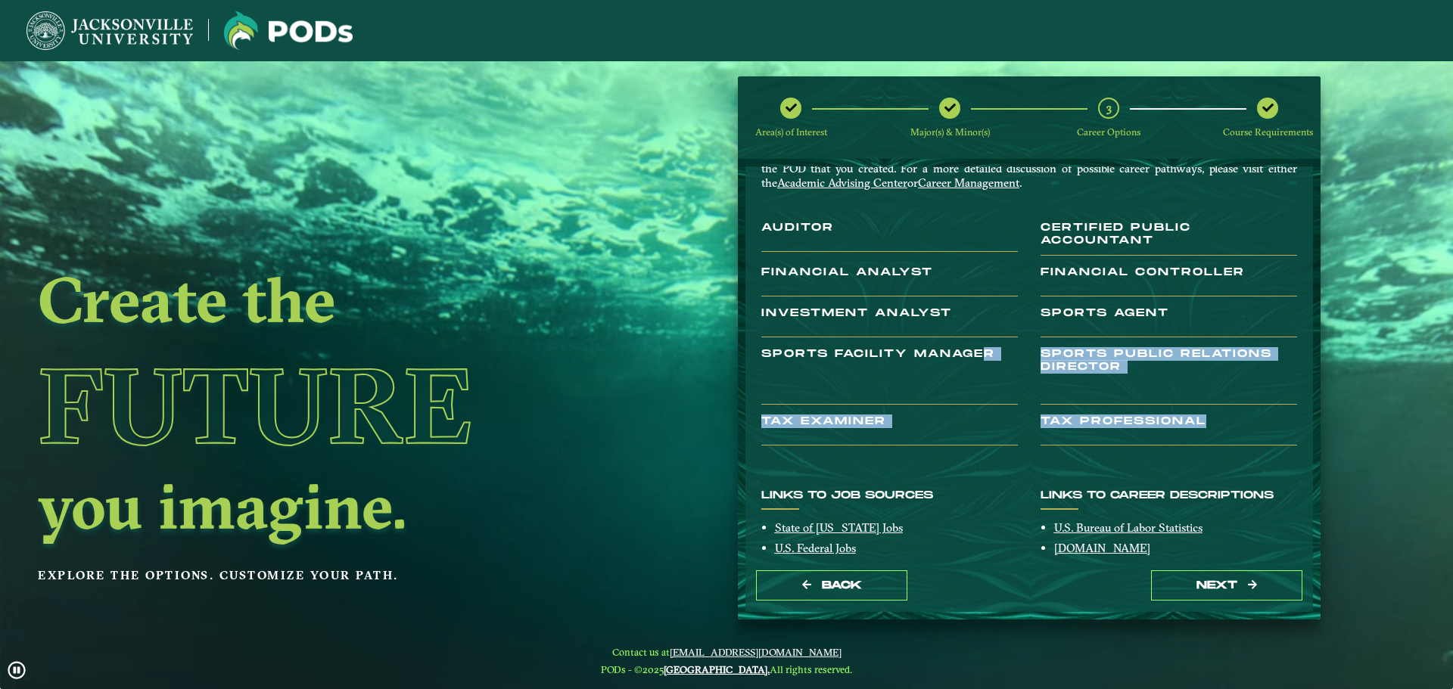
drag, startPoint x: 1217, startPoint y: 416, endPoint x: 1016, endPoint y: 376, distance: 205.2
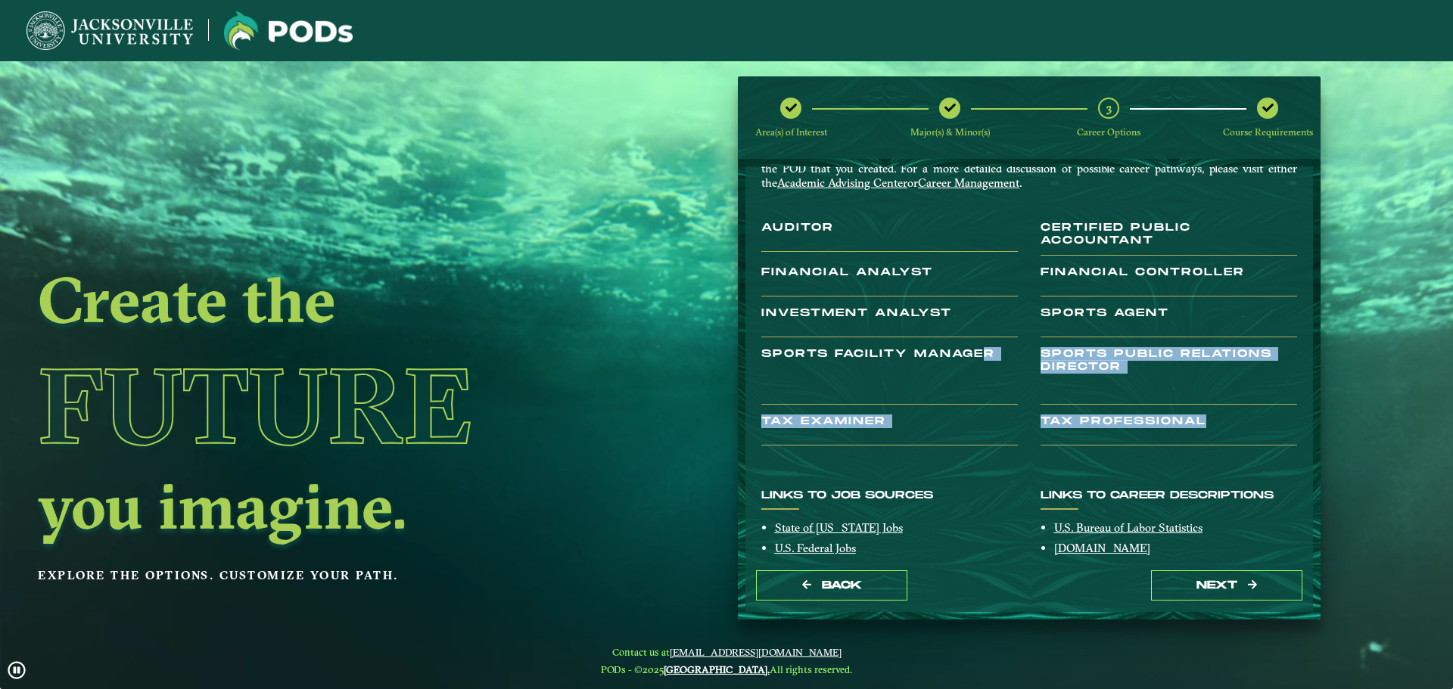
click at [988, 393] on div "You’ve taken the first step toward your future in [DATE] job market! Here are s…" at bounding box center [1029, 302] width 558 height 309
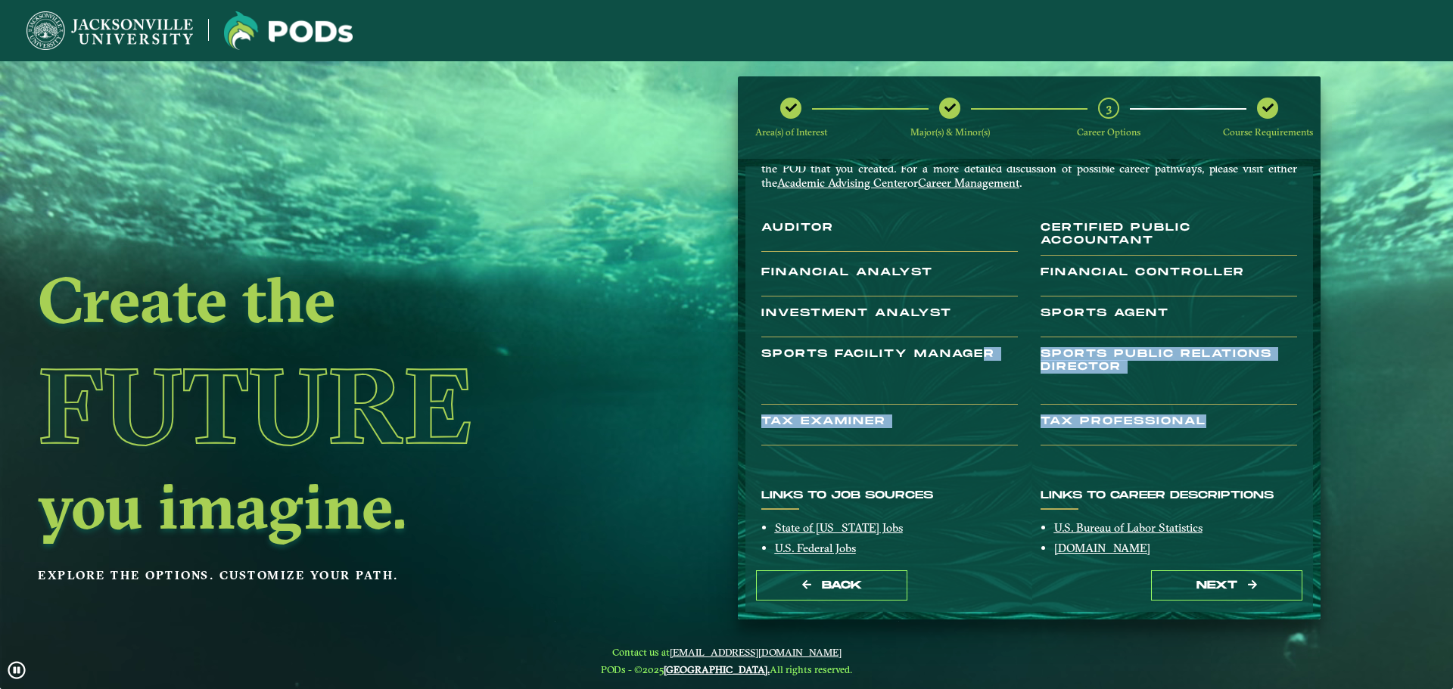
click at [1041, 358] on h3 "Sports Public Relations Director" at bounding box center [1168, 376] width 256 height 57
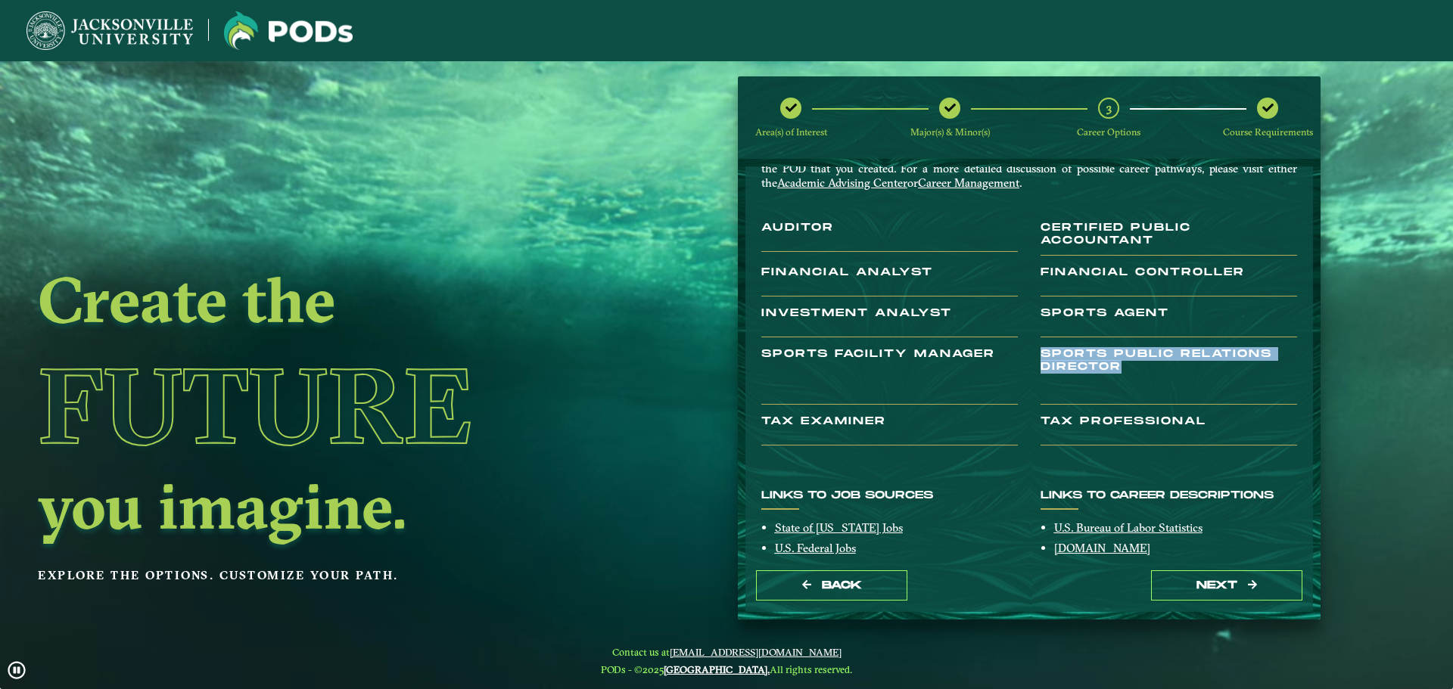
drag, startPoint x: 1033, startPoint y: 353, endPoint x: 1187, endPoint y: 368, distance: 154.4
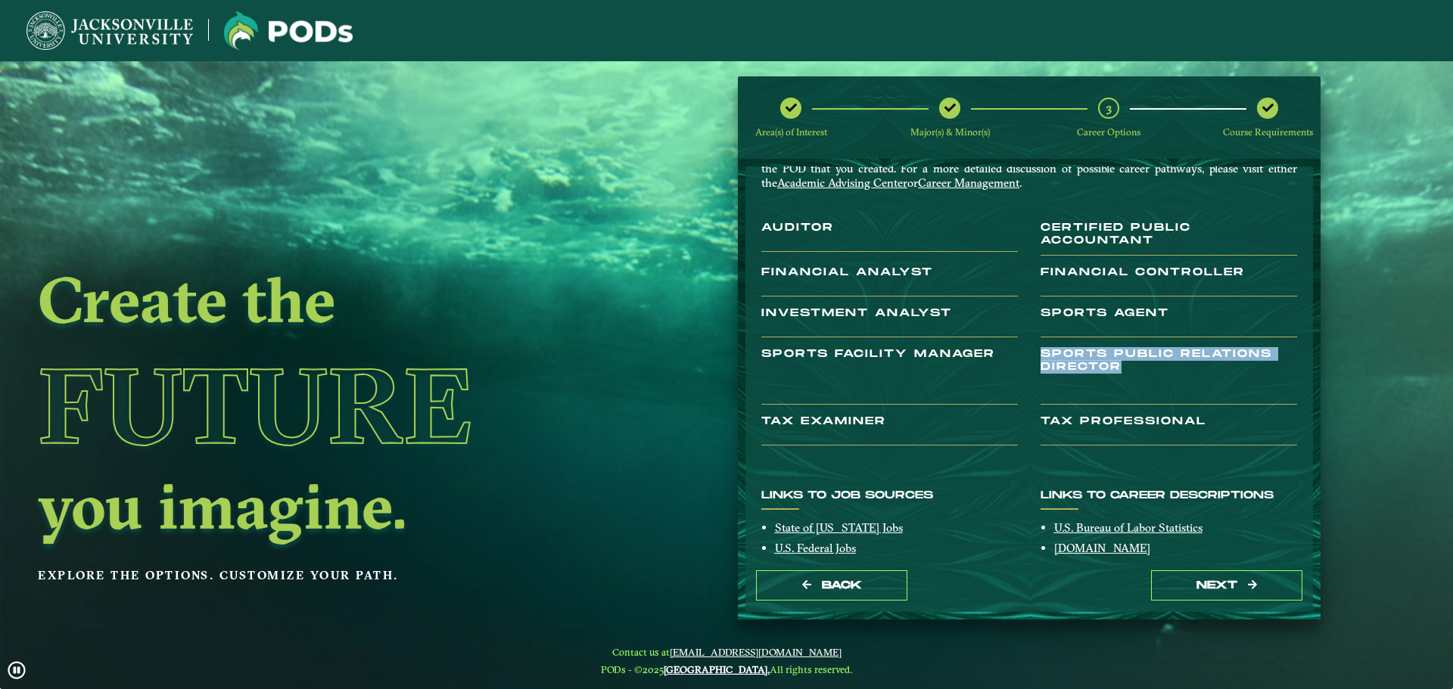
click at [1187, 368] on div "Sports Public Relations Director" at bounding box center [1168, 381] width 279 height 67
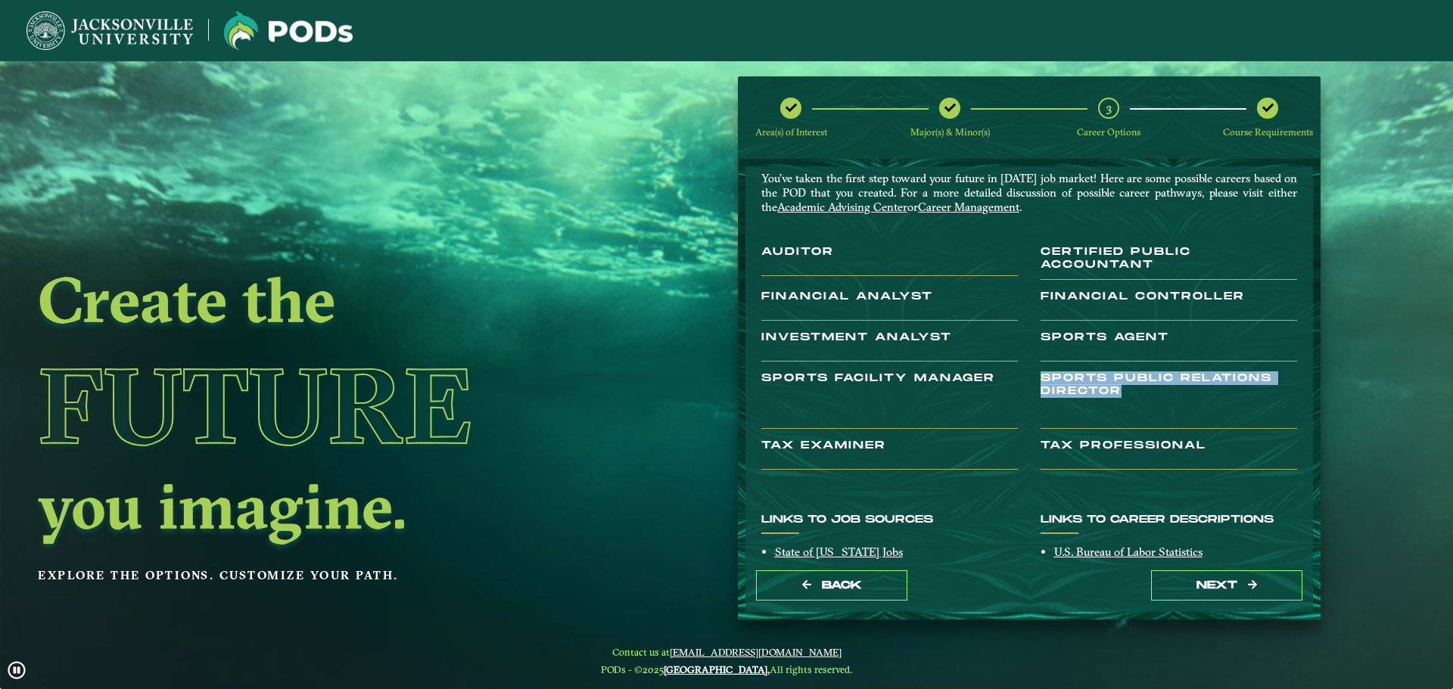
scroll to position [0, 0]
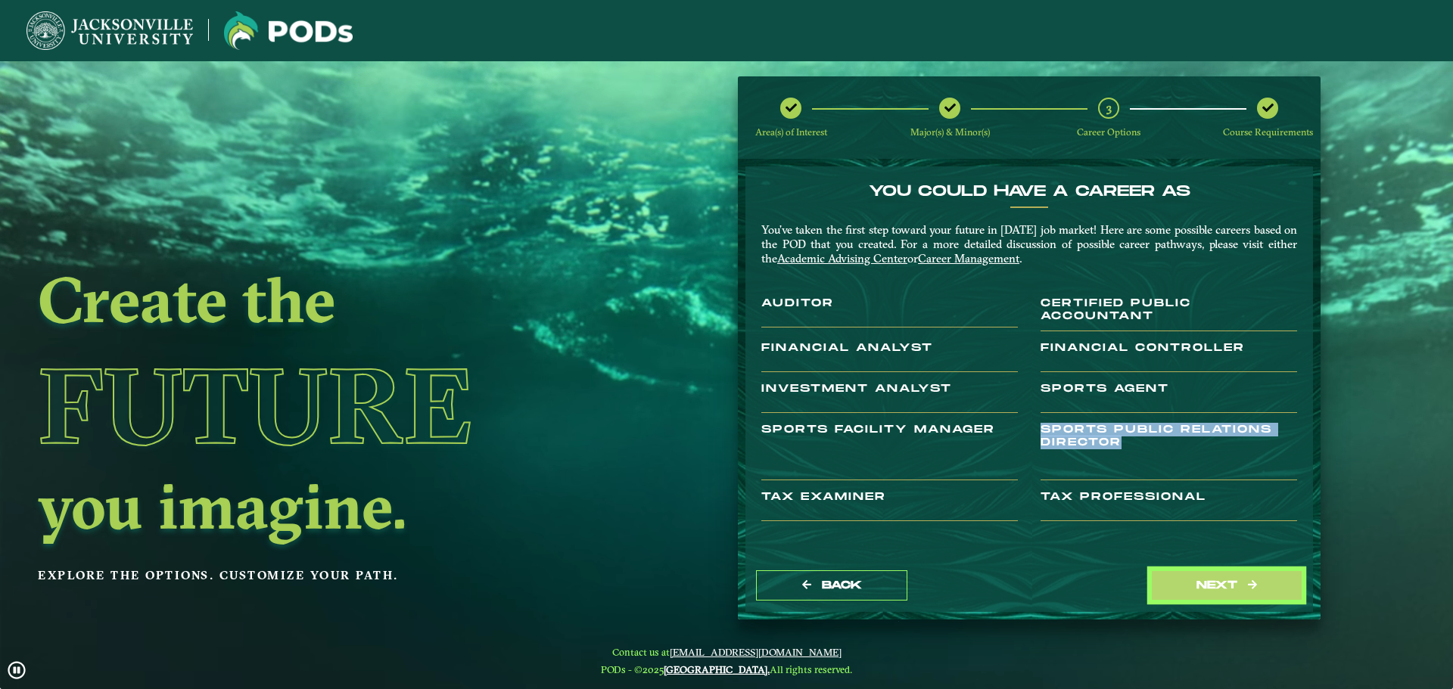
drag, startPoint x: 1217, startPoint y: 583, endPoint x: 1126, endPoint y: 331, distance: 268.0
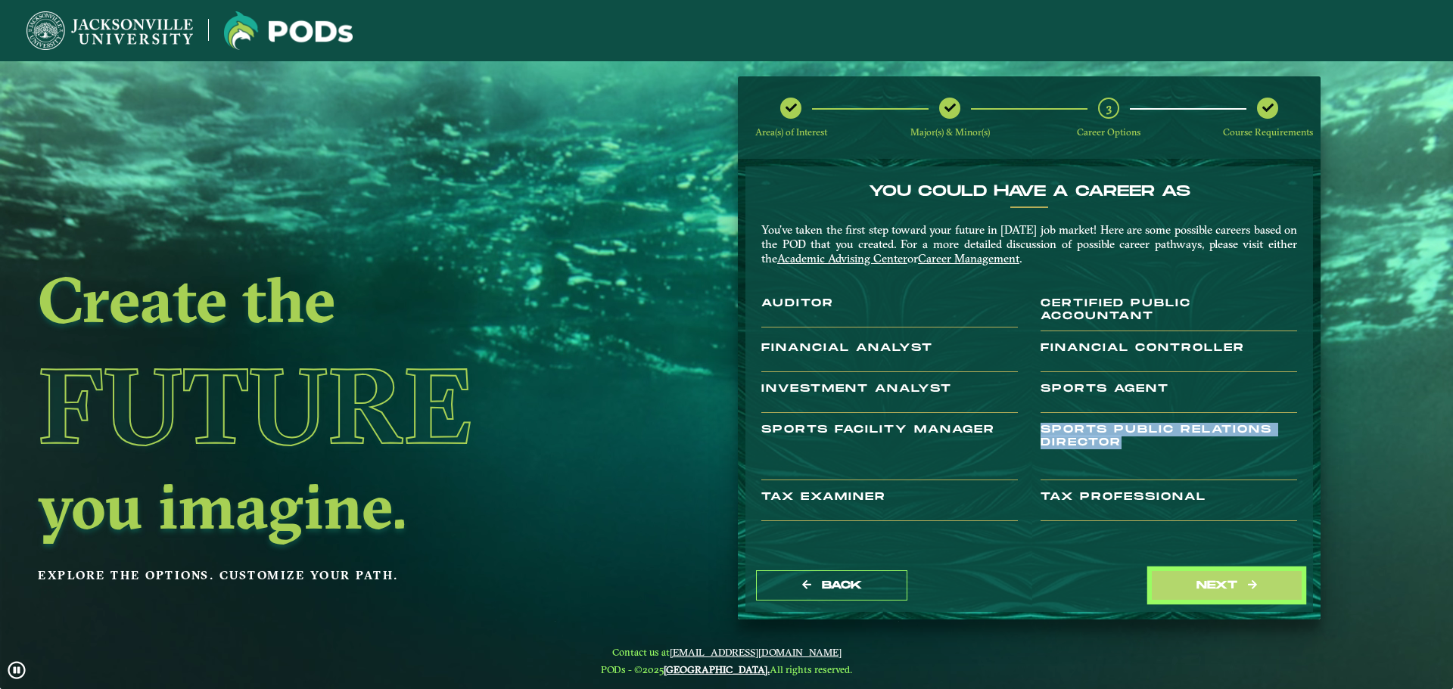
click at [1151, 409] on div "You Could Have a Career as You’ve taken the first step toward your future in [D…" at bounding box center [1028, 389] width 567 height 446
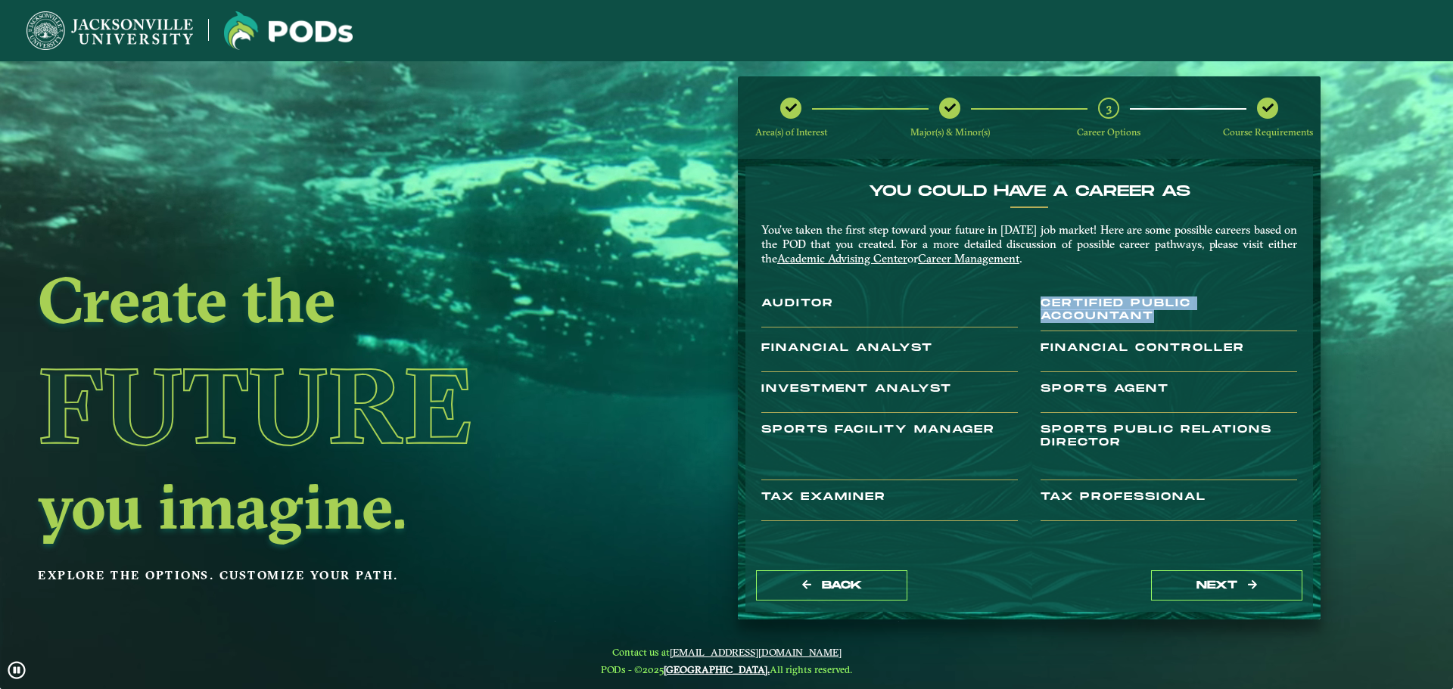
drag, startPoint x: 1164, startPoint y: 318, endPoint x: 1042, endPoint y: 303, distance: 122.8
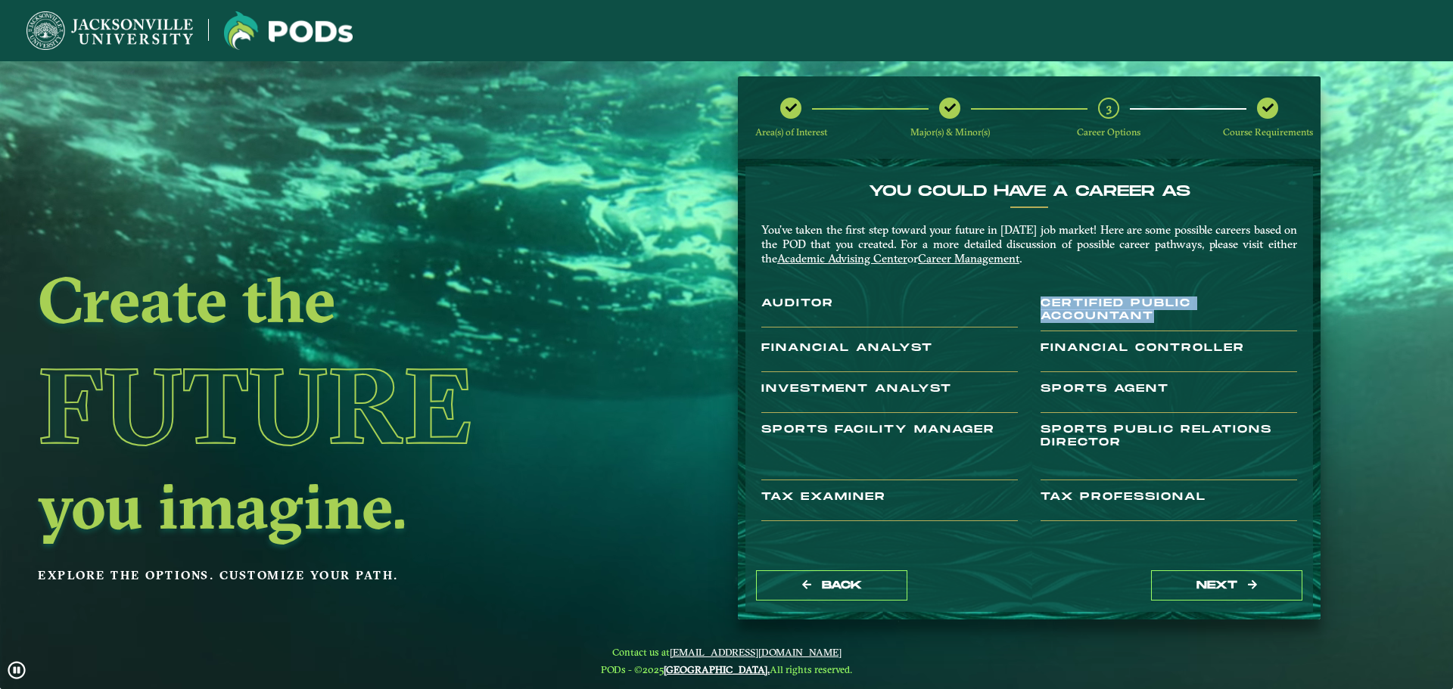
click at [1042, 303] on h3 "Certified Public Accountant" at bounding box center [1168, 314] width 256 height 34
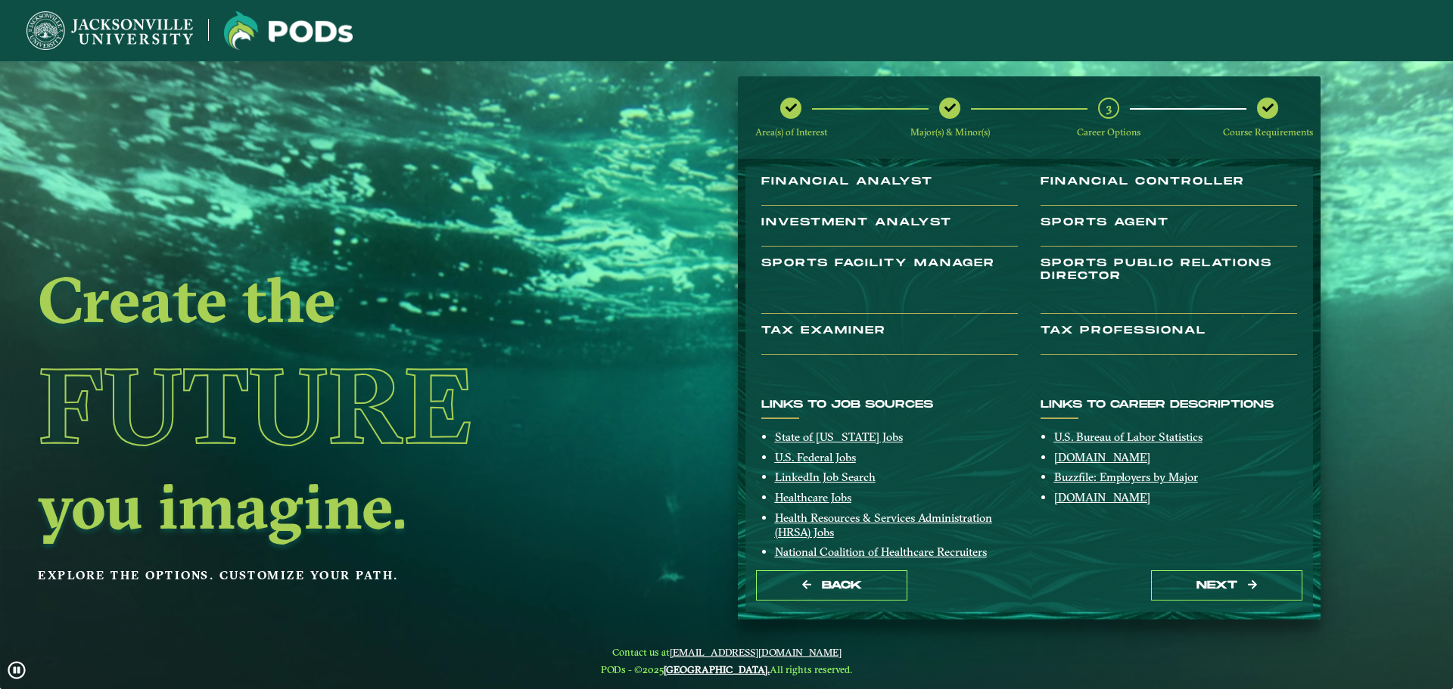
scroll to position [213, 0]
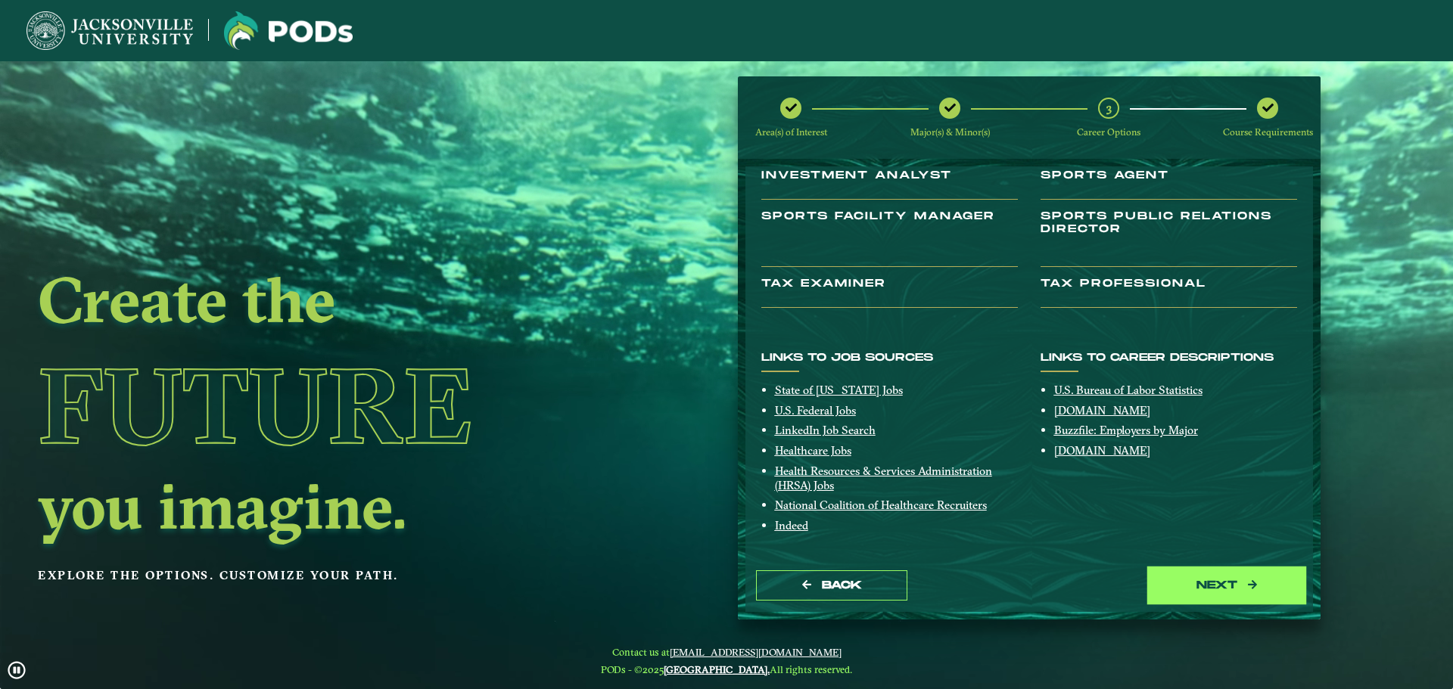
click at [1213, 591] on button "next" at bounding box center [1226, 585] width 151 height 31
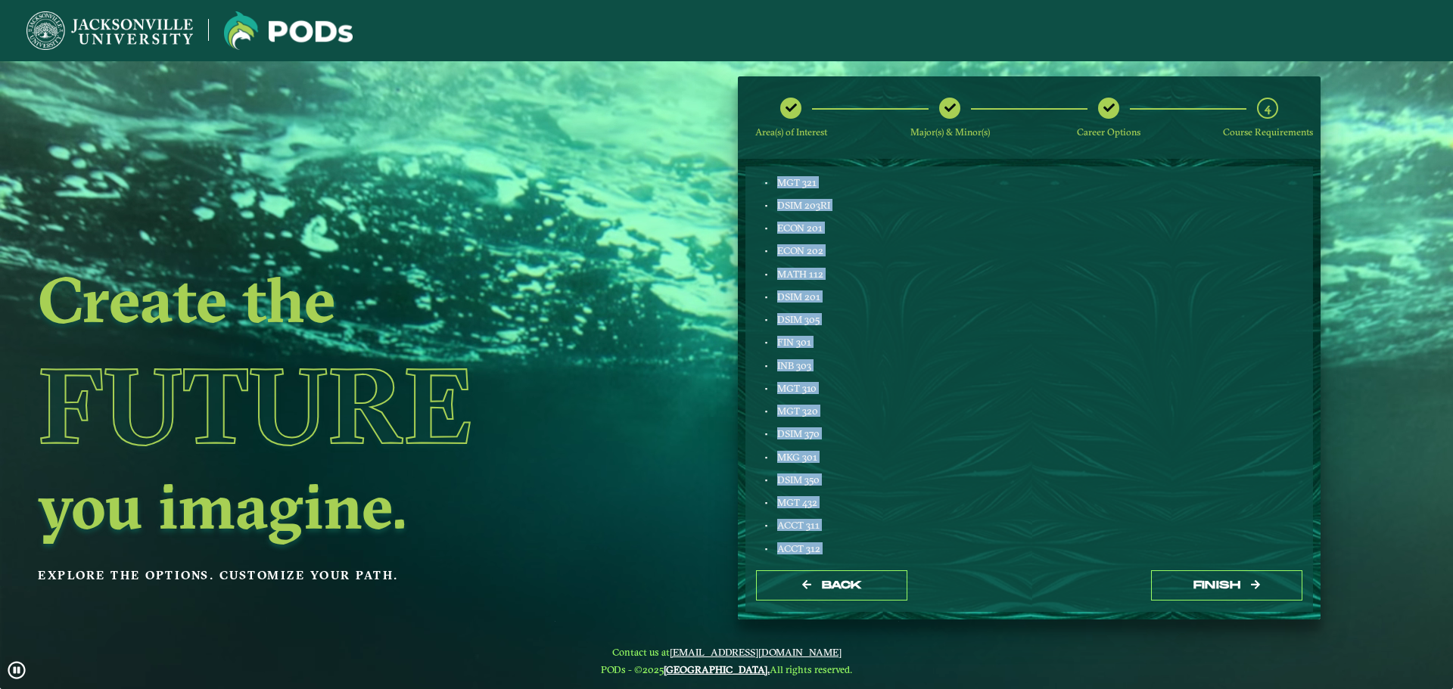
scroll to position [843, 0]
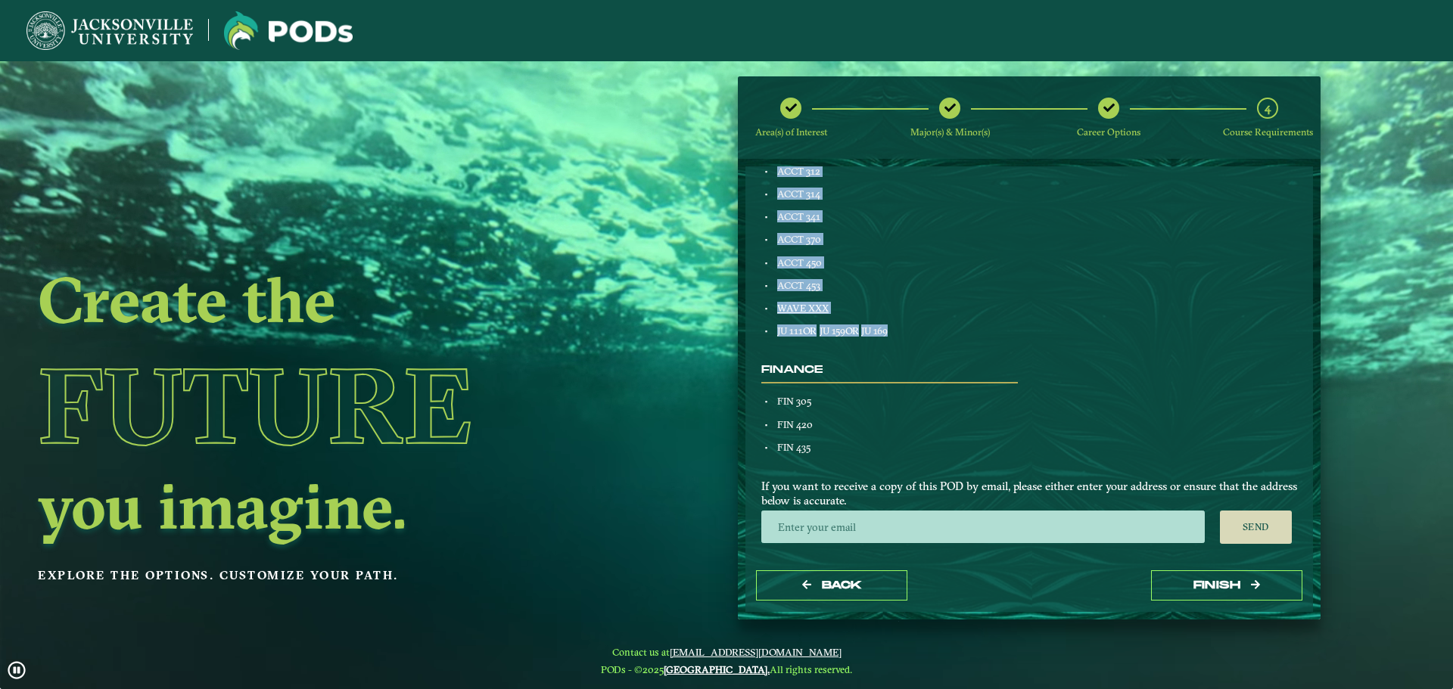
drag, startPoint x: 778, startPoint y: 222, endPoint x: 926, endPoint y: 320, distance: 177.9
